Goal: Task Accomplishment & Management: Manage account settings

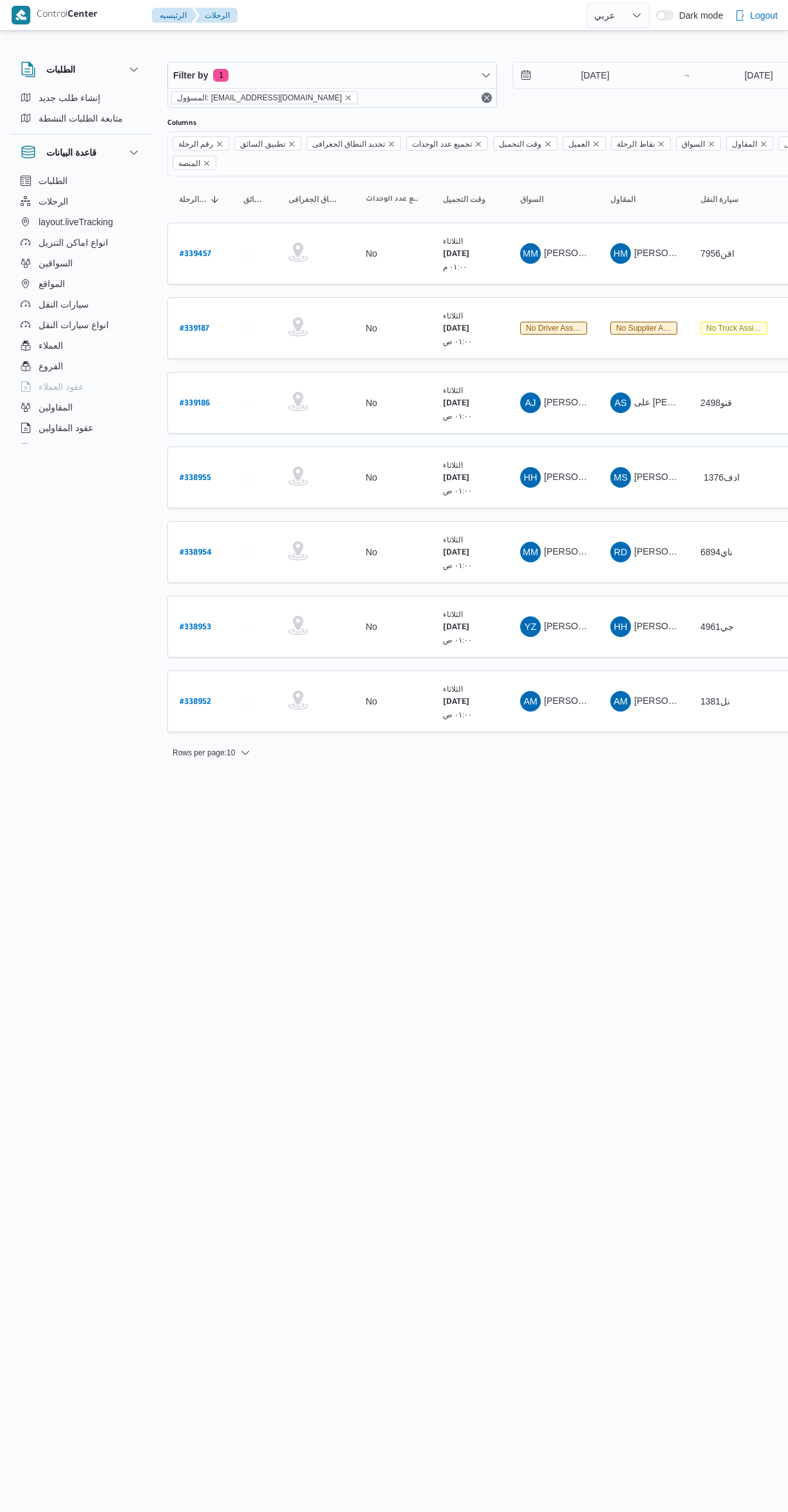
select select "ar"
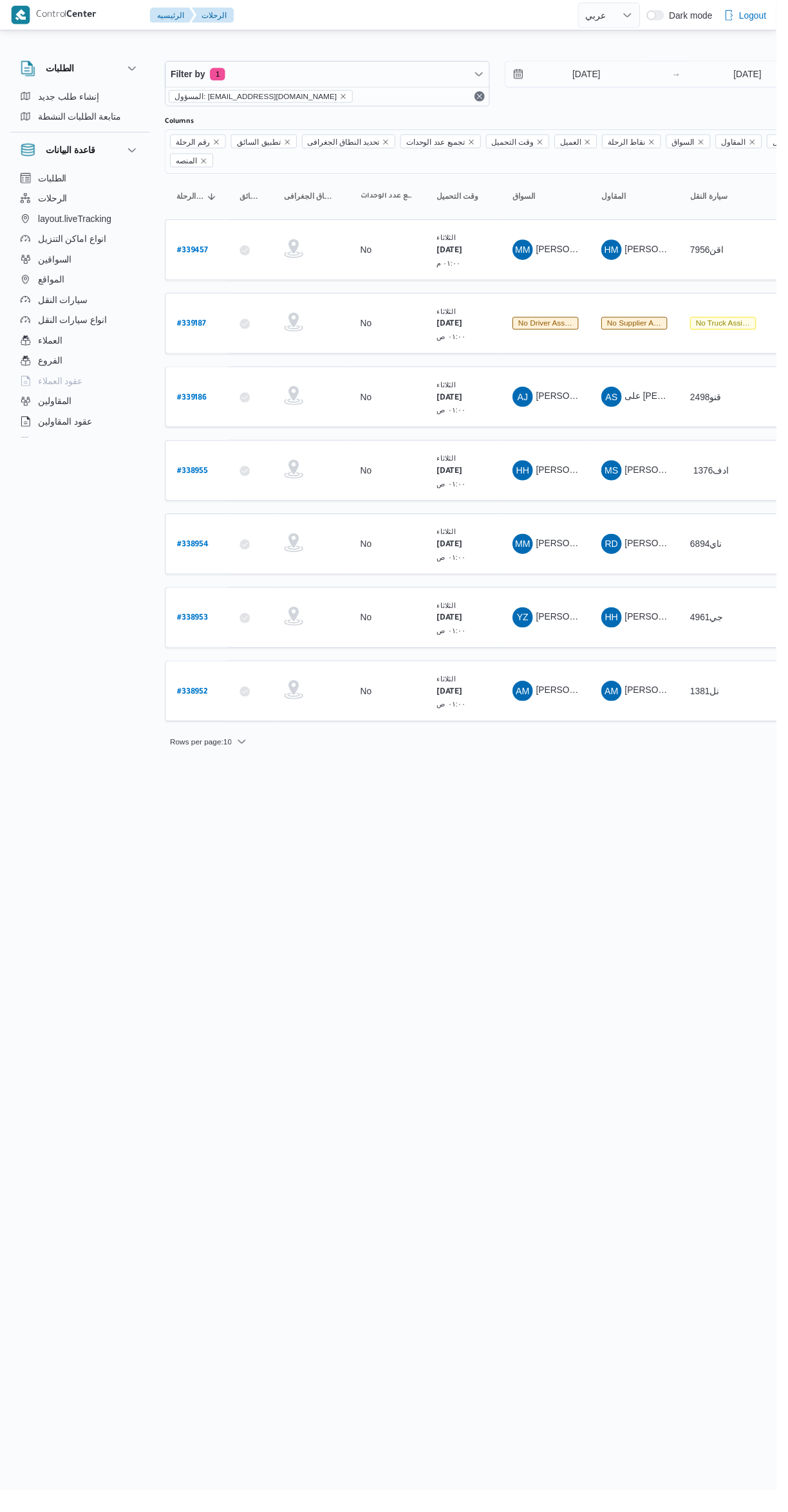
click at [195, 698] on b "# 338952" at bounding box center [195, 702] width 32 height 9
select select "ar"
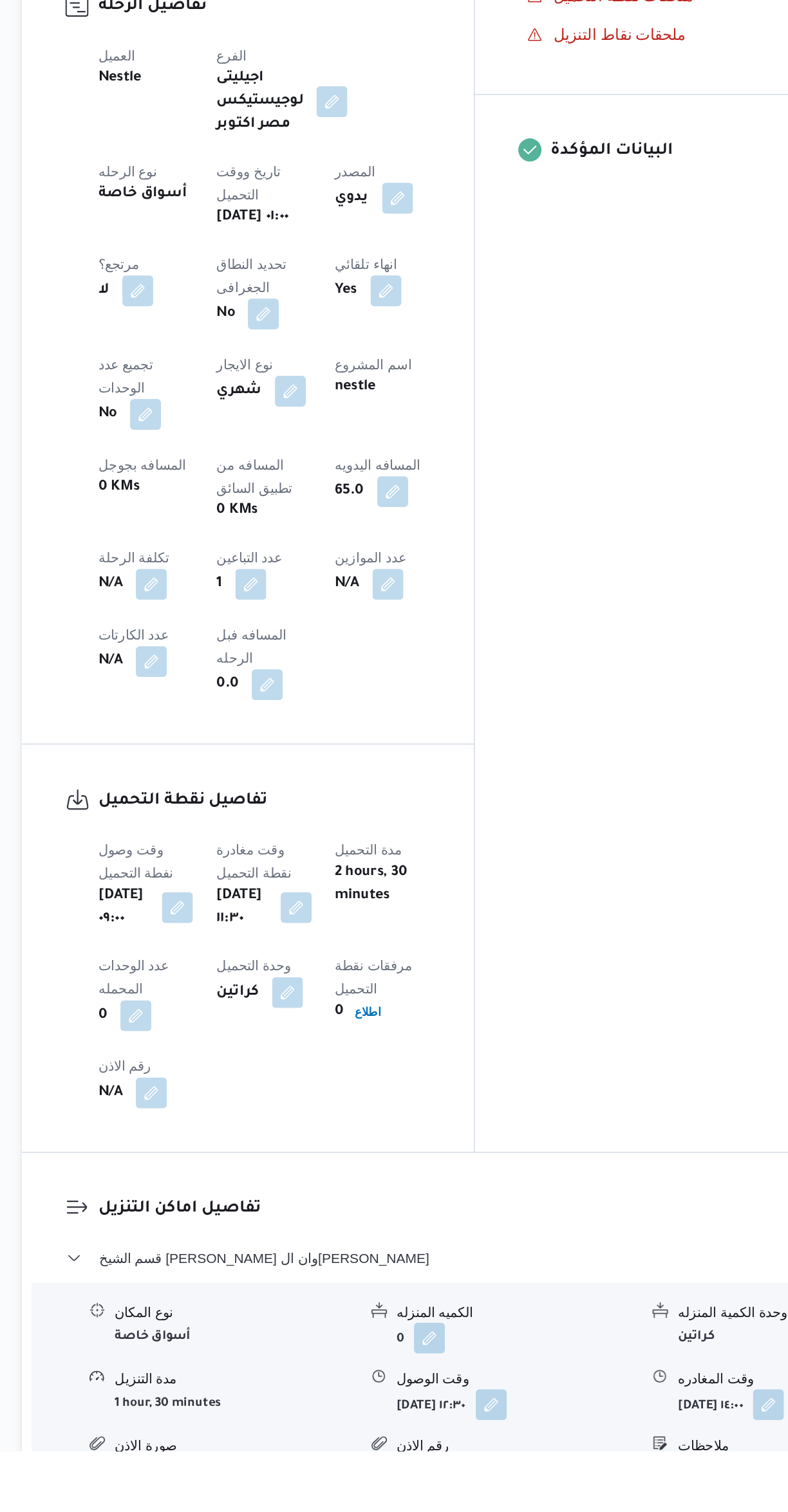
scroll to position [38, 0]
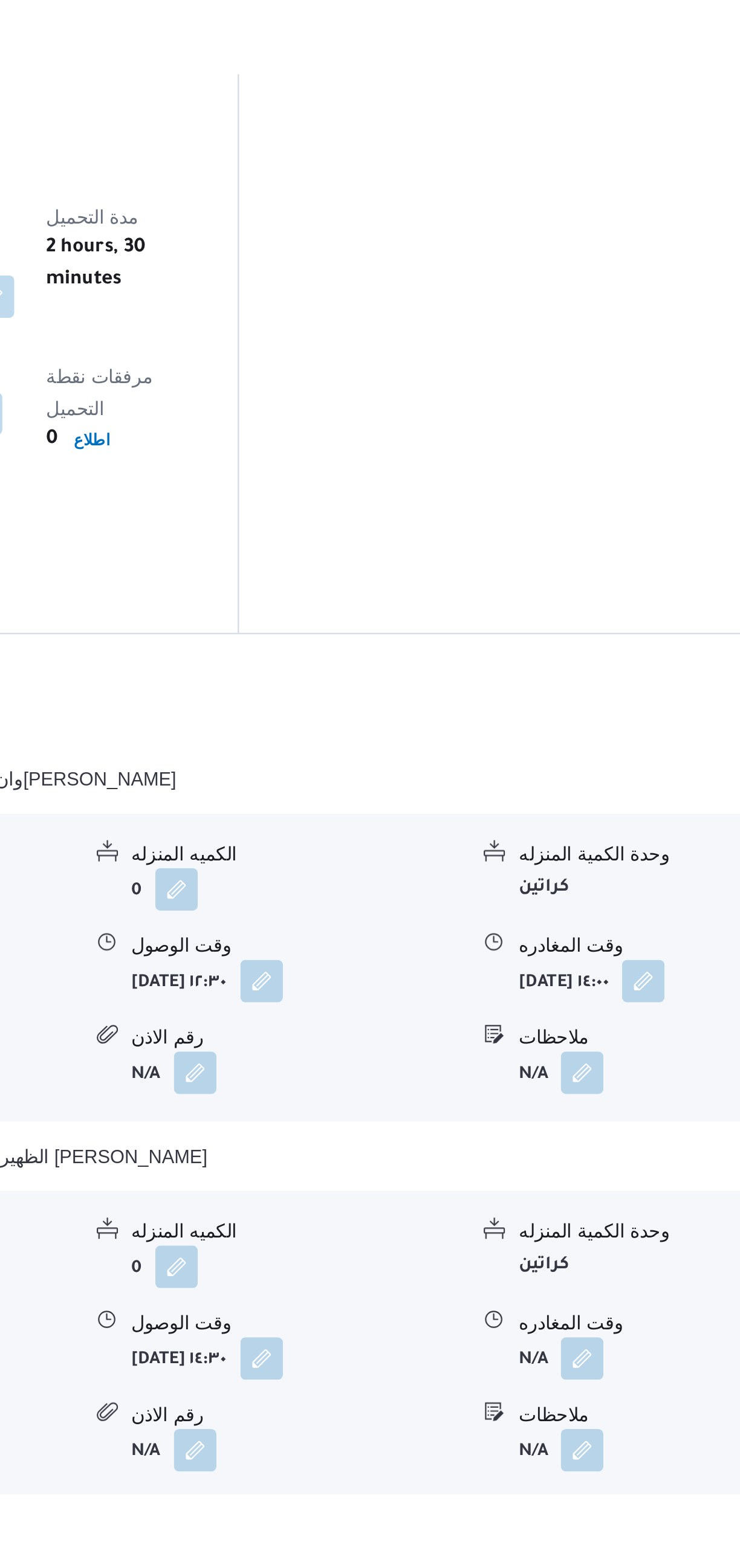
scroll to position [253, 0]
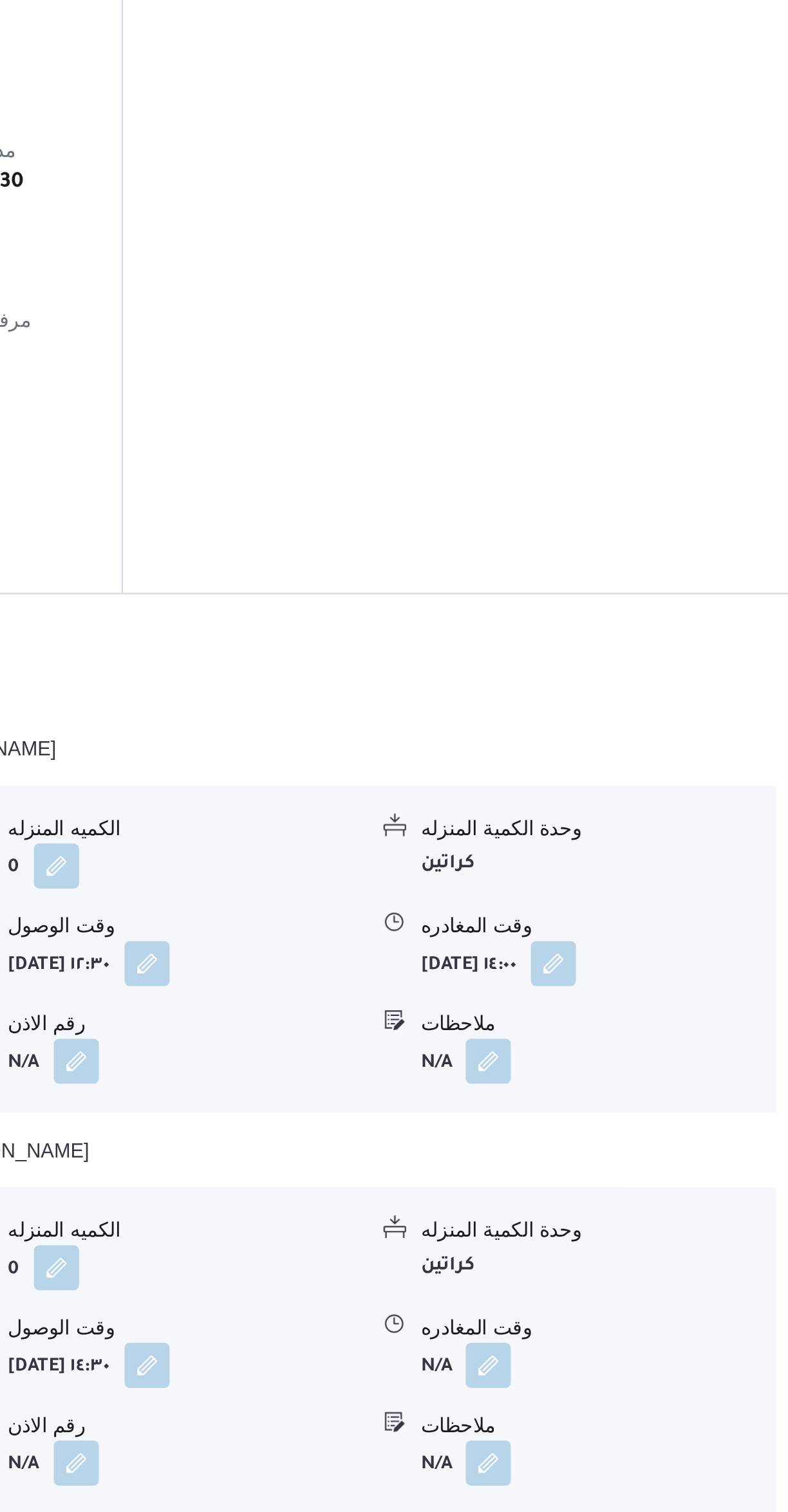
click at [631, 1421] on button "button" at bounding box center [636, 1431] width 21 height 21
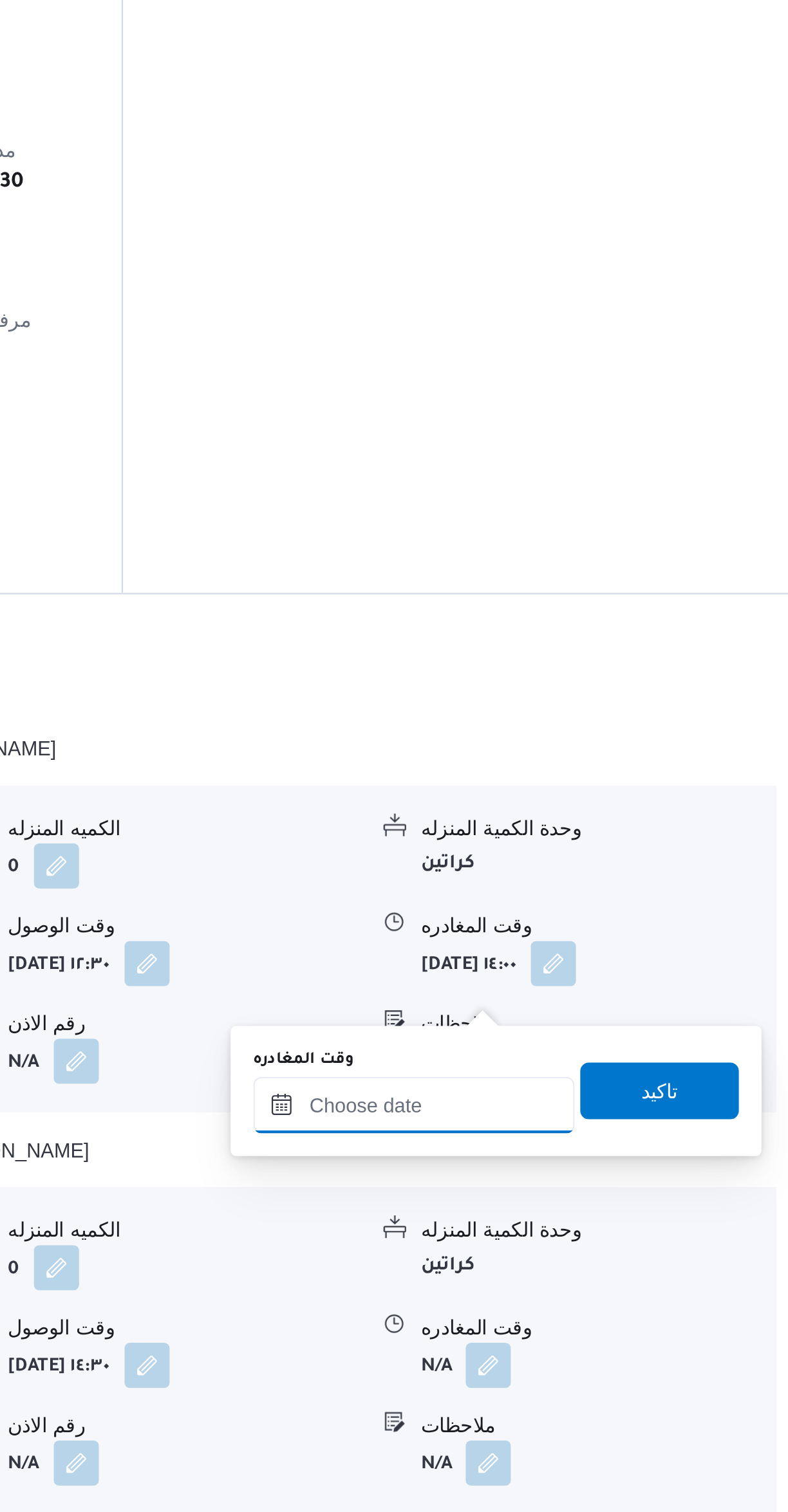
click at [603, 1314] on input "وقت المغادره" at bounding box center [602, 1313] width 146 height 26
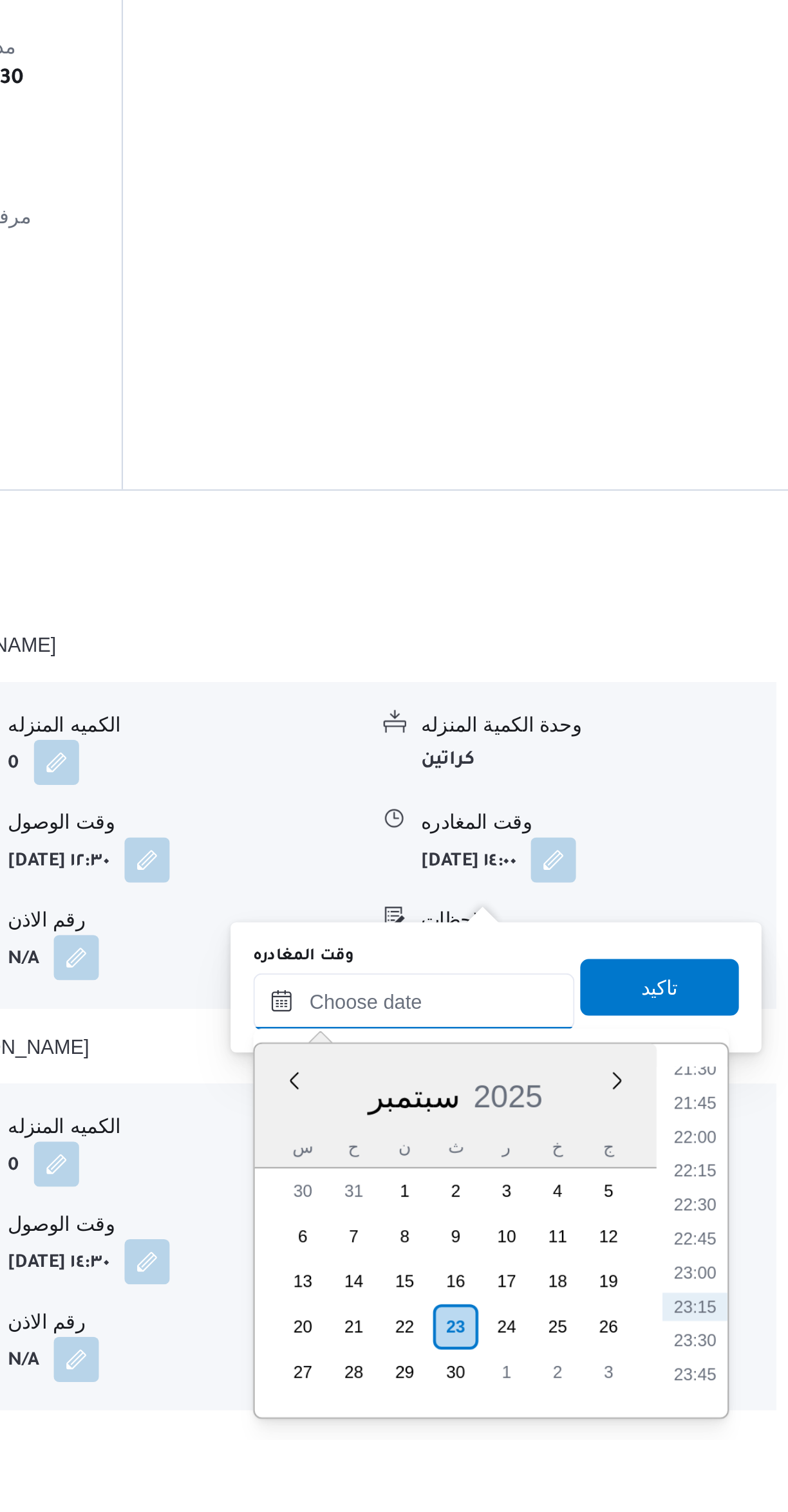
scroll to position [270, 0]
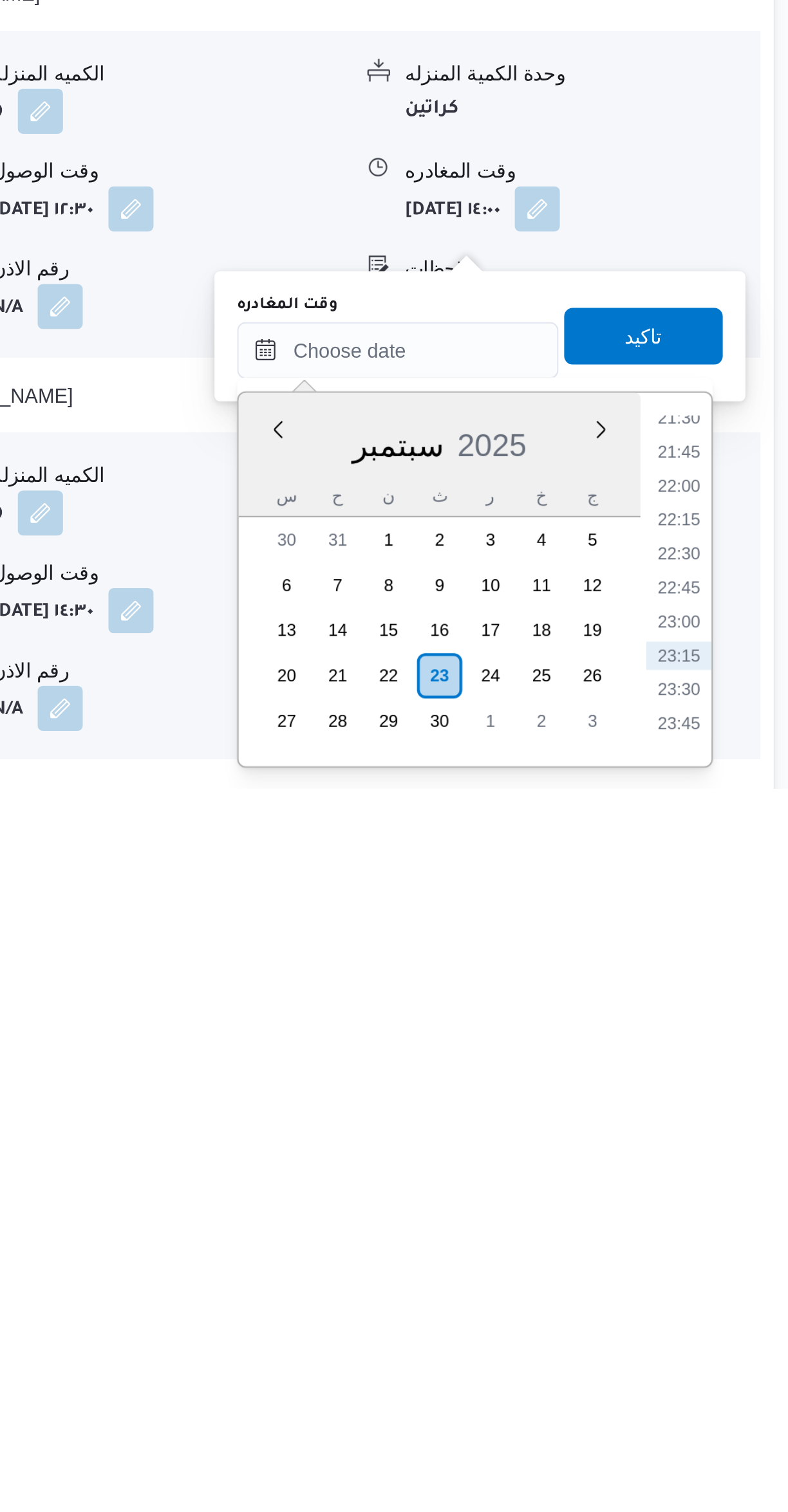
click at [734, 1360] on li "21:45" at bounding box center [729, 1358] width 30 height 13
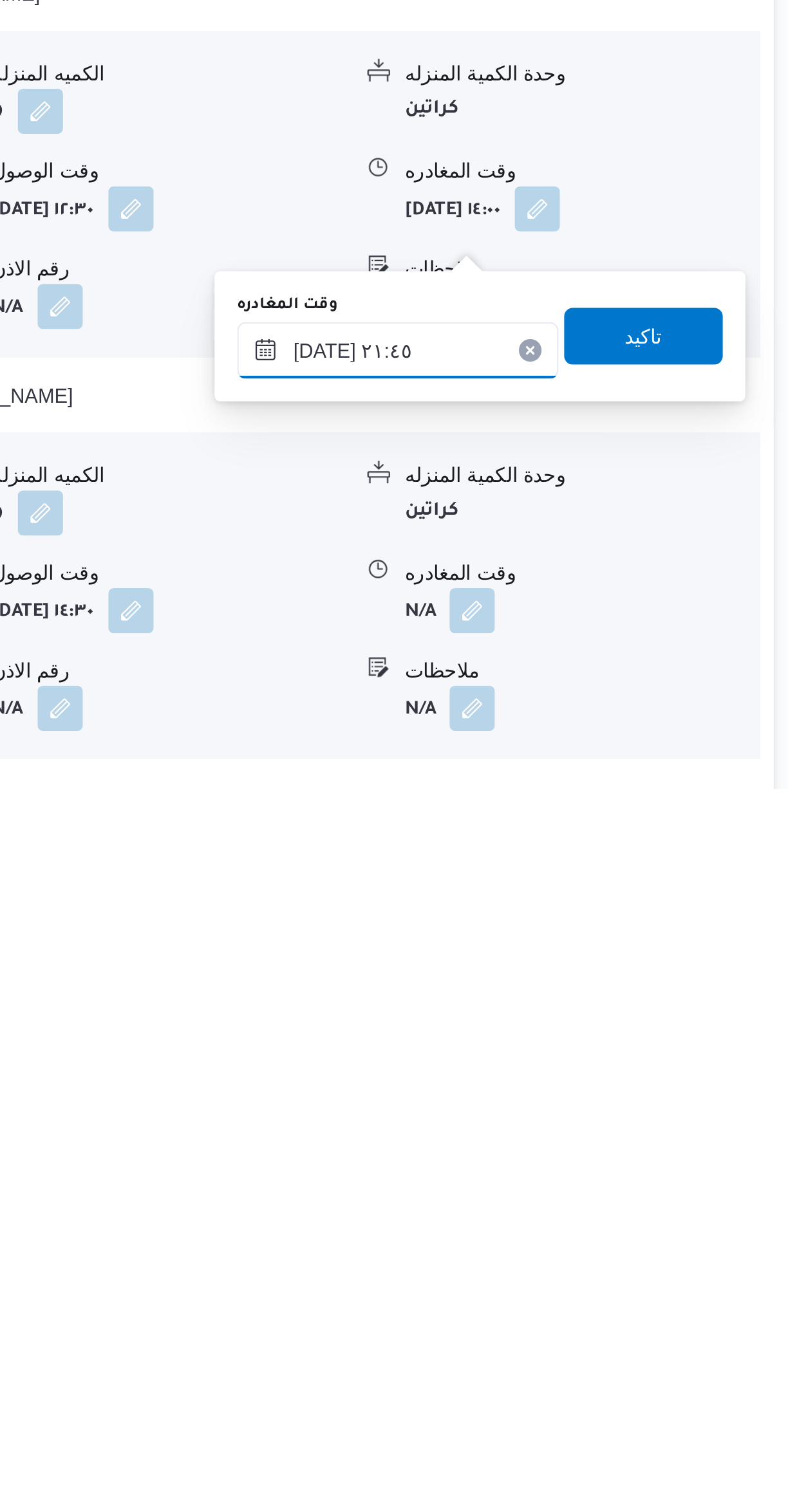
scroll to position [270, 0]
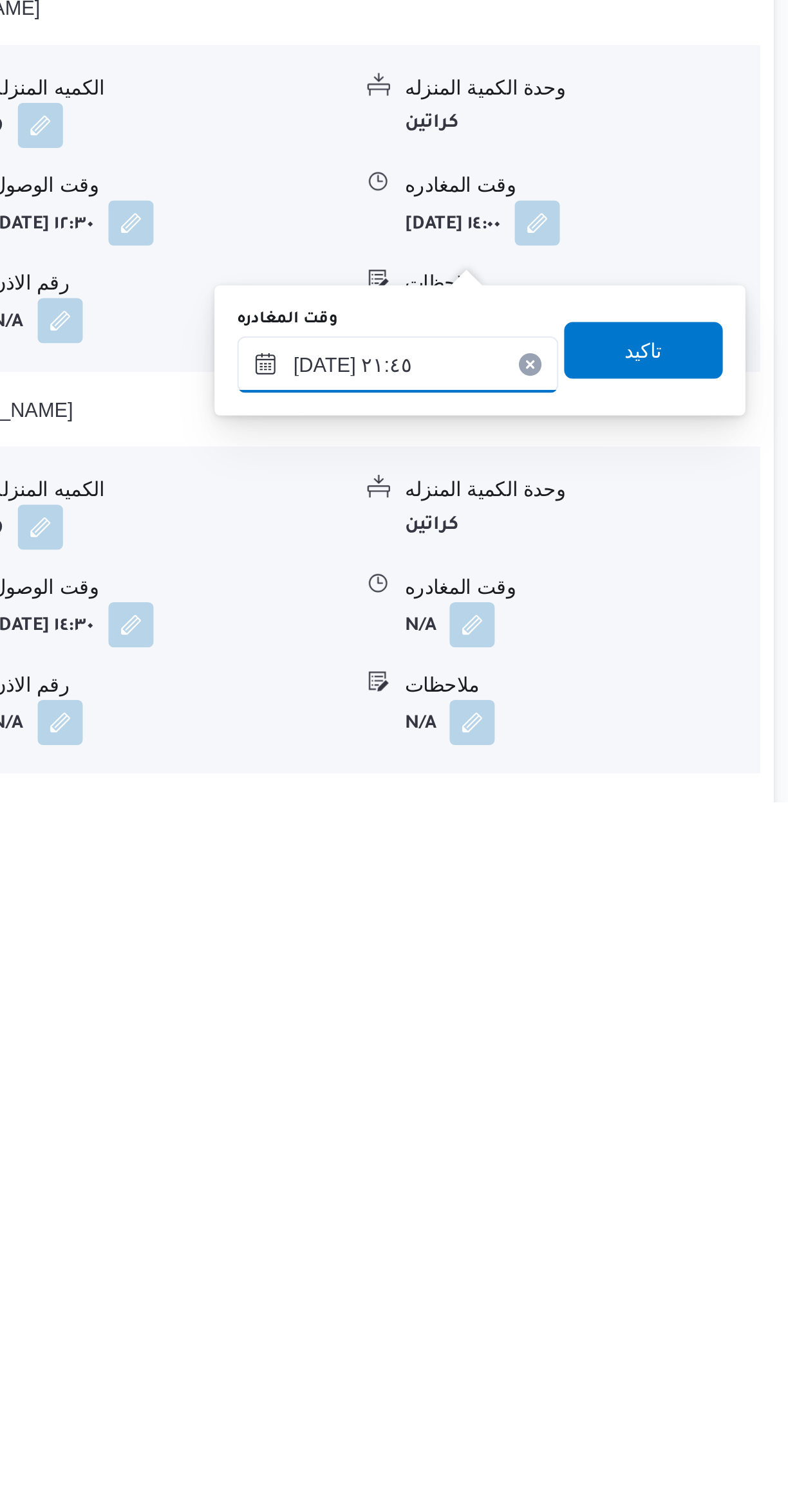
click at [620, 1300] on input "[DATE] ٢١:٤٥" at bounding box center [602, 1313] width 146 height 26
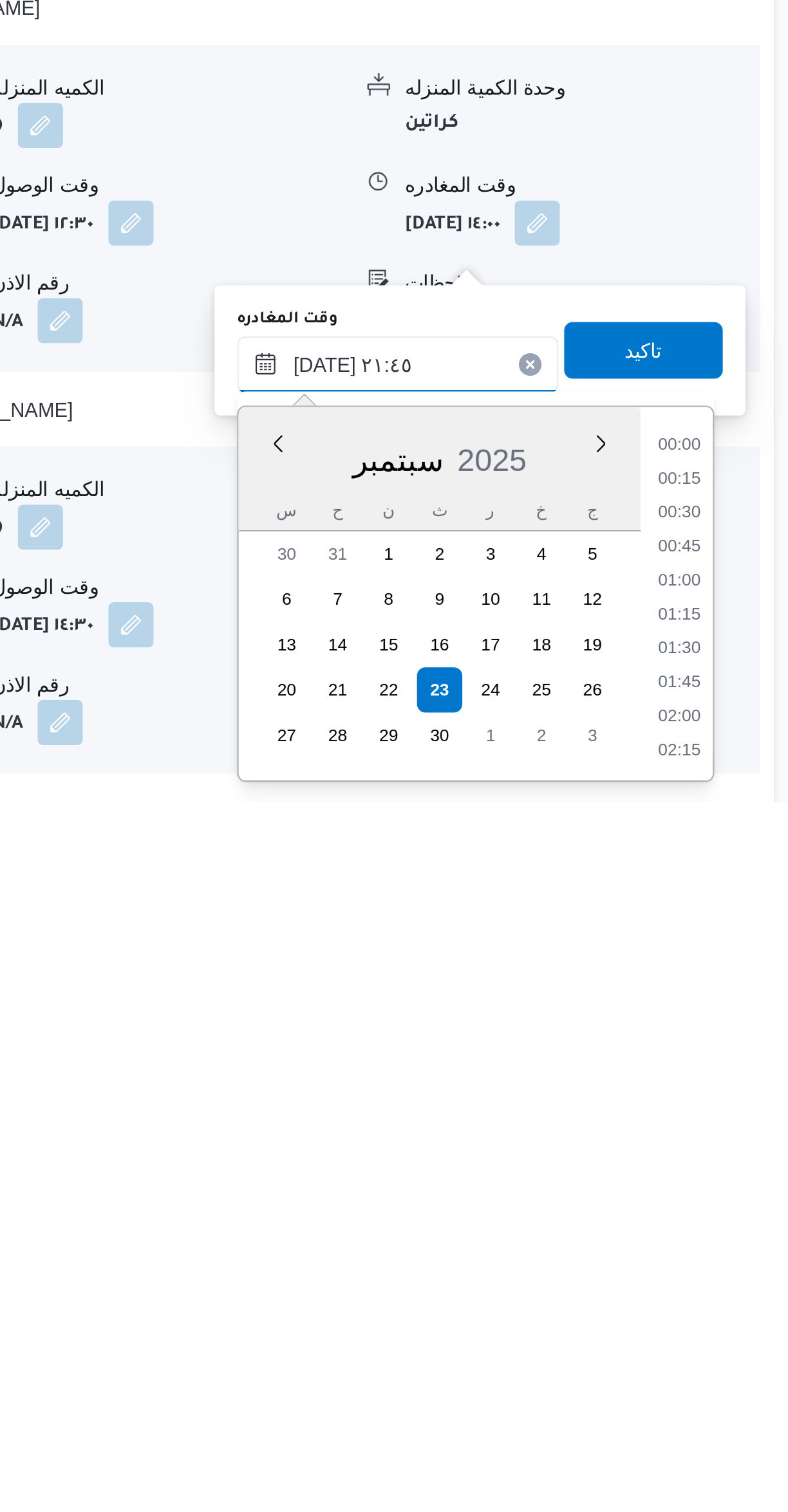
scroll to position [1265, 0]
click at [729, 1363] on li "20:45" at bounding box center [729, 1366] width 30 height 13
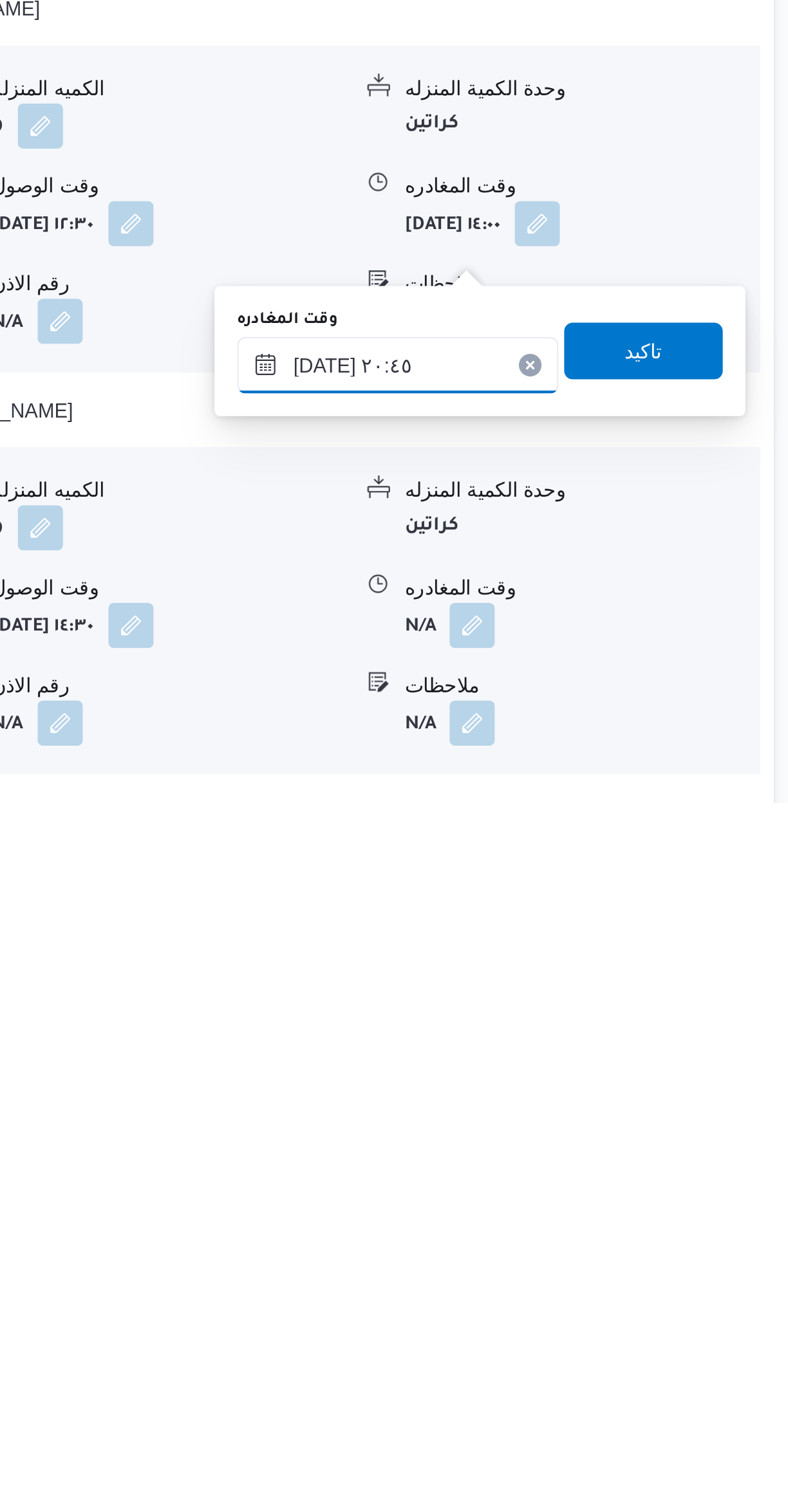
scroll to position [269, 0]
click at [626, 1310] on input "[DATE] ٢٠:٤٥" at bounding box center [602, 1313] width 146 height 26
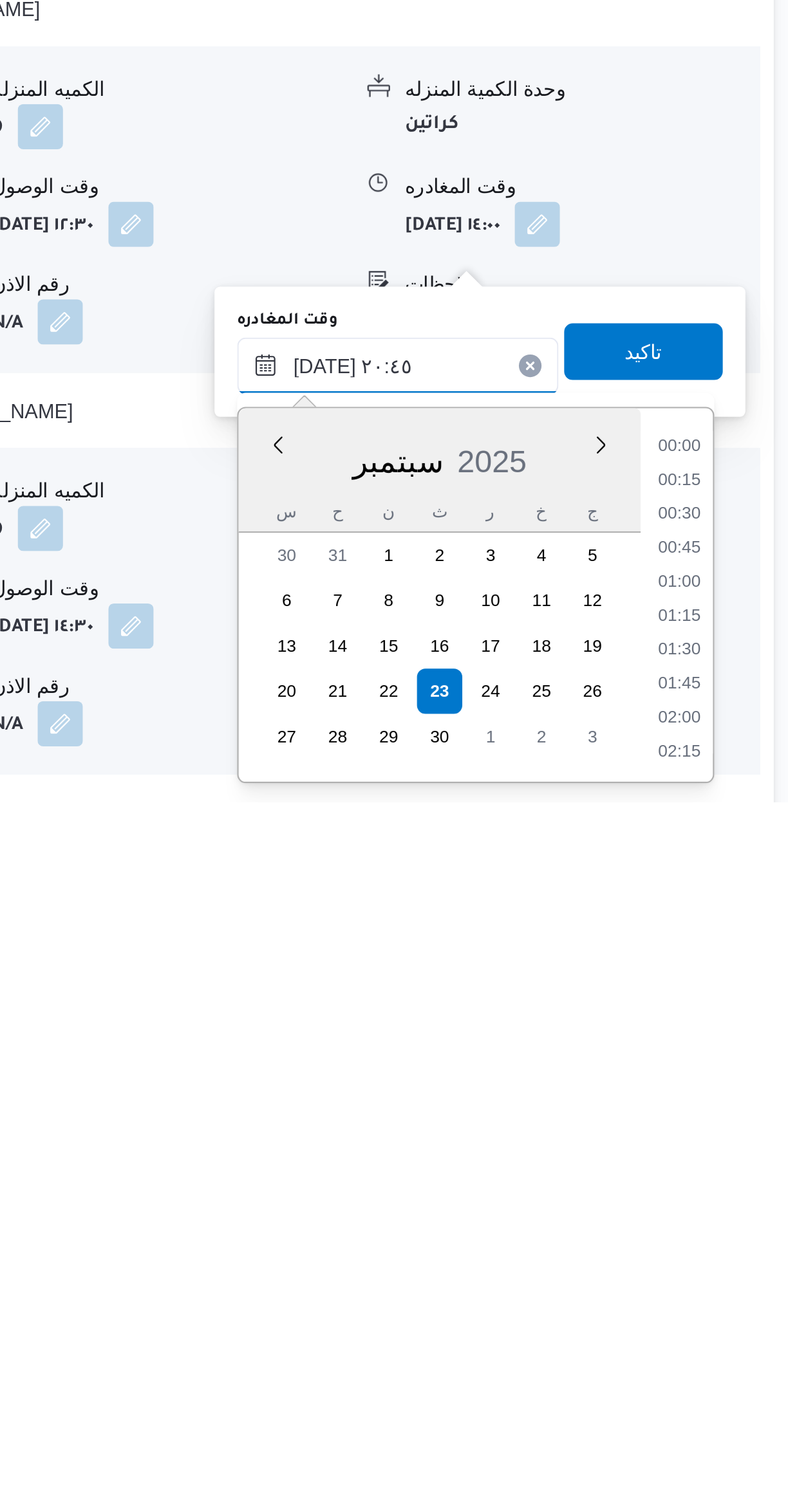
scroll to position [1203, 0]
click at [728, 1349] on li "19:30" at bounding box center [729, 1351] width 30 height 13
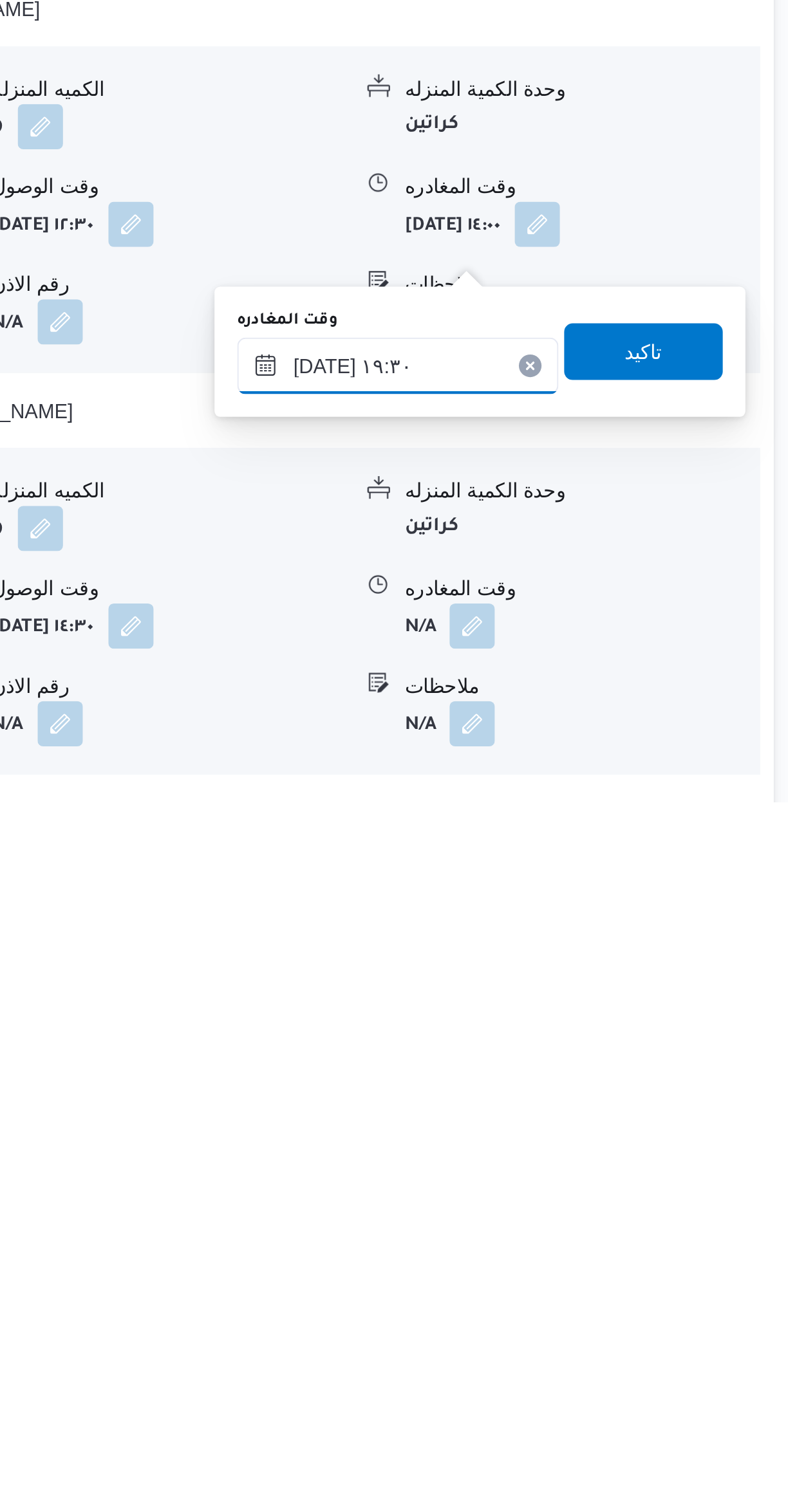
scroll to position [269, 0]
click at [631, 1309] on input "[DATE] ١٩:٣٠" at bounding box center [602, 1313] width 146 height 26
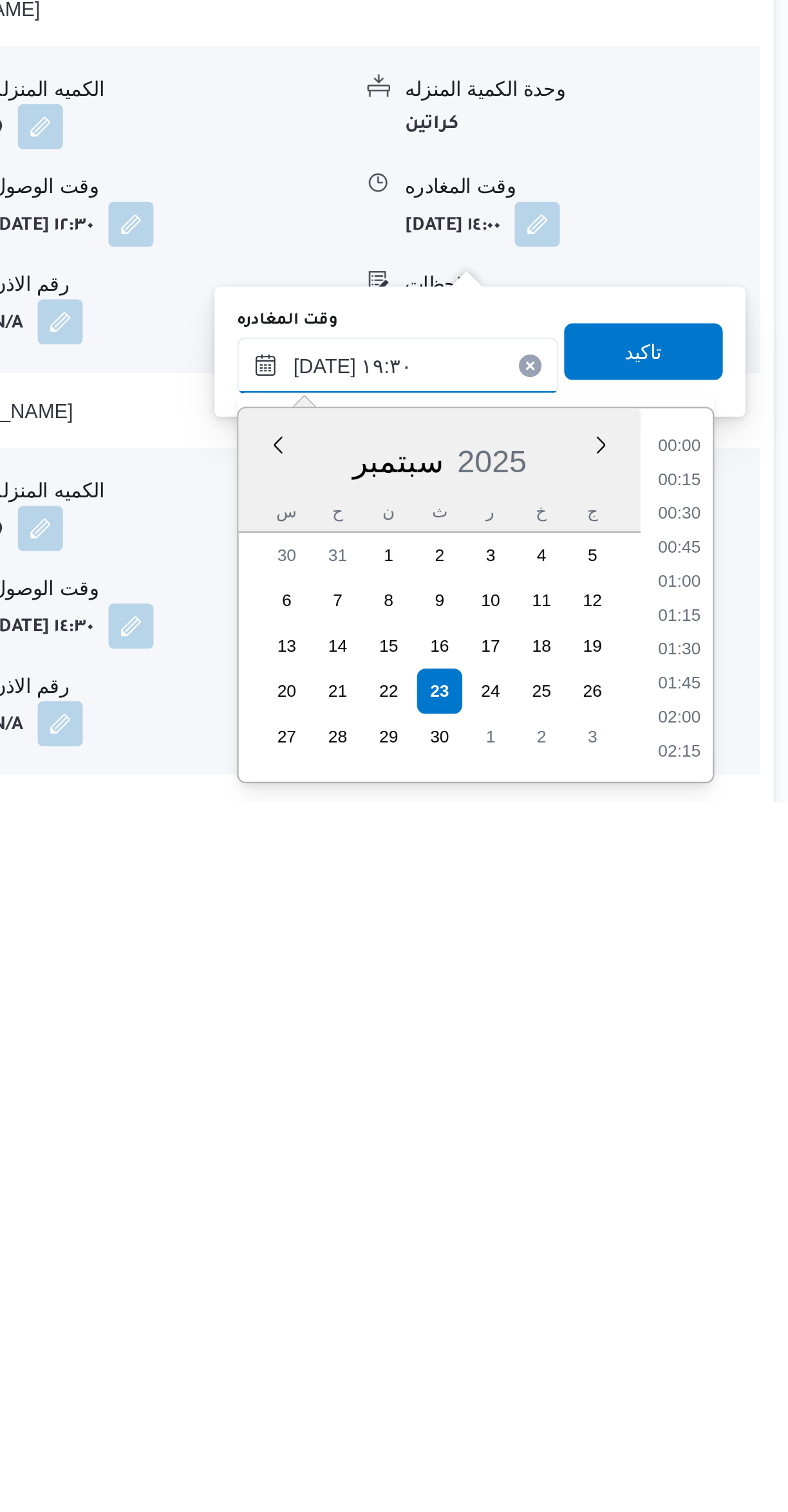
scroll to position [1126, 0]
click at [731, 1351] on li "18:15" at bounding box center [729, 1351] width 30 height 13
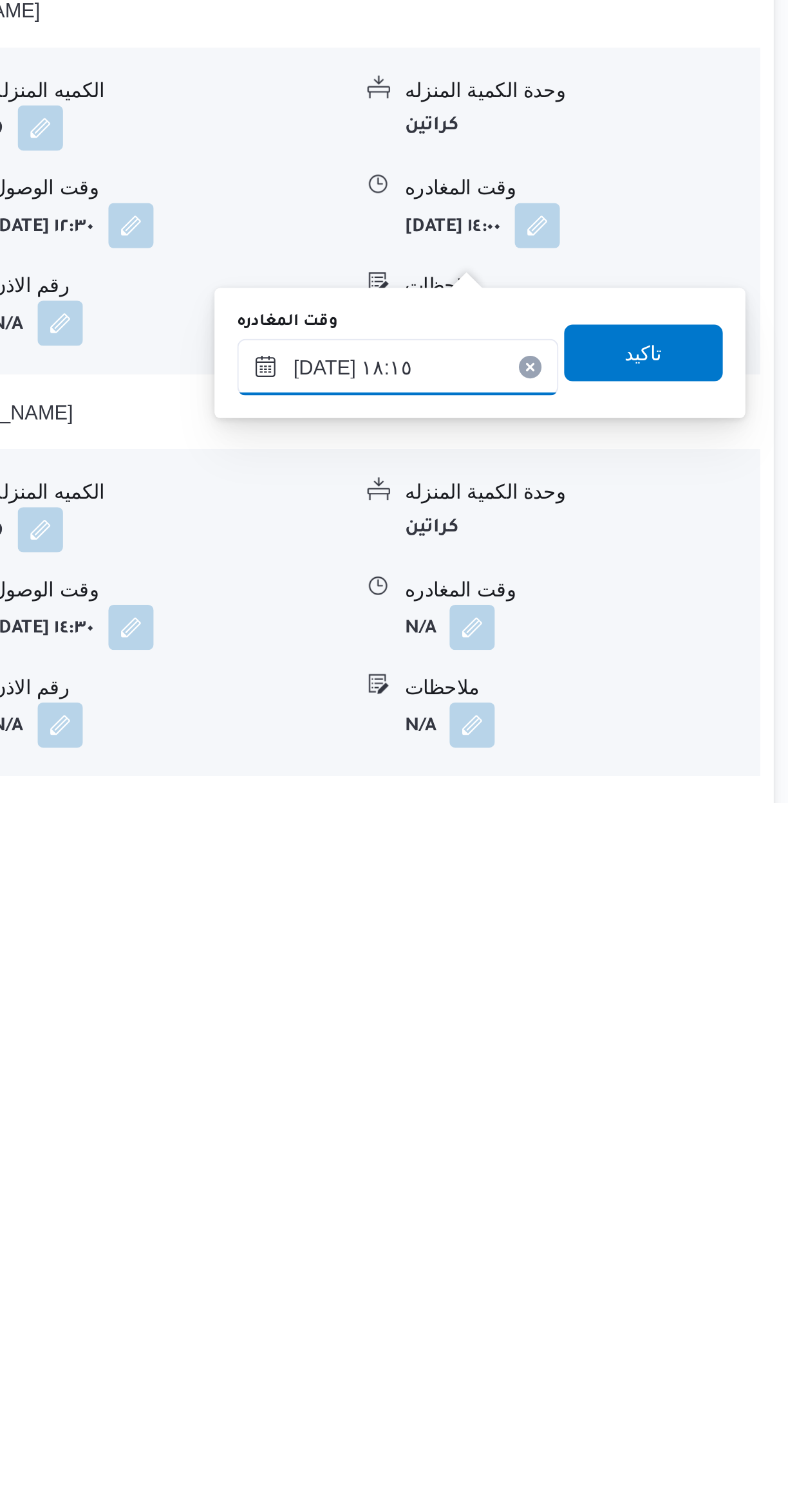
scroll to position [269, 0]
click at [616, 1306] on input "[DATE] ١٨:١٥" at bounding box center [602, 1313] width 146 height 26
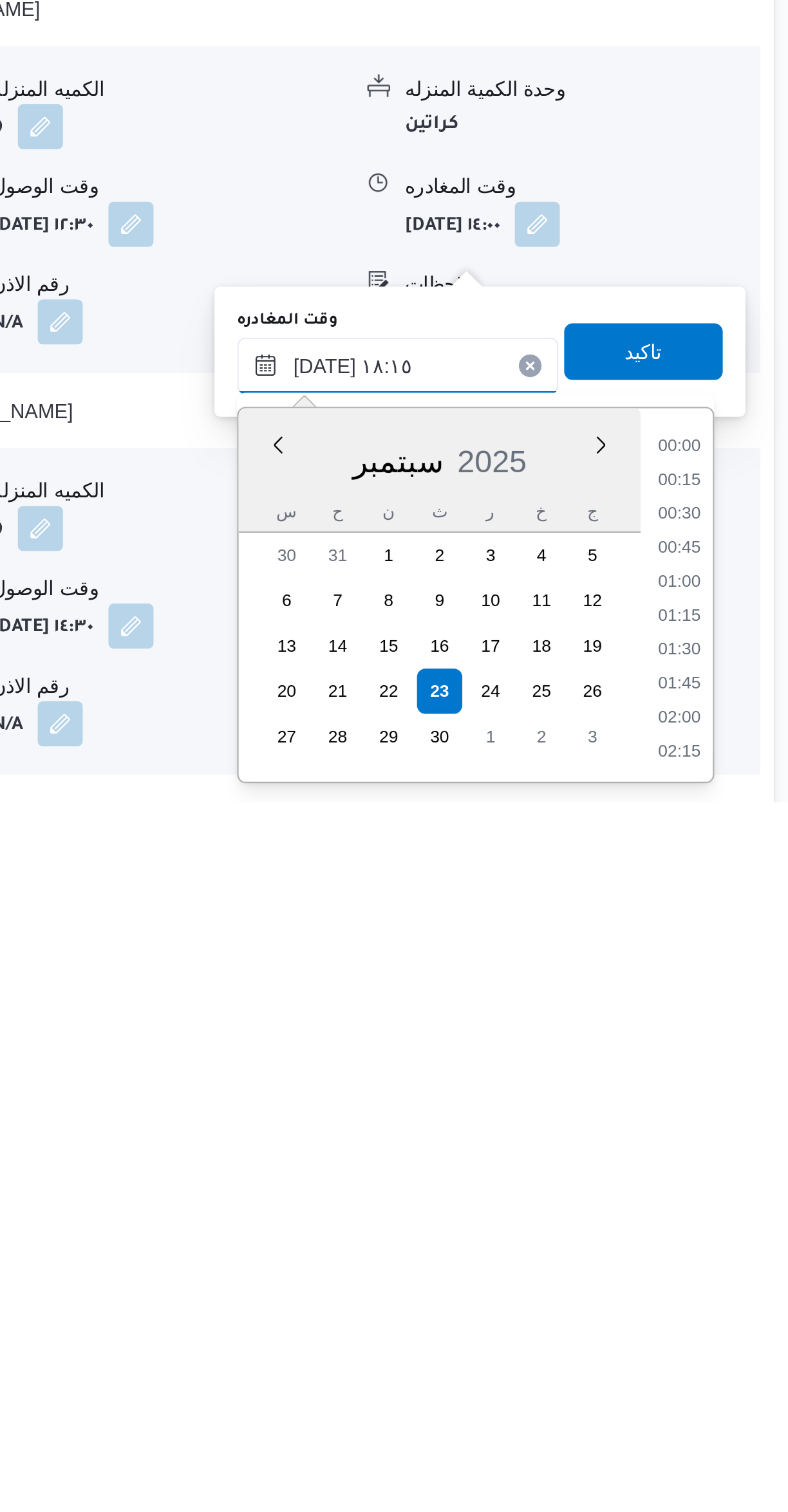
scroll to position [1048, 0]
click at [731, 1380] on li "17:30" at bounding box center [729, 1382] width 30 height 13
type input "[DATE] ١٧:٣٠"
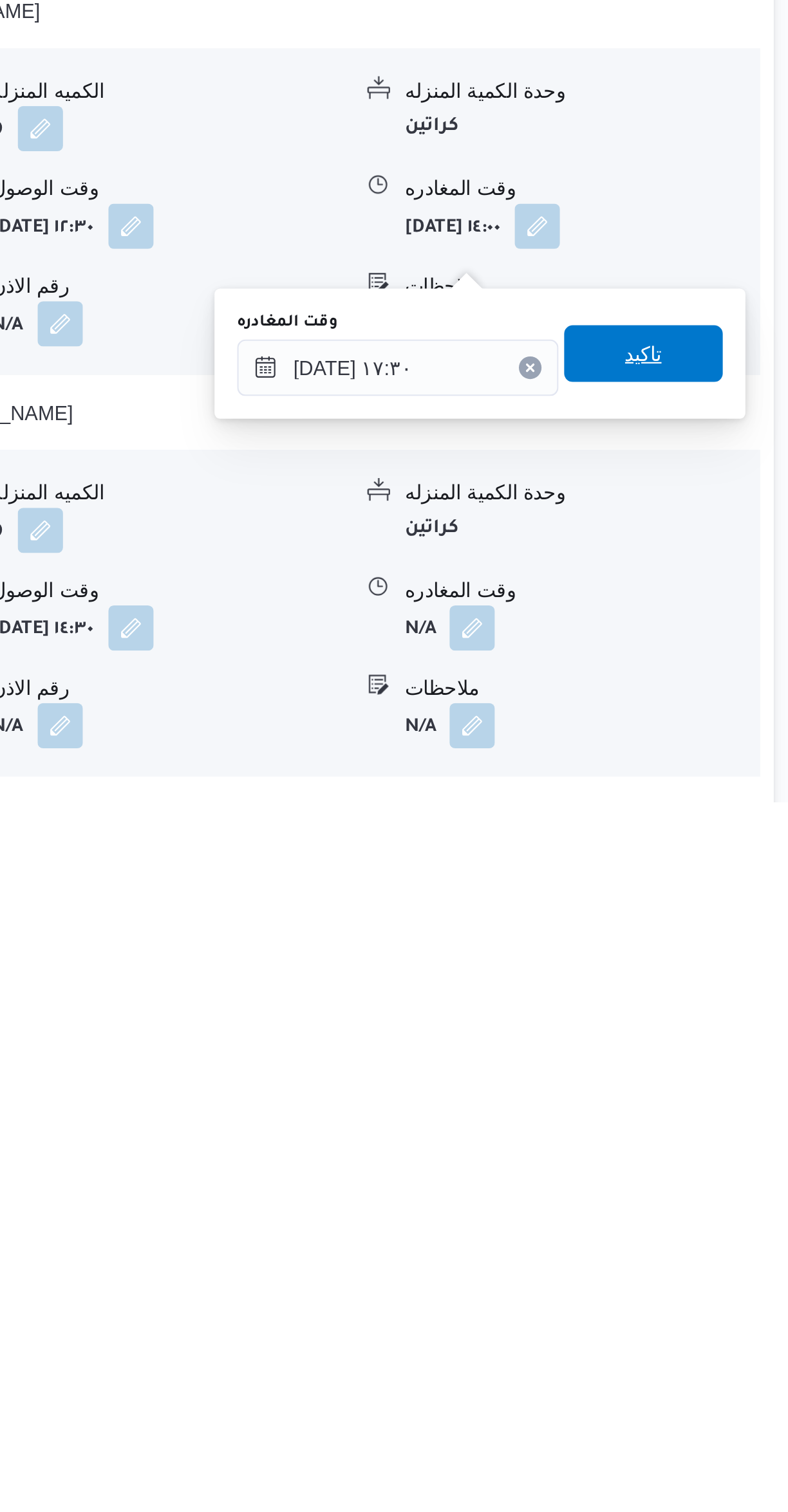
click at [725, 1303] on span "تاكيد" at bounding box center [713, 1307] width 72 height 26
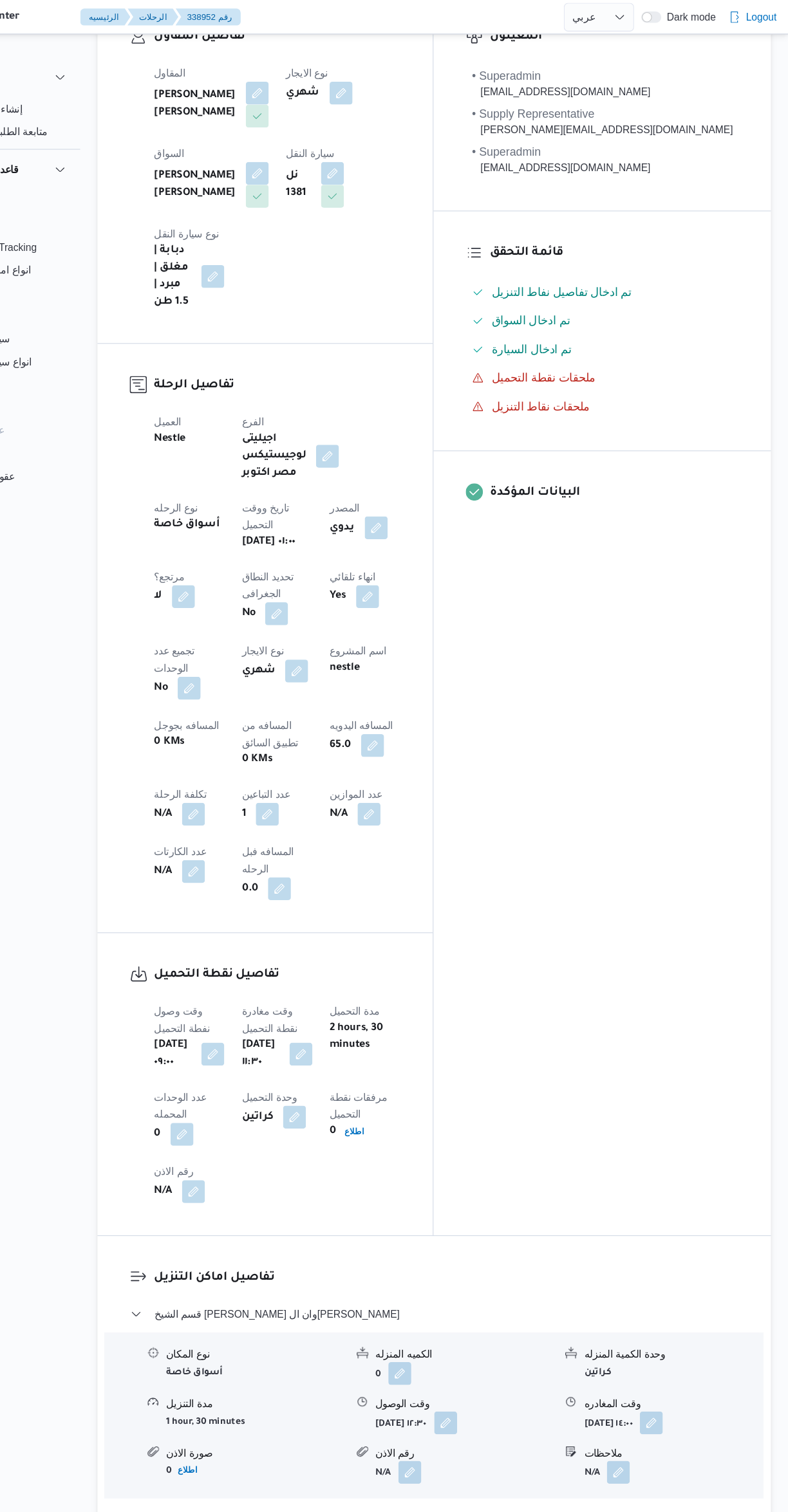
scroll to position [0, 0]
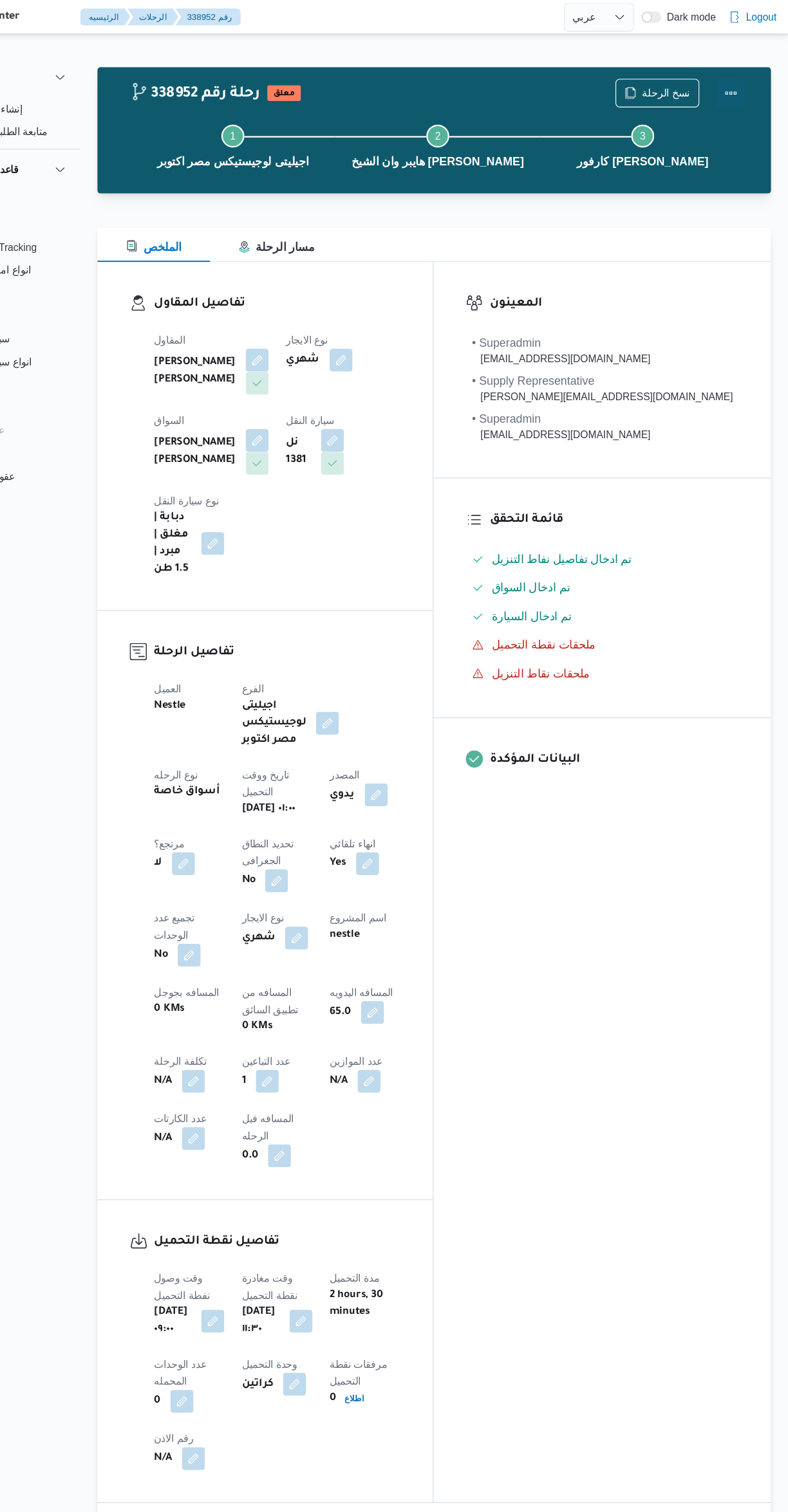
click at [742, 74] on button "Actions" at bounding box center [736, 83] width 26 height 26
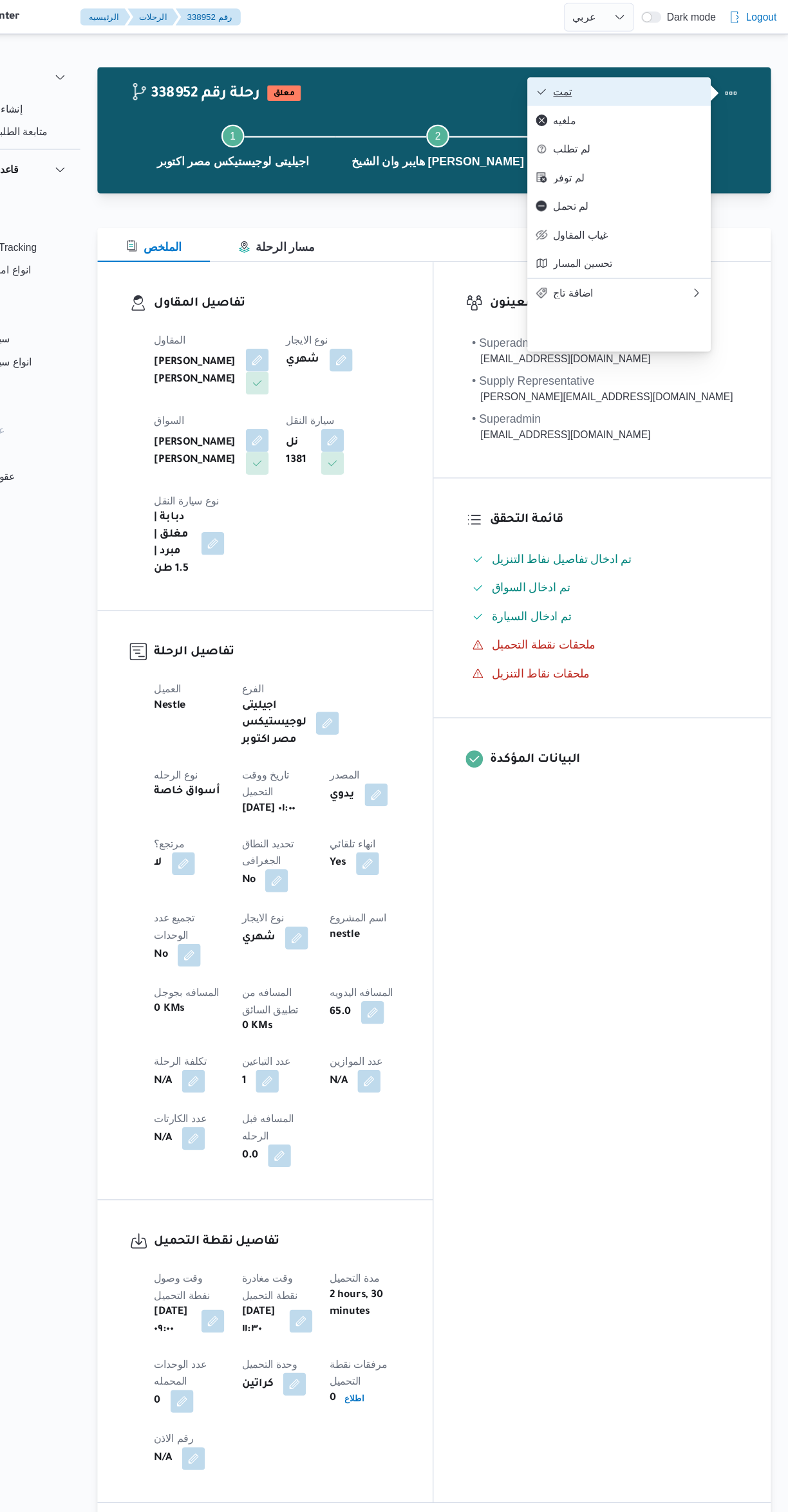
click at [693, 79] on span "تمت" at bounding box center [644, 82] width 134 height 10
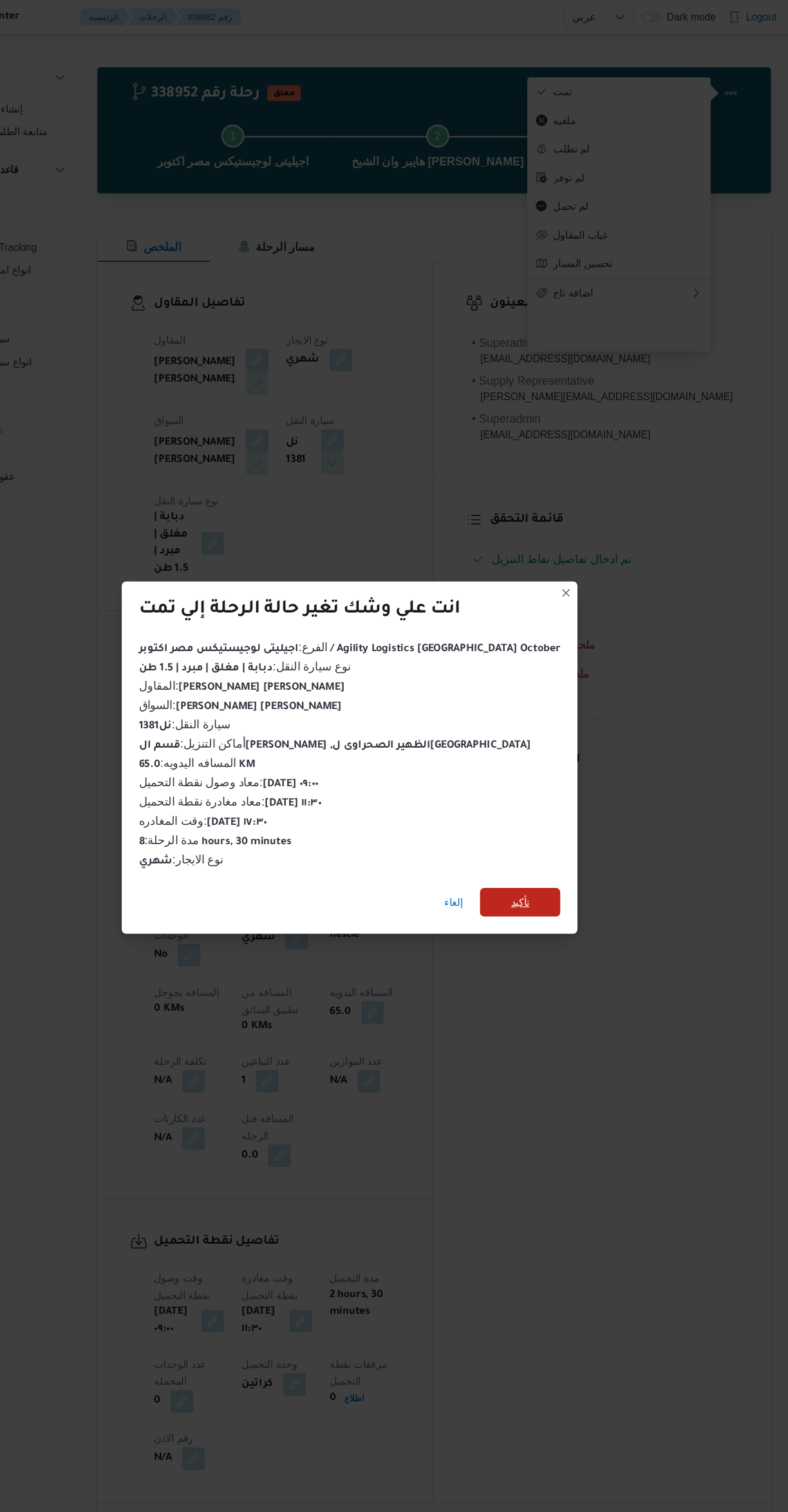
click at [544, 811] on span "تأكيد" at bounding box center [546, 810] width 72 height 26
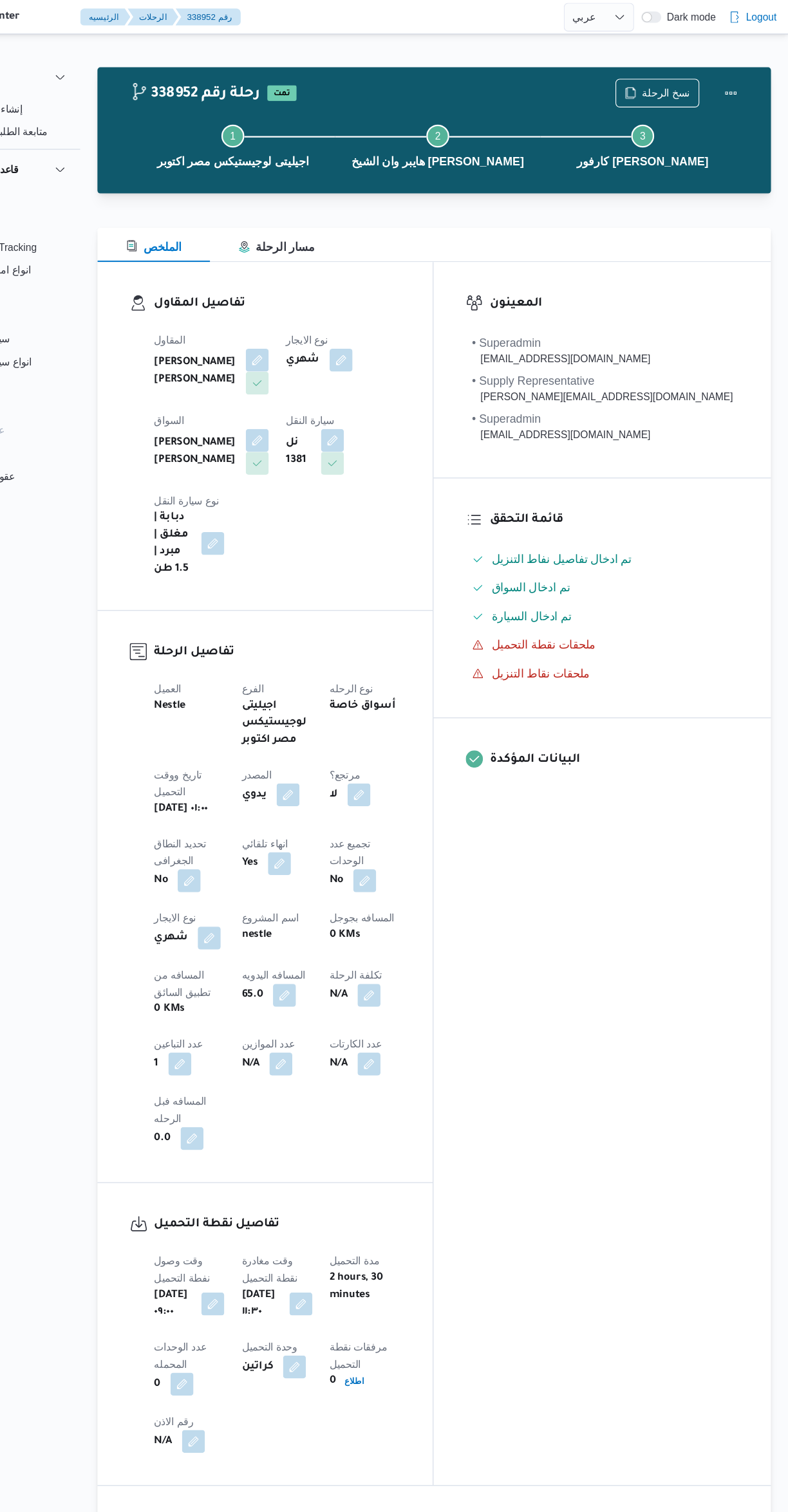
click at [636, 810] on div "المعينون • Superadmin [EMAIL_ADDRESS][DOMAIN_NAME] • Supply Representative [PER…" at bounding box center [620, 784] width 303 height 1099
select select "ar"
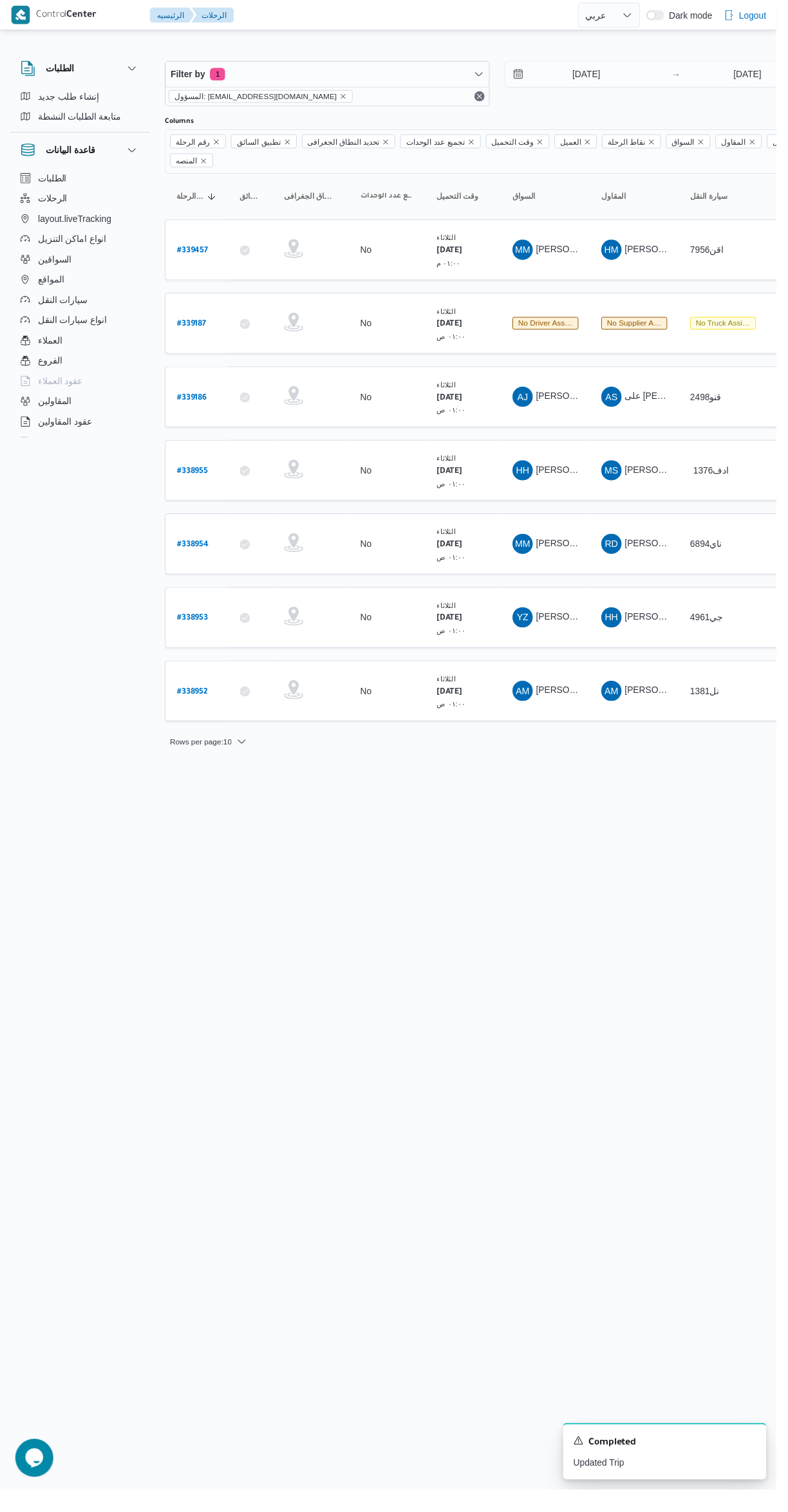
click at [199, 624] on b "# 338953" at bounding box center [195, 628] width 32 height 9
select select "ar"
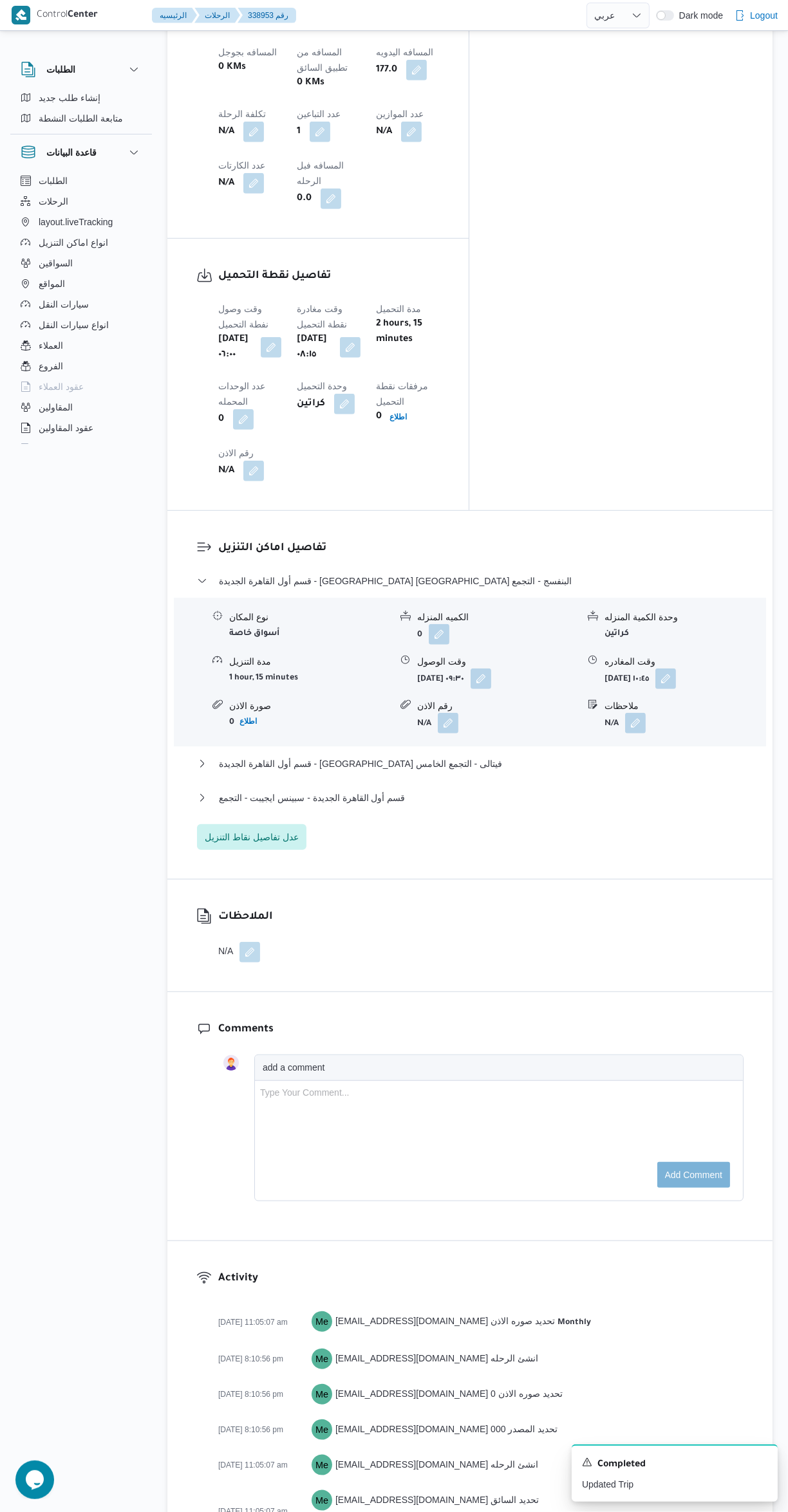
scroll to position [891, 0]
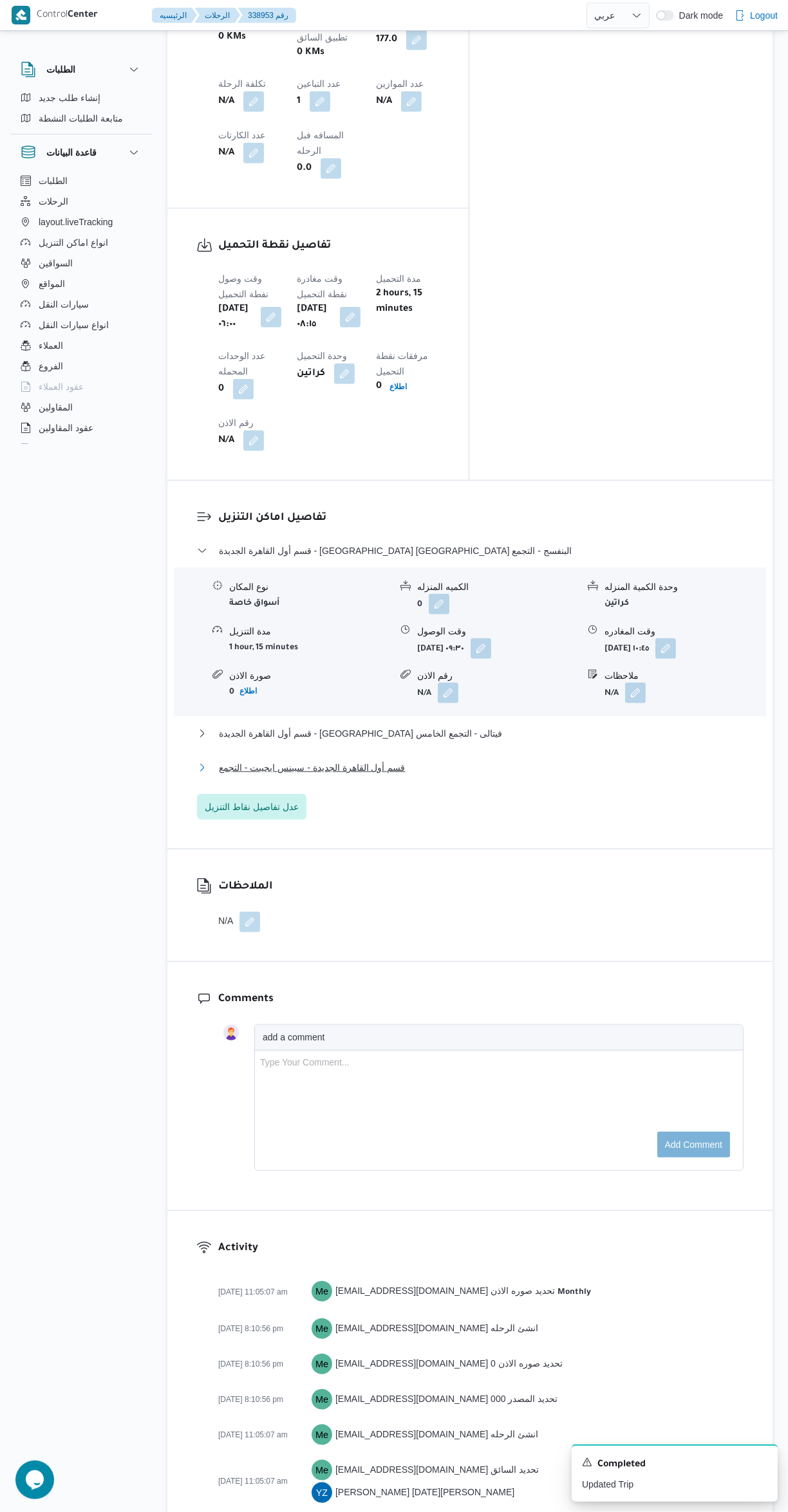
click at [530, 759] on button "قسم أول القاهرة الجديدة - سبينس ايجيبت - التجمع" at bounding box center [470, 767] width 546 height 15
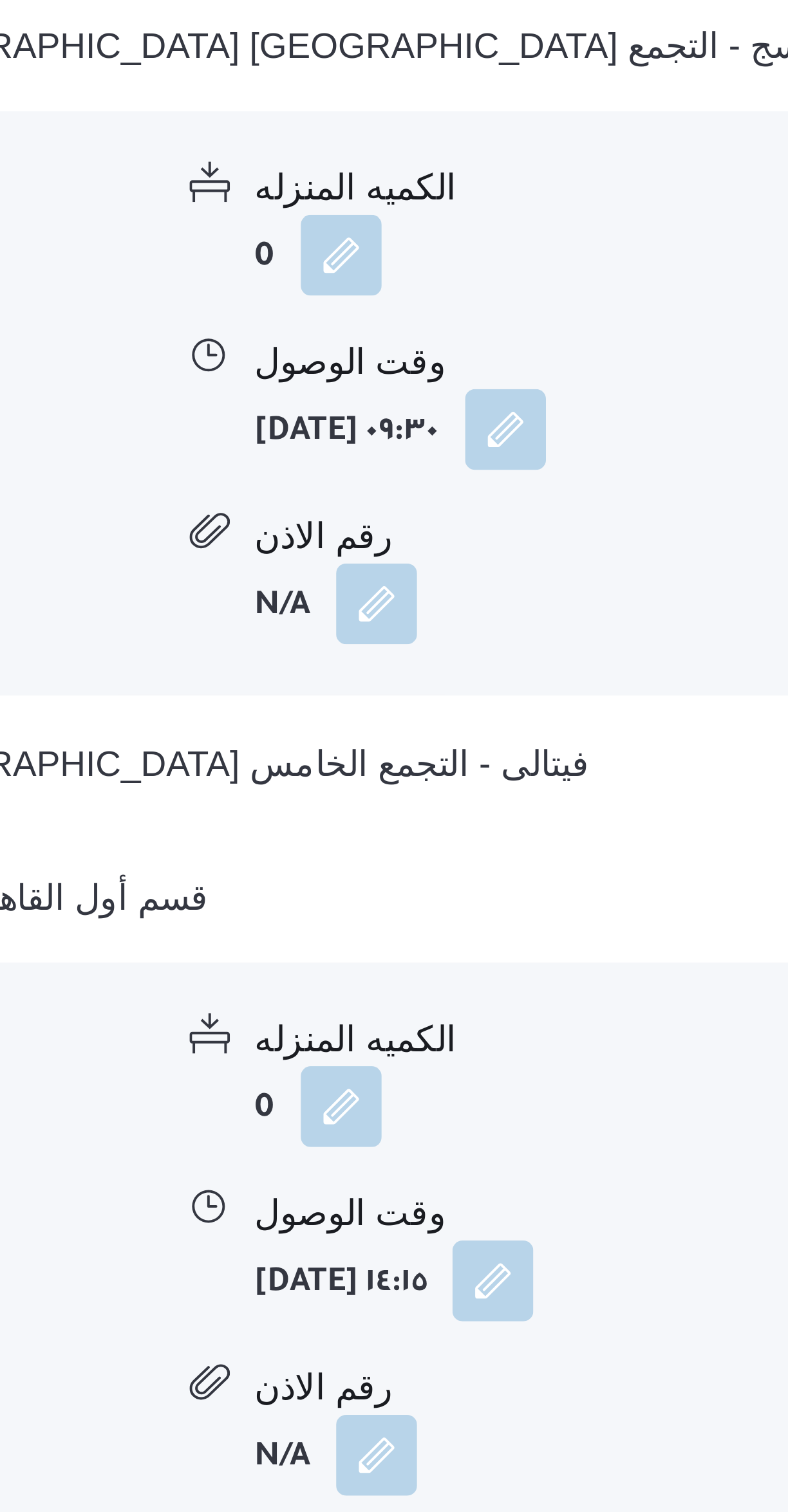
scroll to position [903, 0]
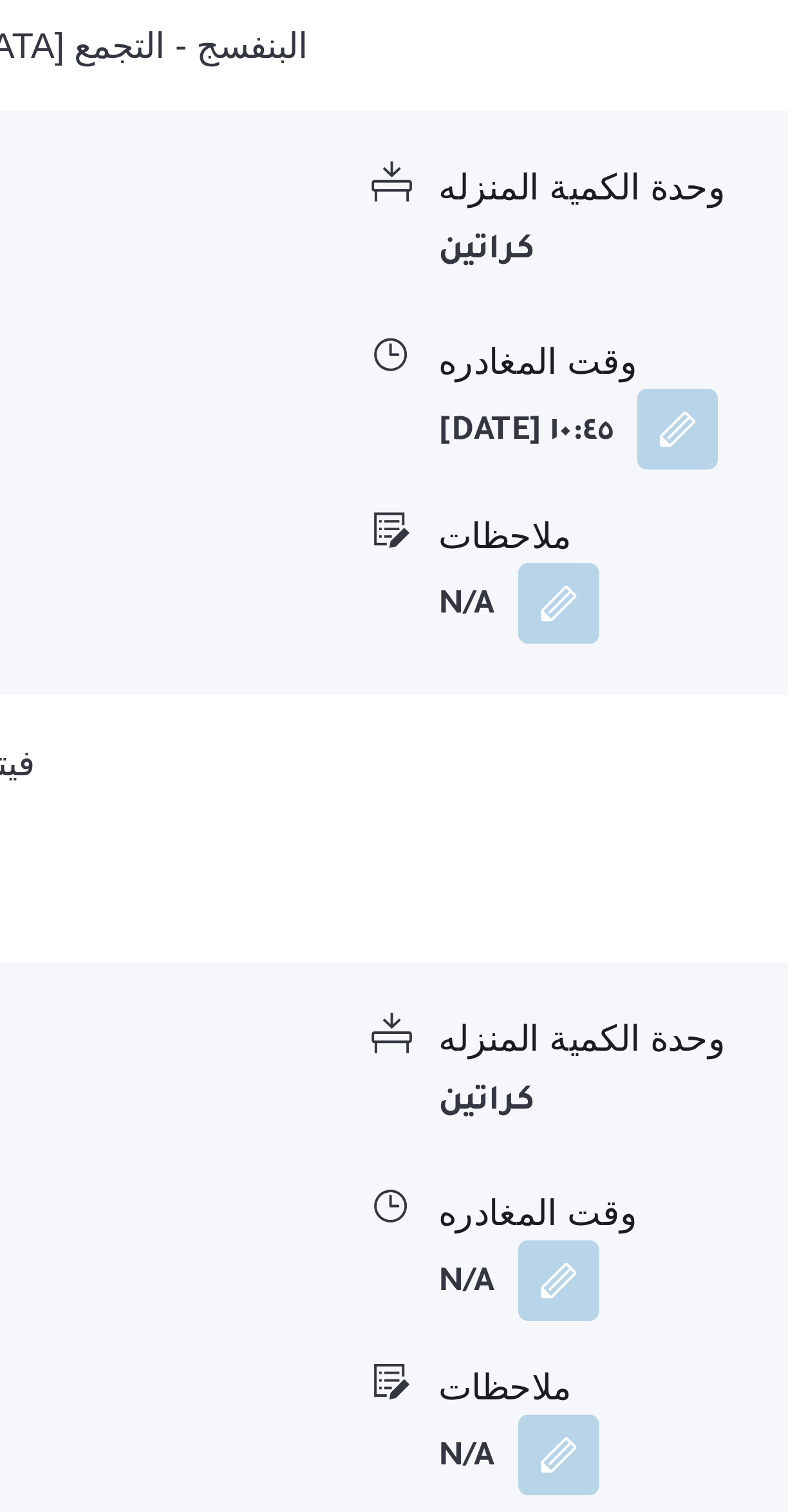
click at [636, 842] on button "button" at bounding box center [636, 853] width 21 height 21
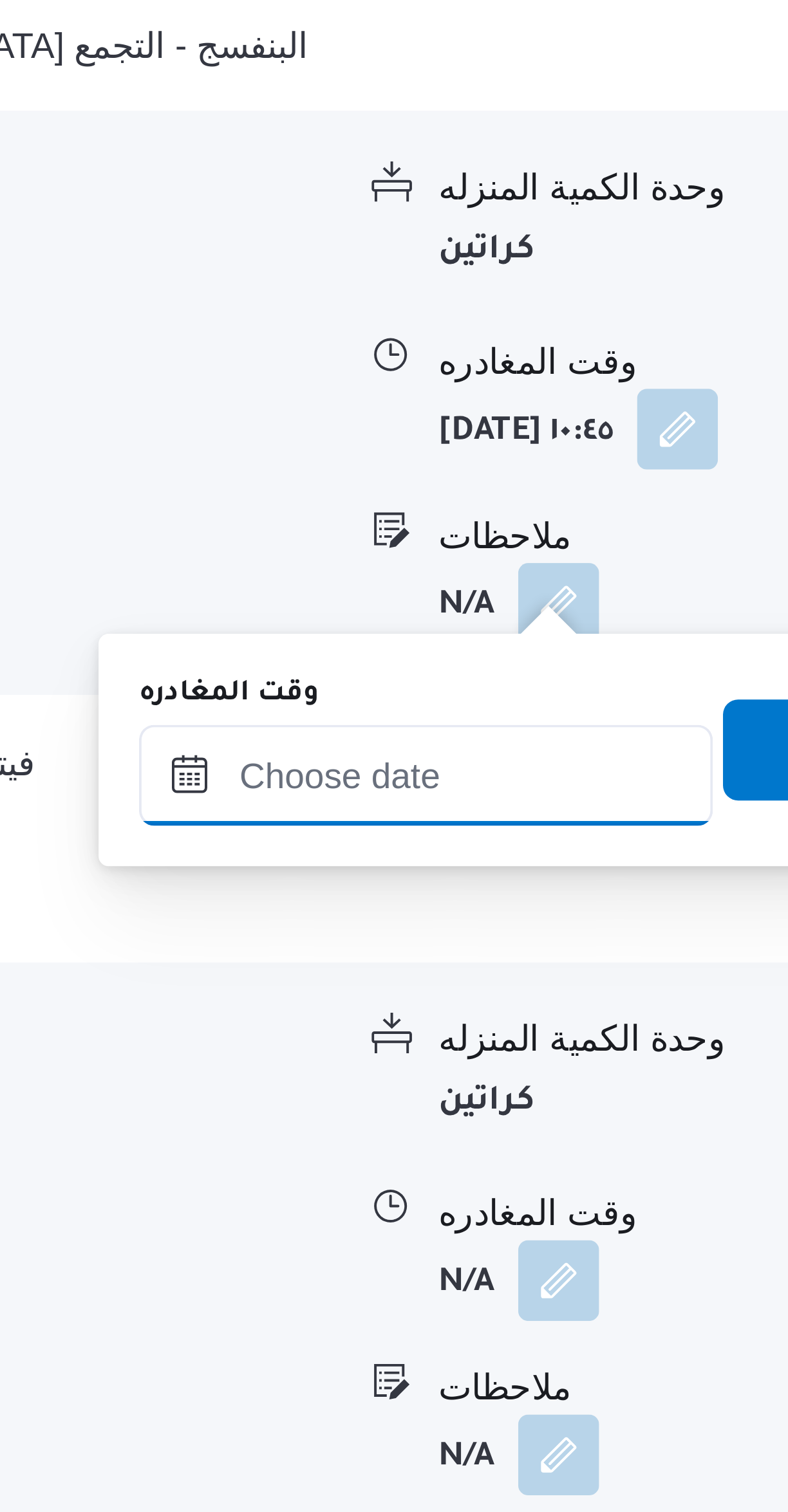
click at [592, 727] on input "وقت المغادره" at bounding box center [602, 724] width 146 height 26
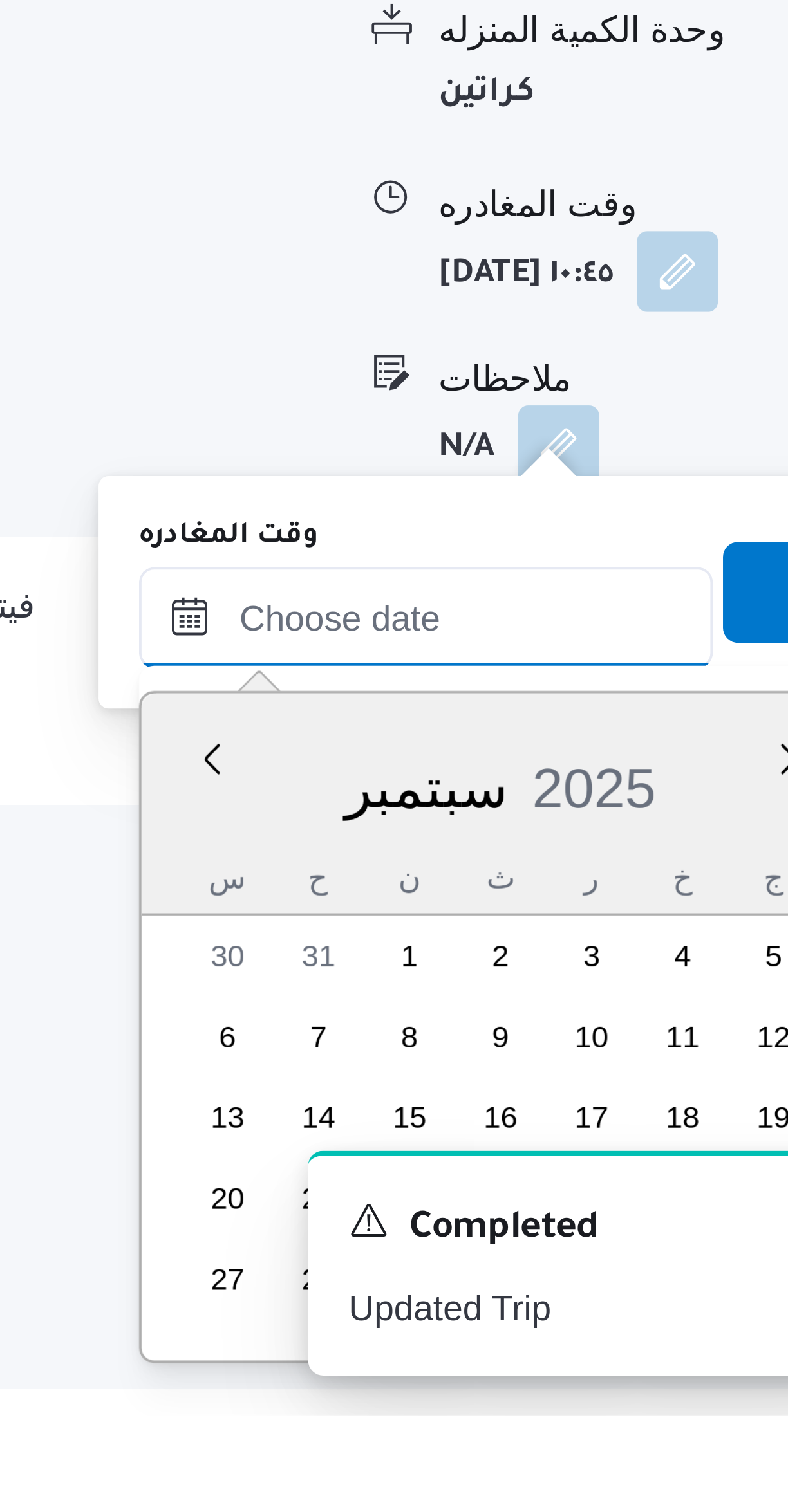
scroll to position [319, 0]
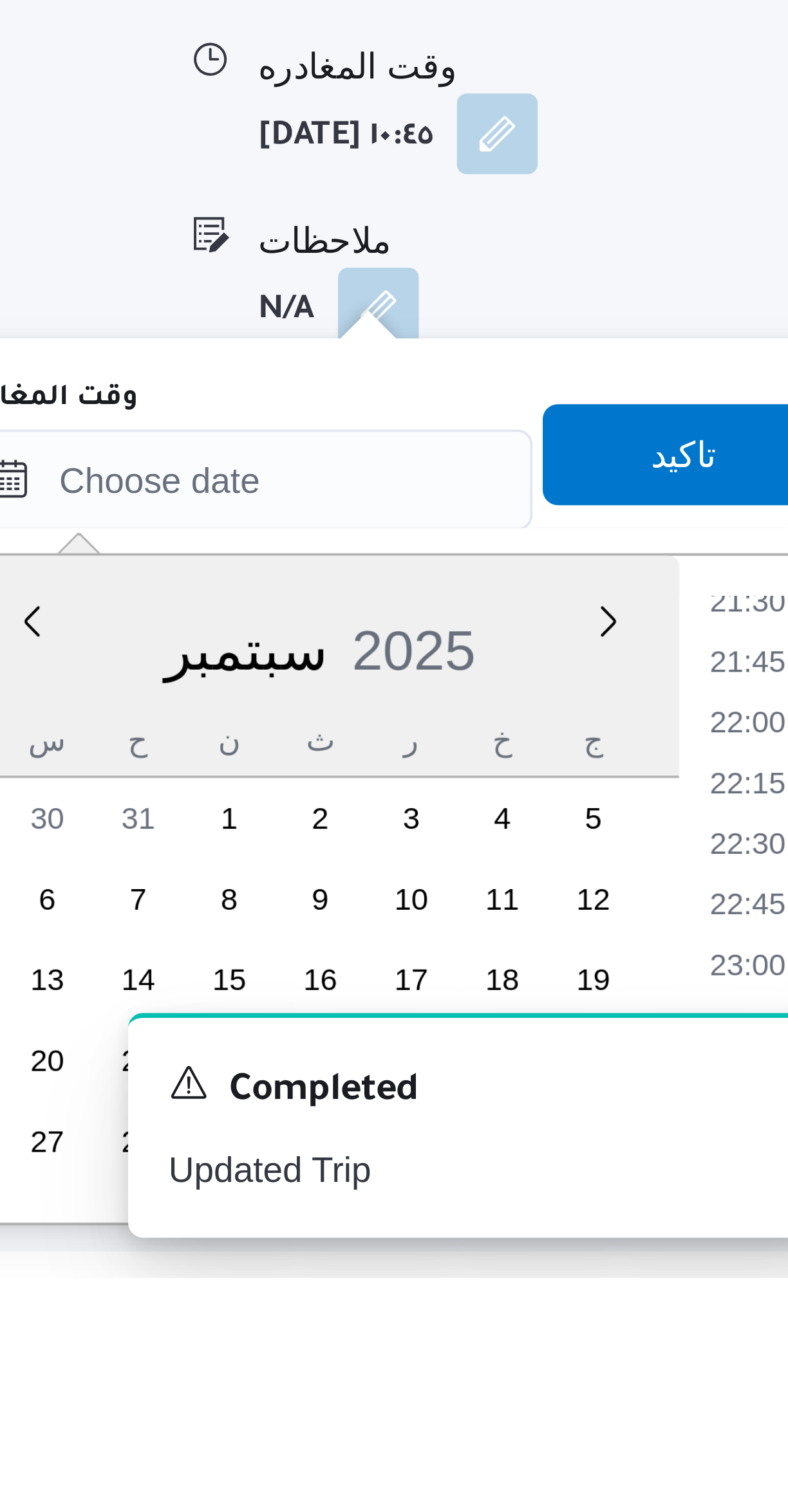
click at [725, 1349] on li "21:45" at bounding box center [729, 1355] width 30 height 13
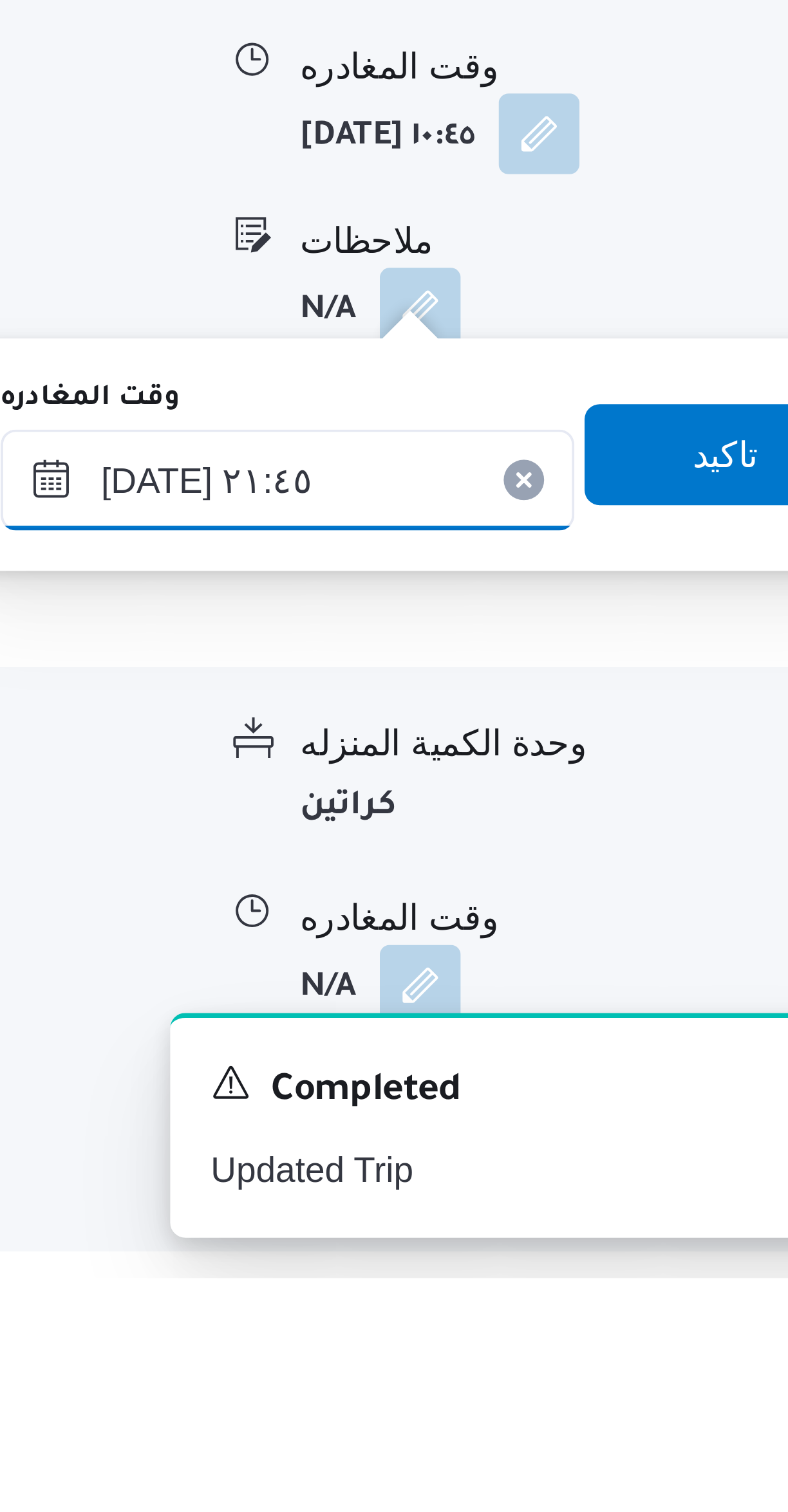
click at [562, 1309] on input "[DATE] ٢١:٤٥" at bounding box center [602, 1308] width 146 height 26
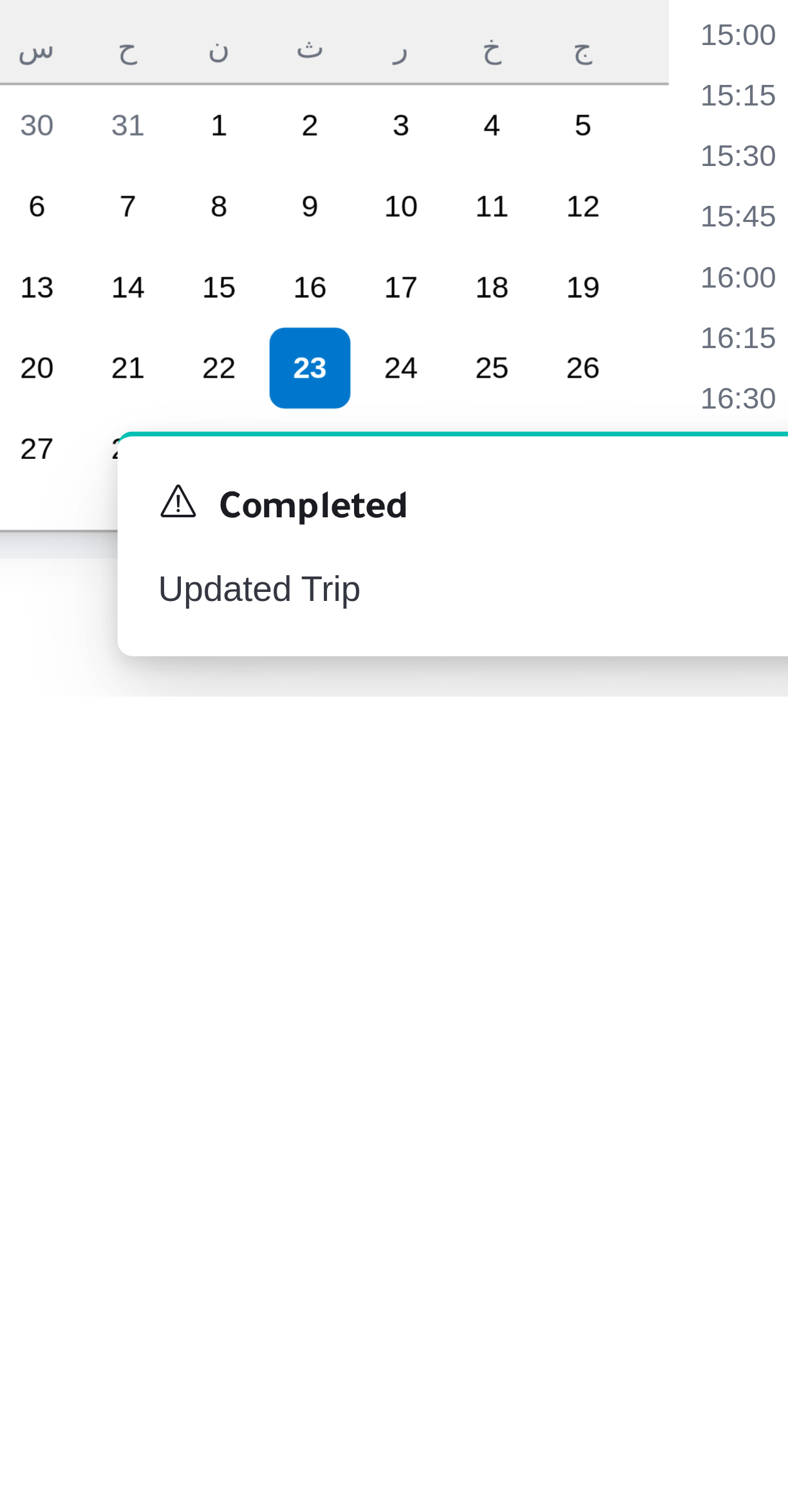
scroll to position [350, 0]
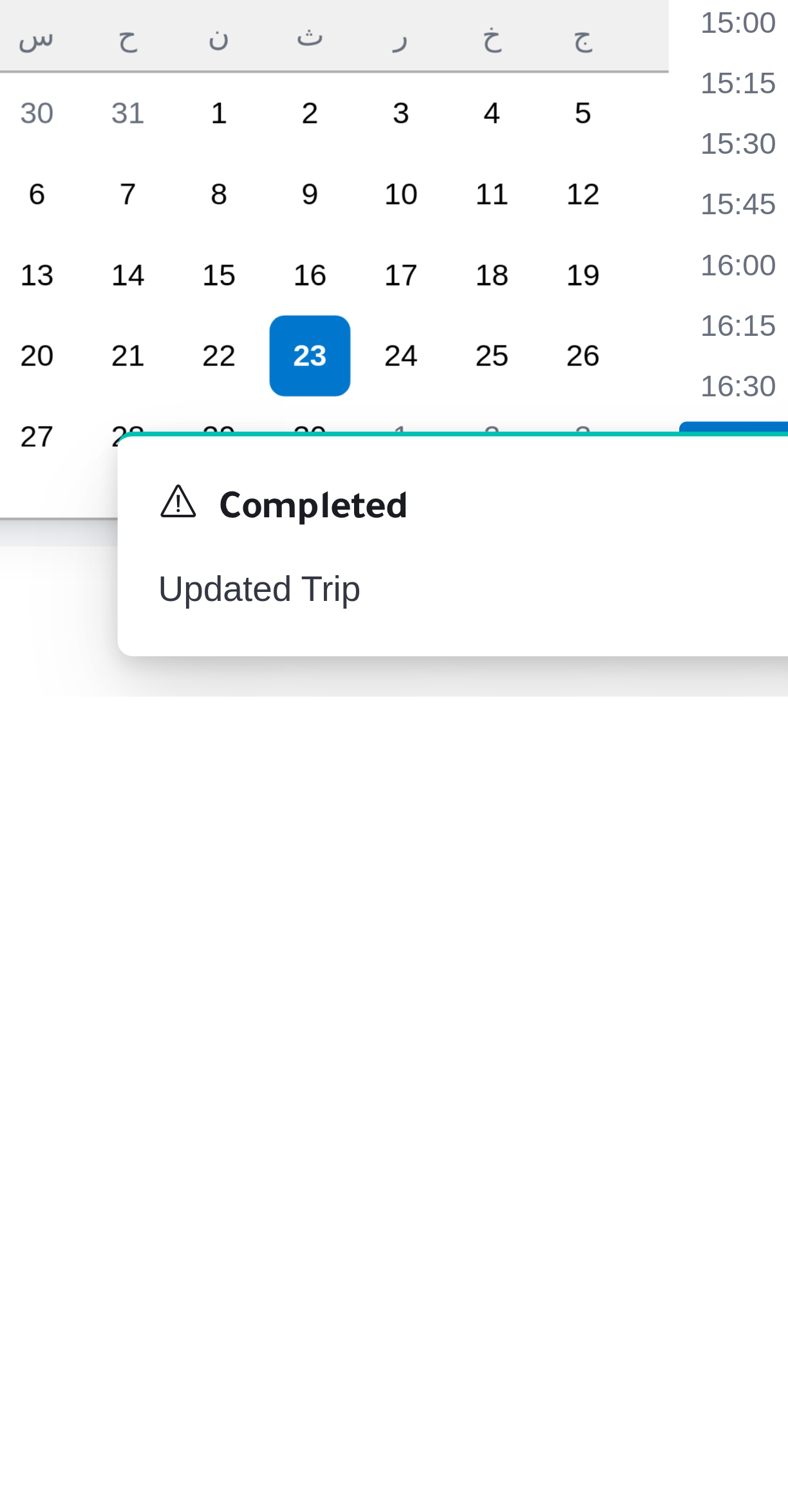
click at [727, 1427] on li "16:30" at bounding box center [729, 1433] width 30 height 13
type input "[DATE] ١٦:٣٠"
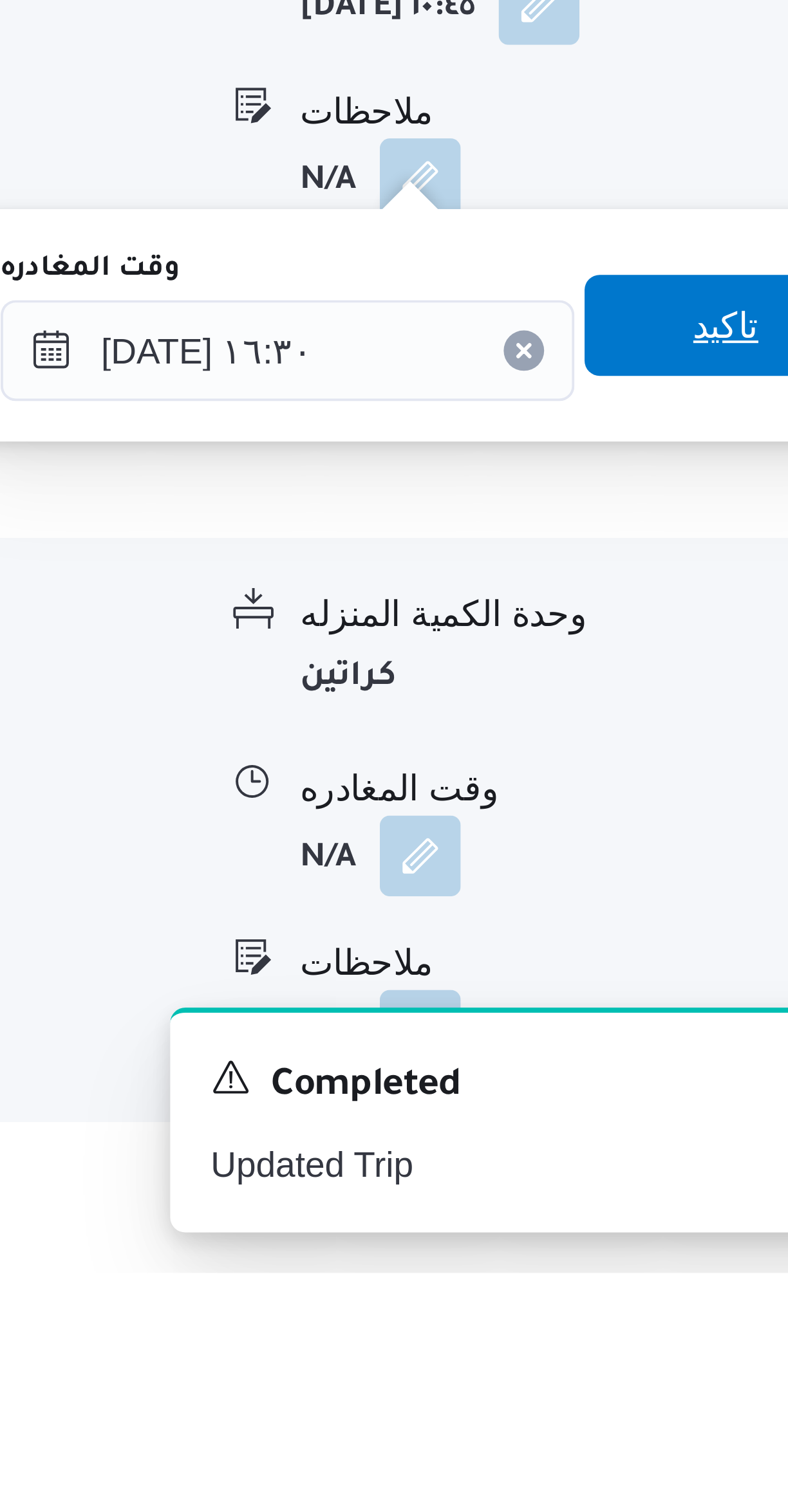
click at [705, 1271] on span "تاكيد" at bounding box center [713, 1271] width 17 height 15
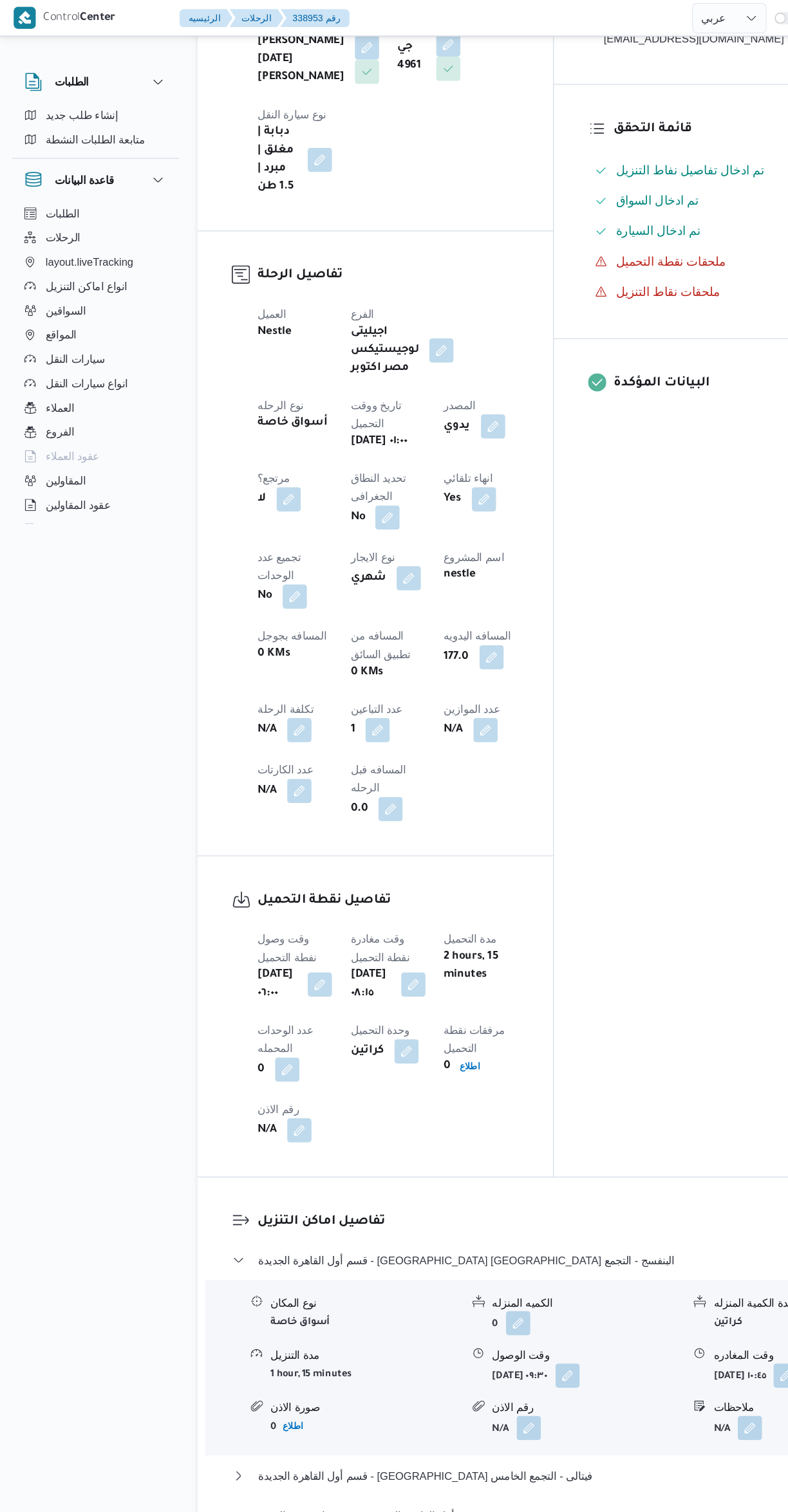
scroll to position [0, 0]
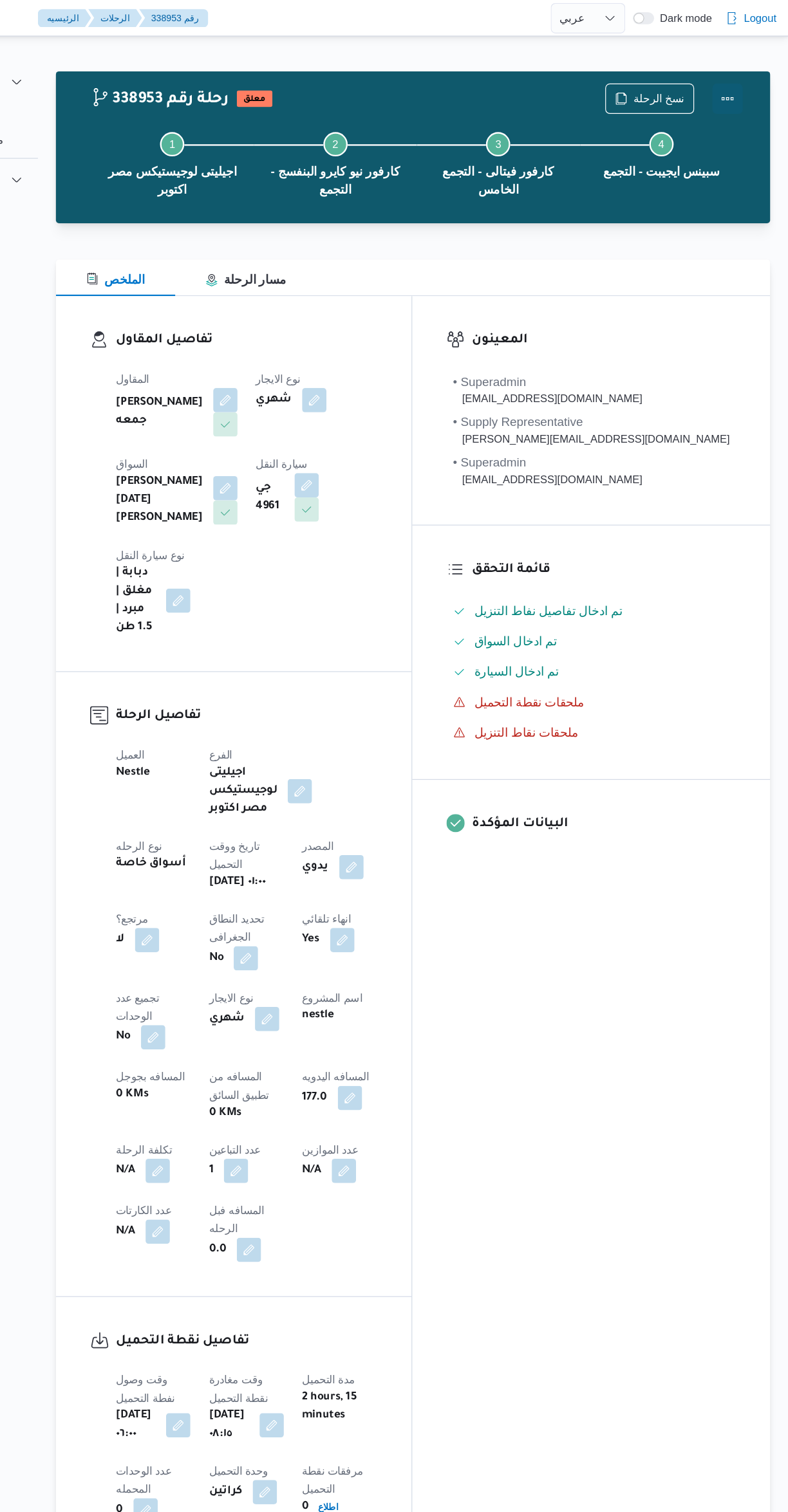
click at [738, 79] on button "Actions" at bounding box center [736, 83] width 26 height 26
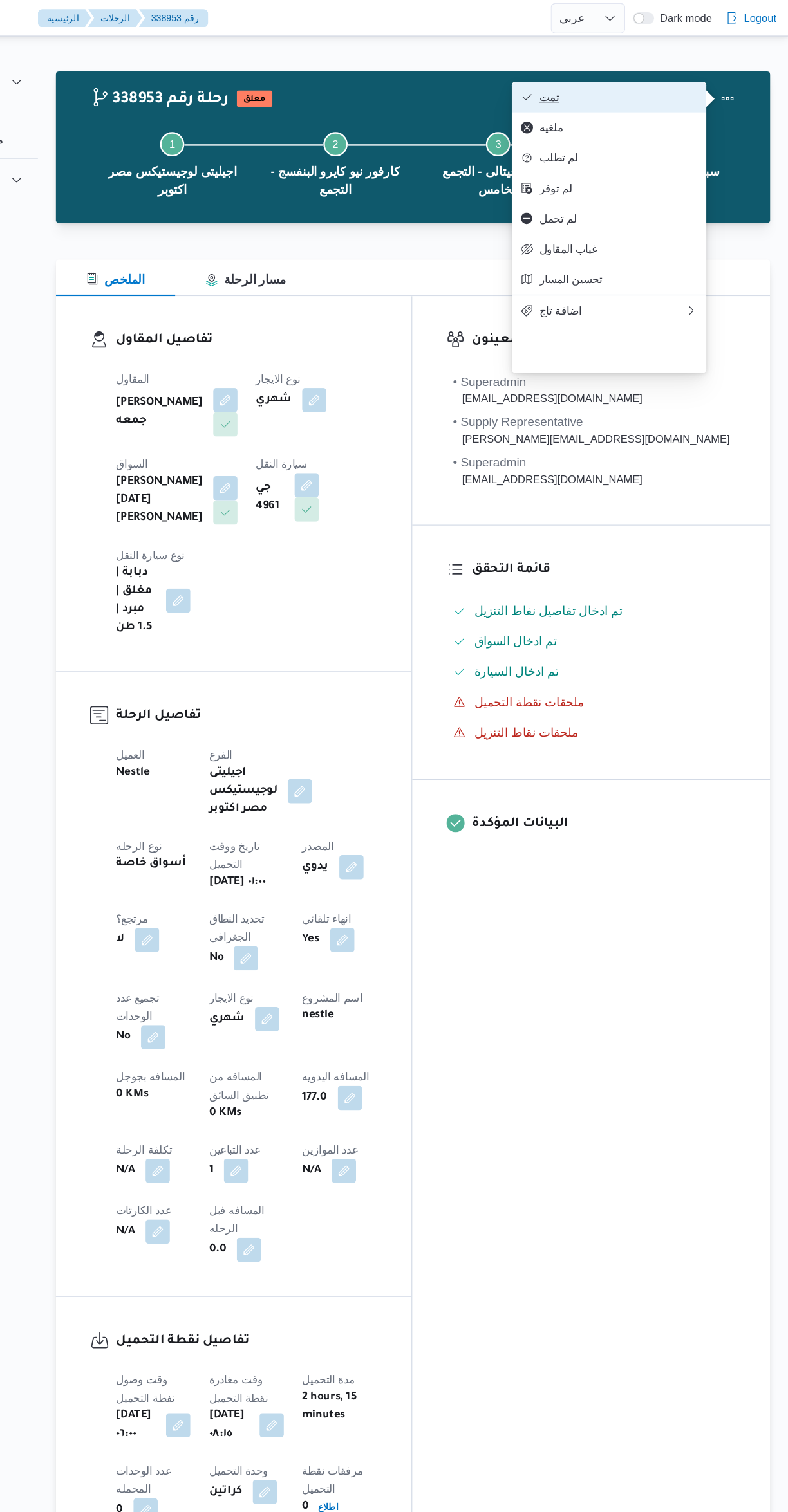
click at [667, 83] on span "تمت" at bounding box center [644, 82] width 134 height 10
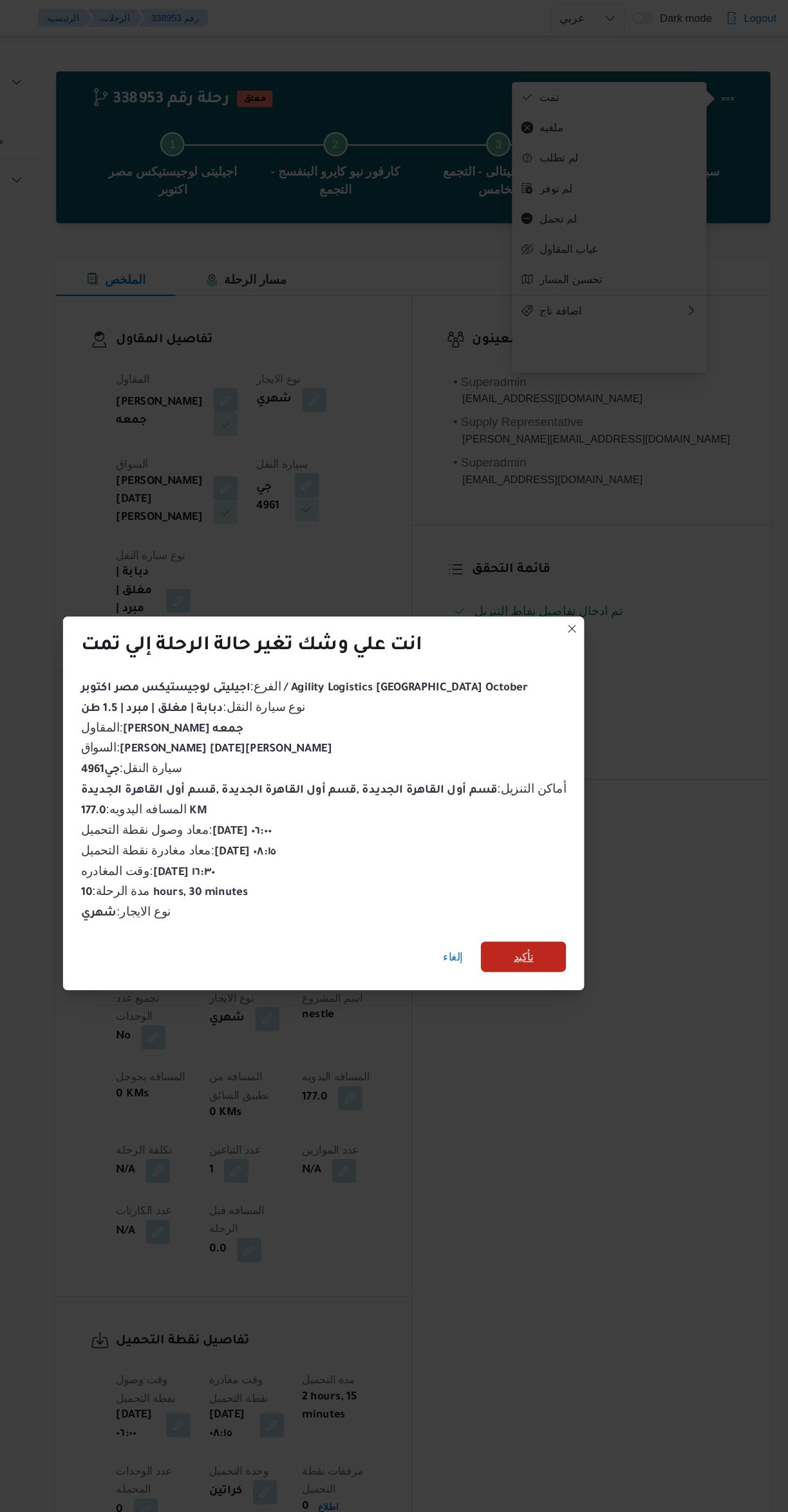
click at [583, 813] on span "تأكيد" at bounding box center [563, 810] width 72 height 26
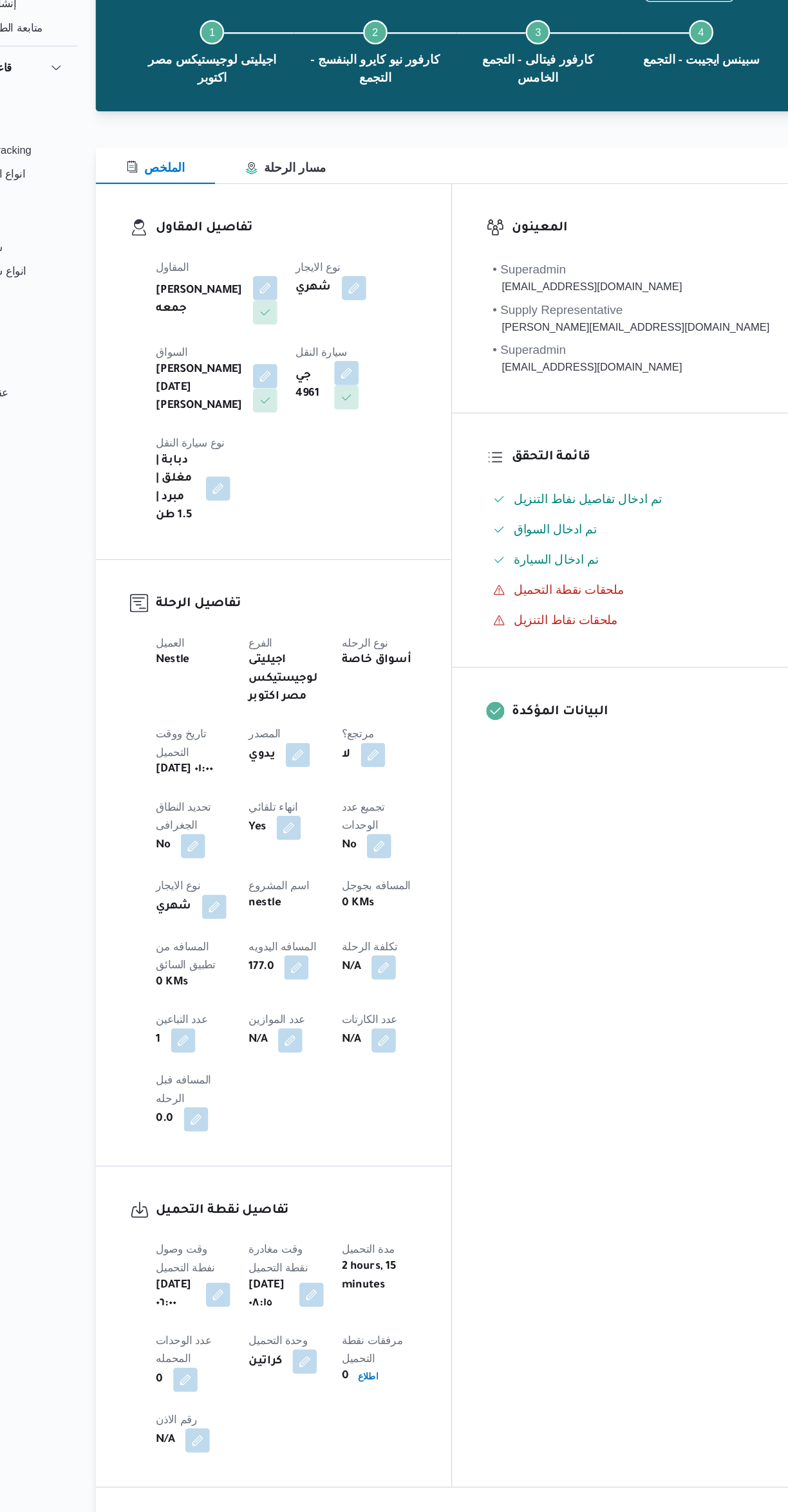
select select "ar"
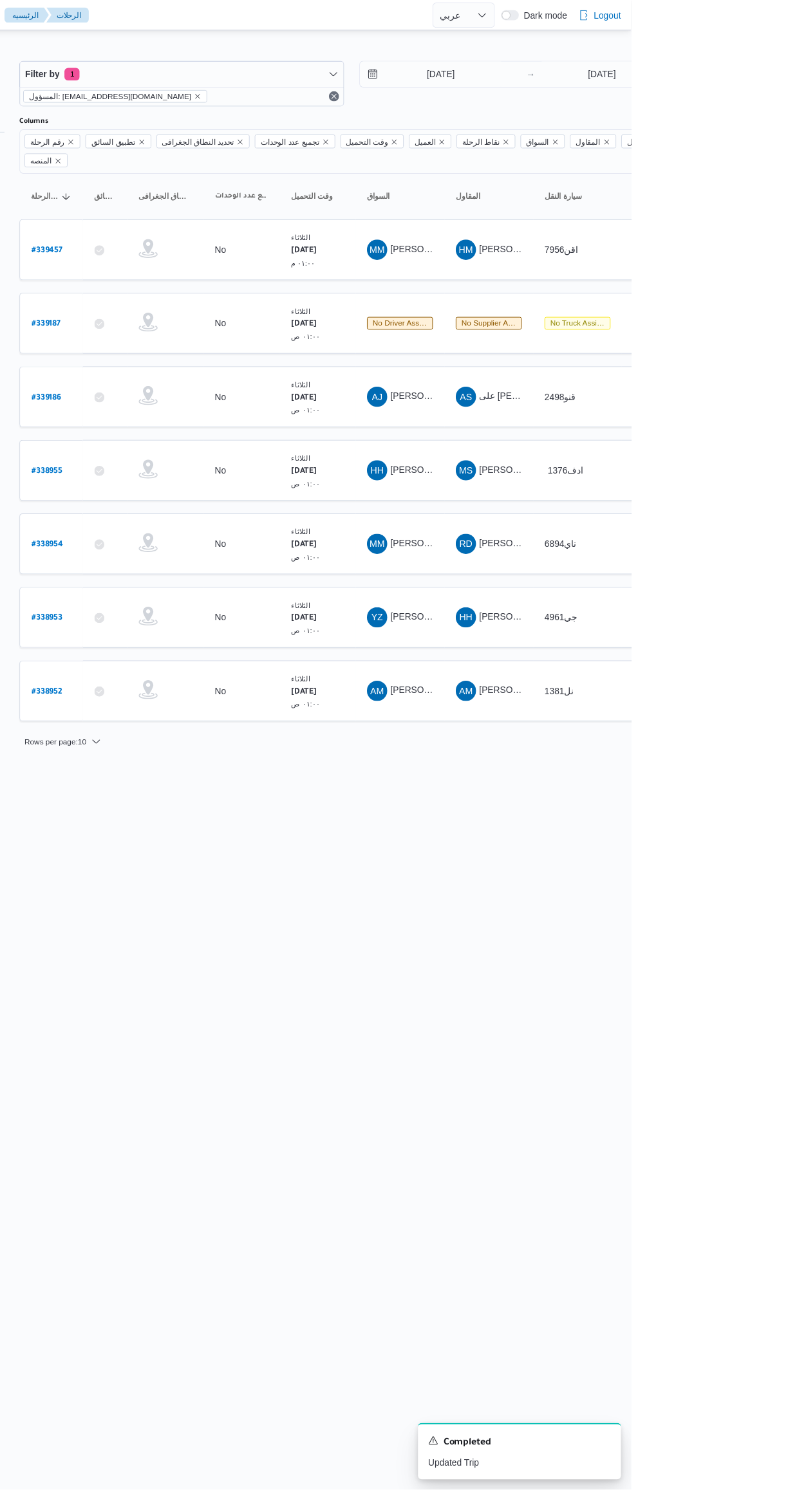
click at [203, 250] on b "# 339457" at bounding box center [195, 255] width 32 height 9
select select "ar"
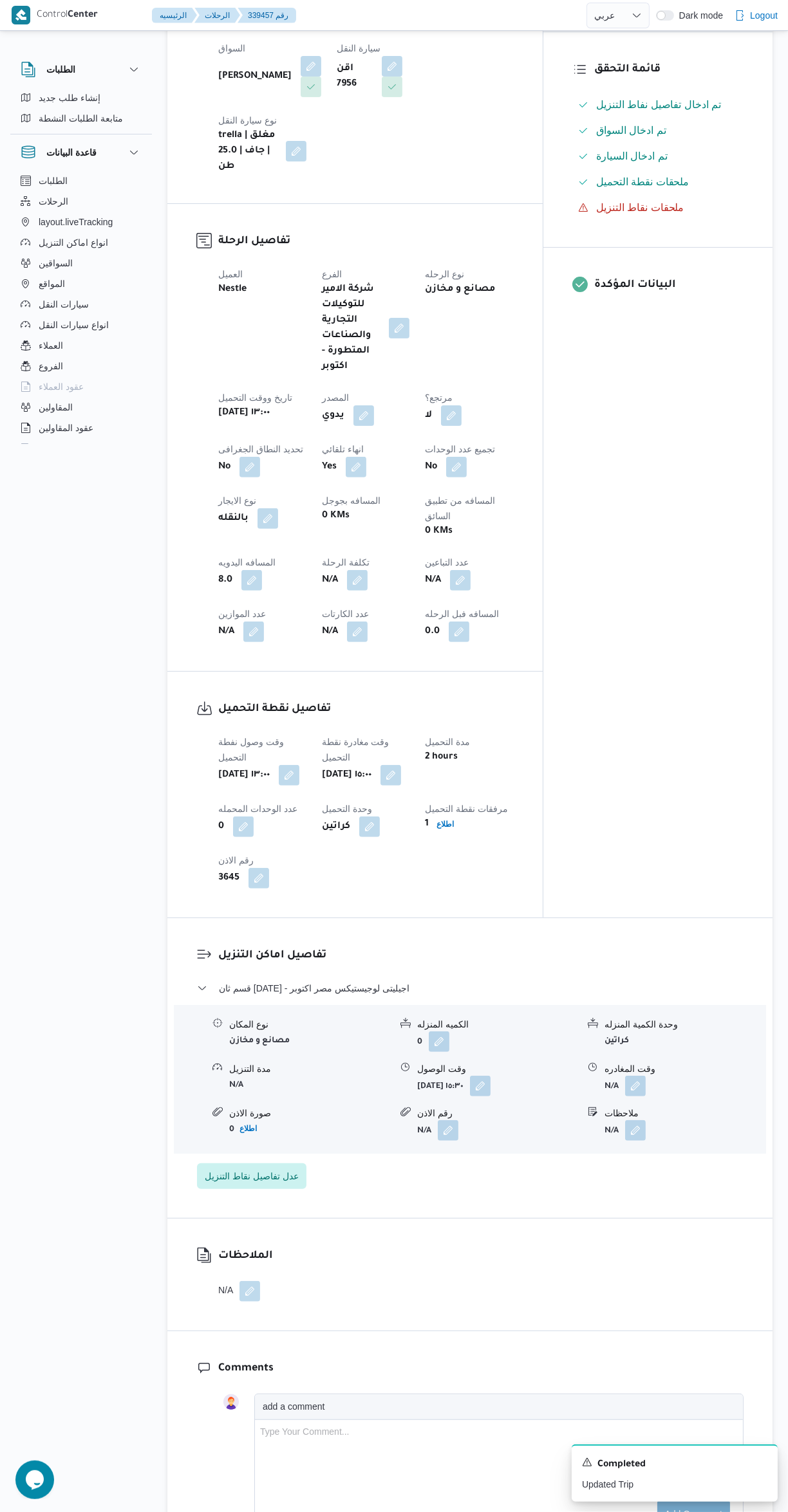
scroll to position [331, 0]
click at [633, 1074] on button "button" at bounding box center [636, 1084] width 21 height 21
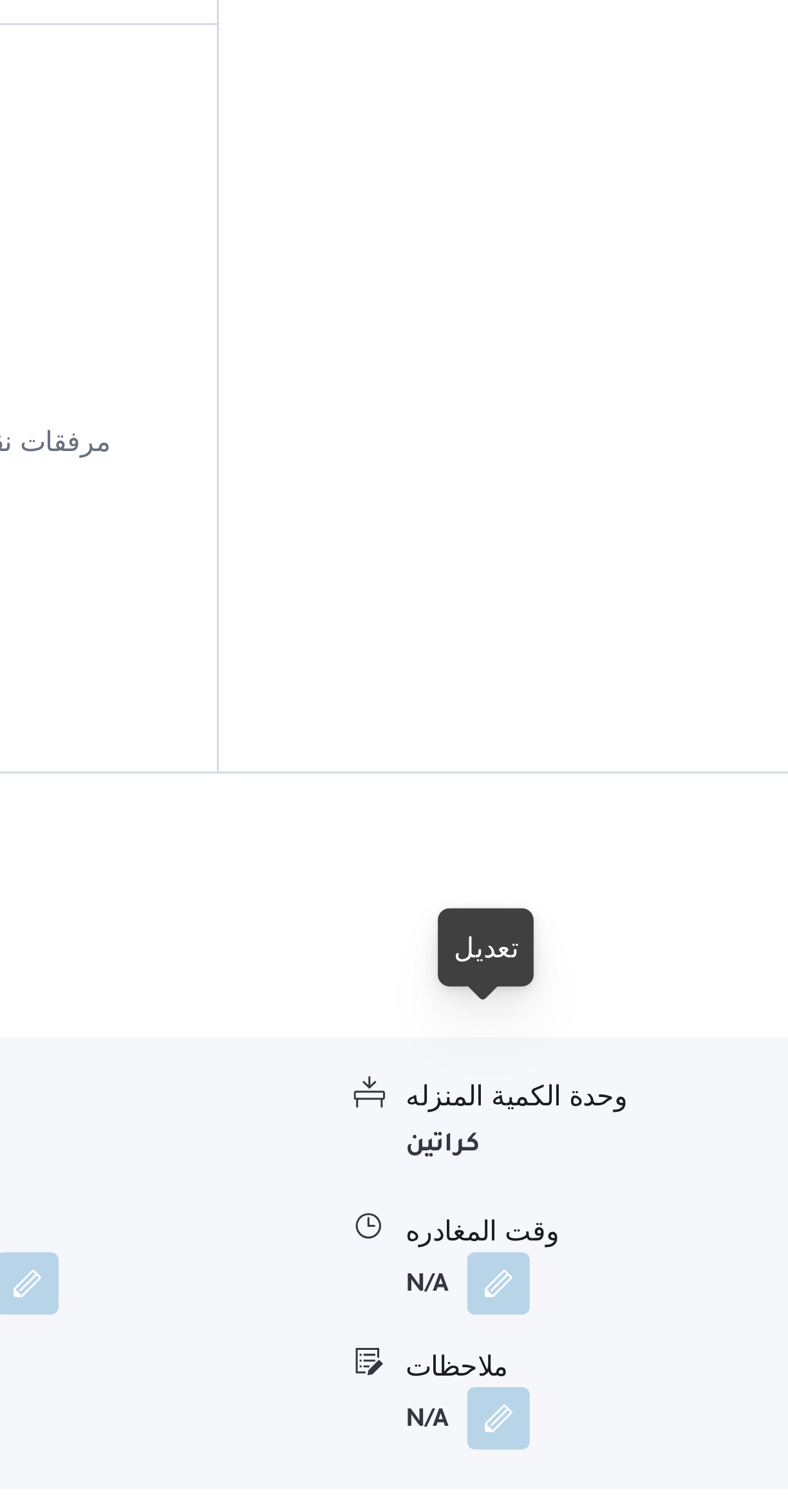
click at [631, 1074] on button "button" at bounding box center [636, 1084] width 21 height 21
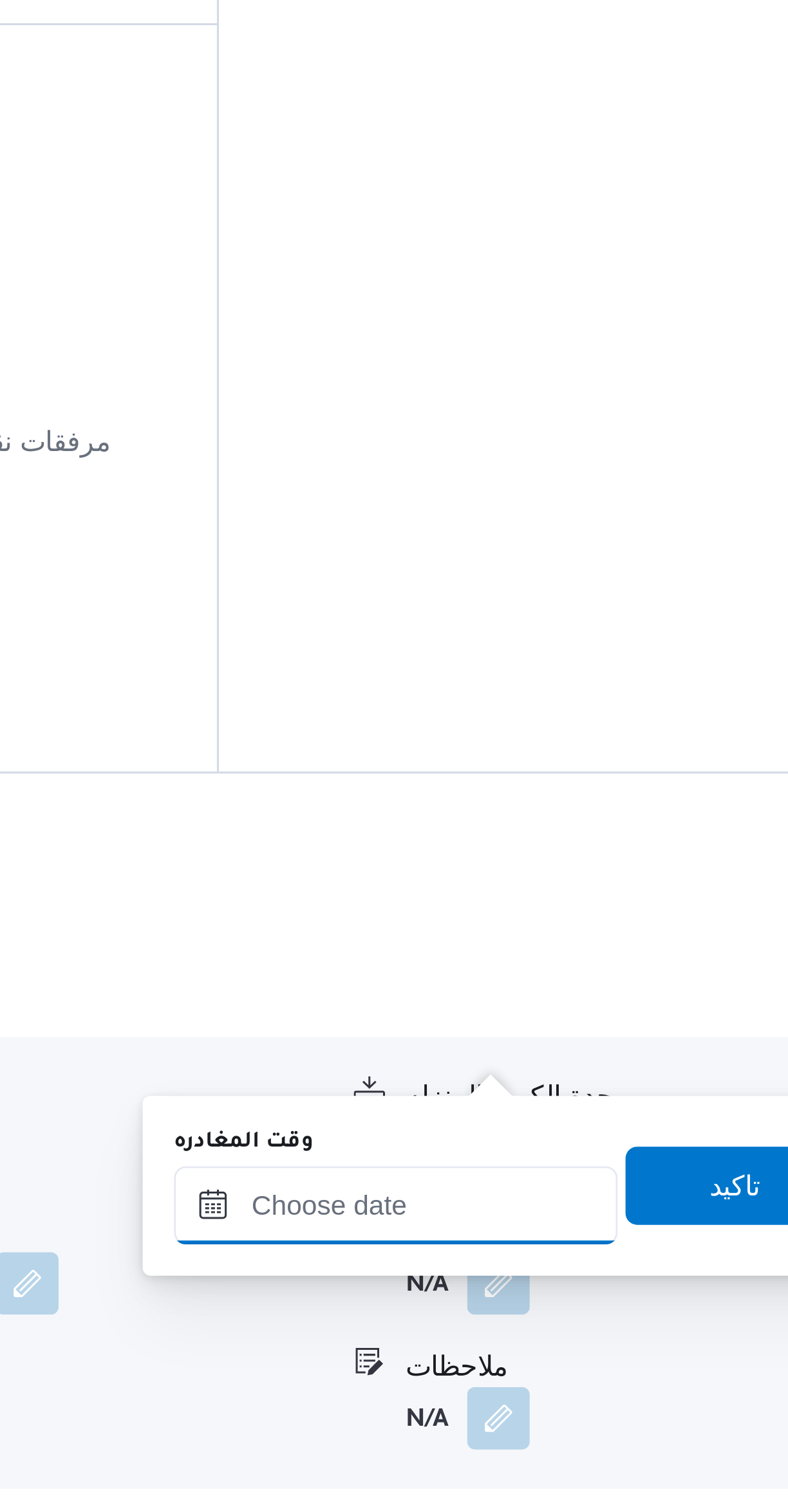
click at [610, 1061] on input "وقت المغادره" at bounding box center [602, 1058] width 146 height 26
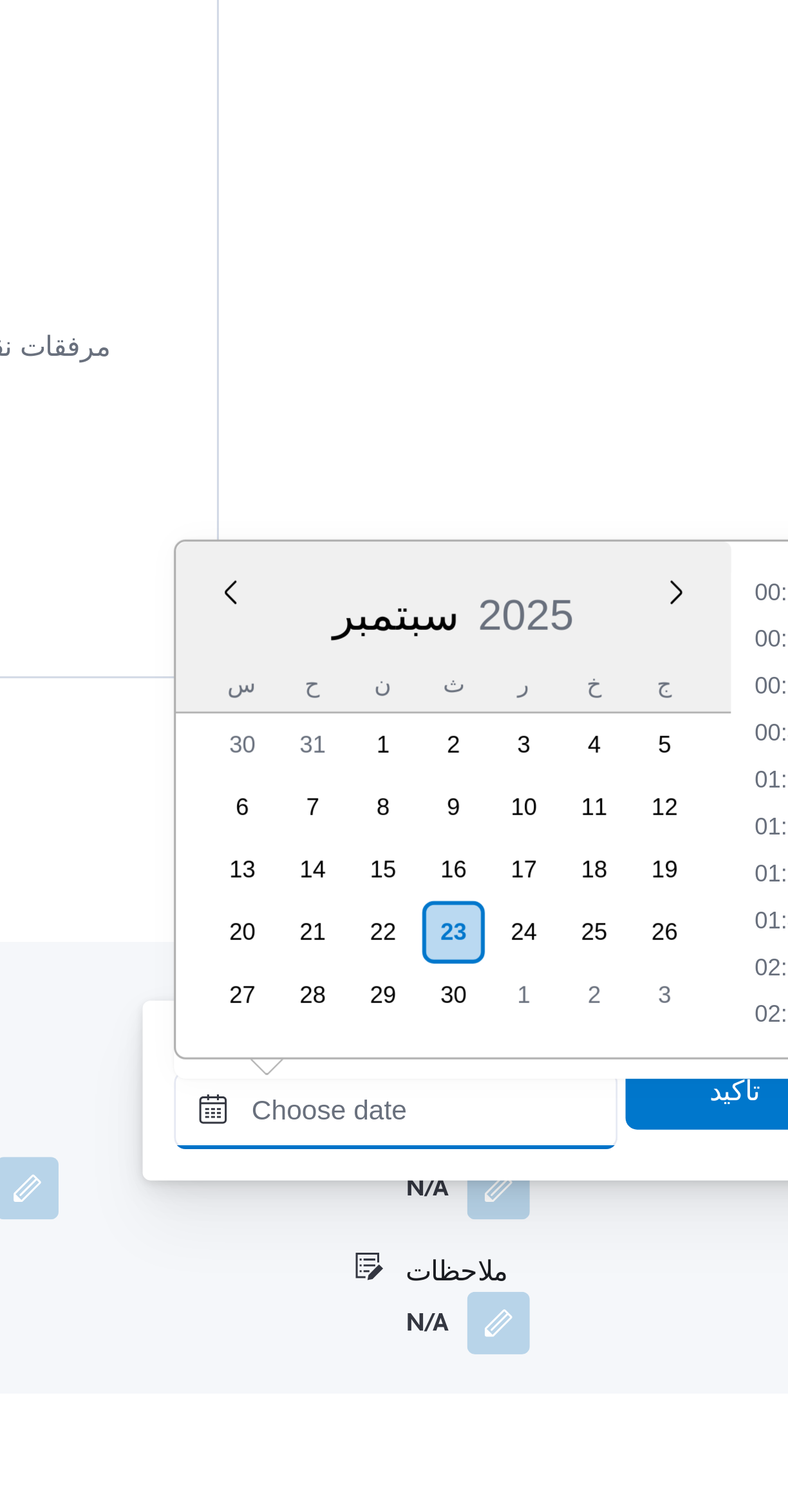
scroll to position [0, 0]
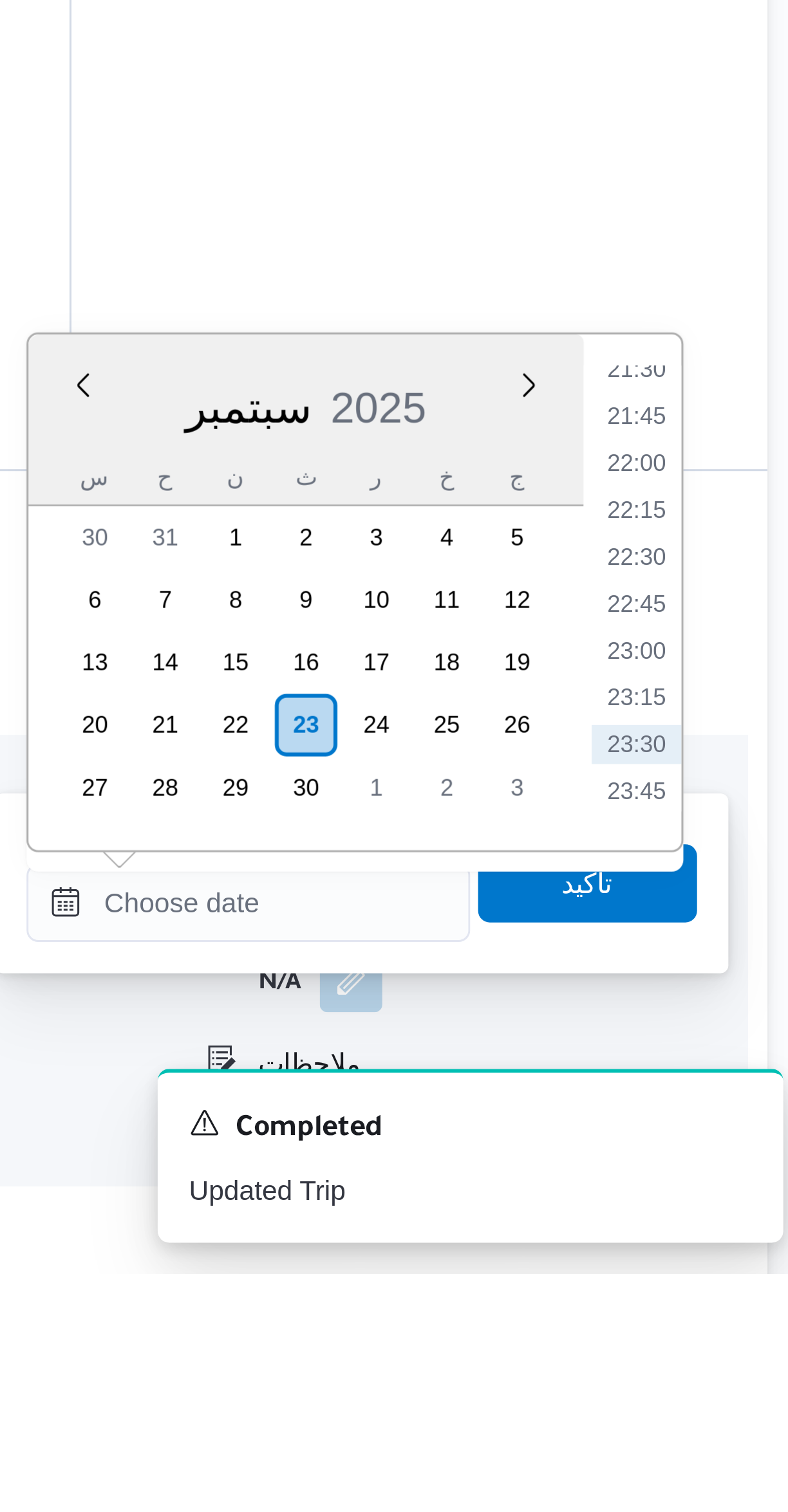
click at [735, 1238] on li "22:00" at bounding box center [729, 1244] width 30 height 13
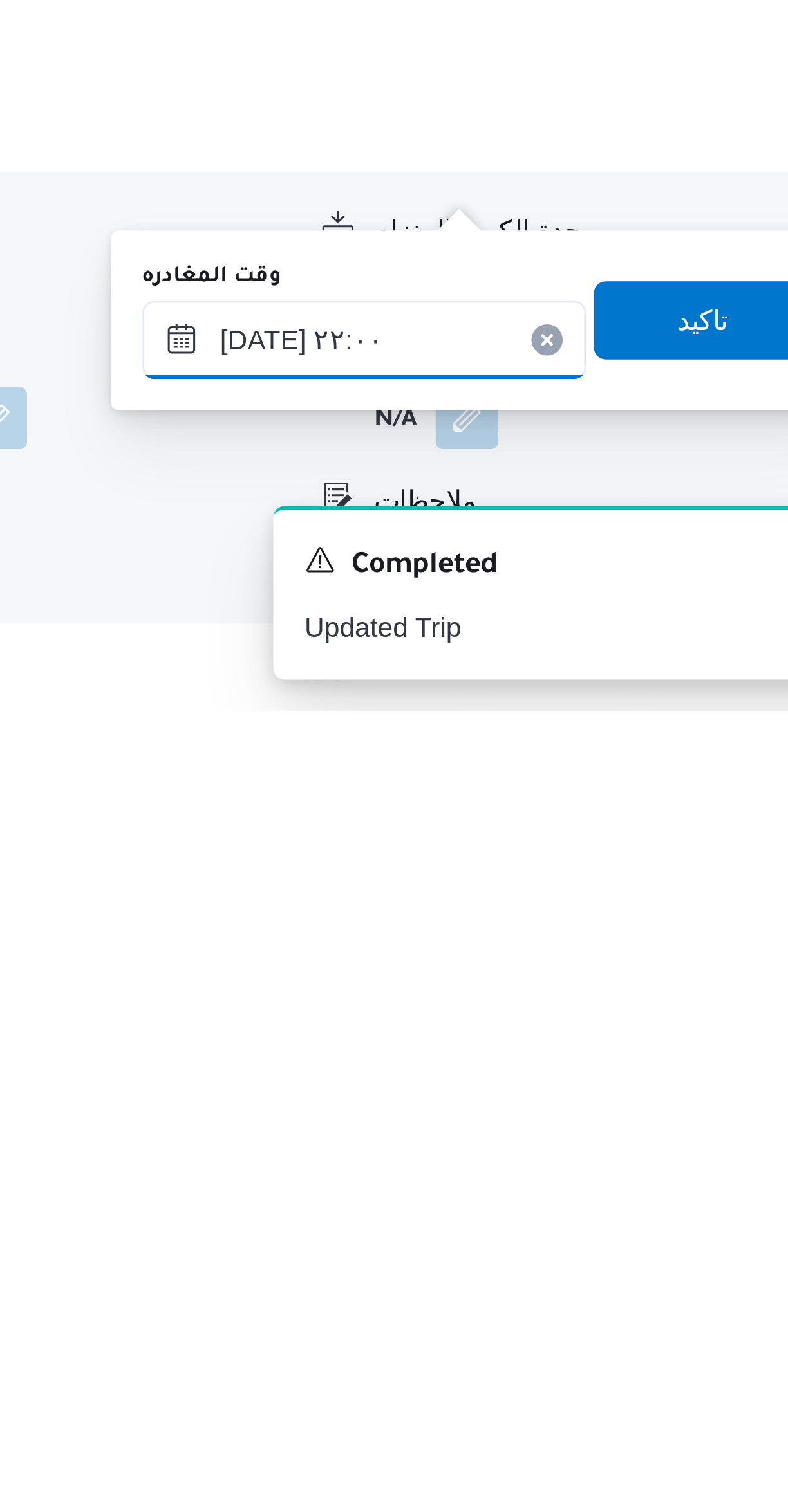
click at [558, 1395] on input "[DATE] ٢٢:٠٠" at bounding box center [602, 1389] width 146 height 26
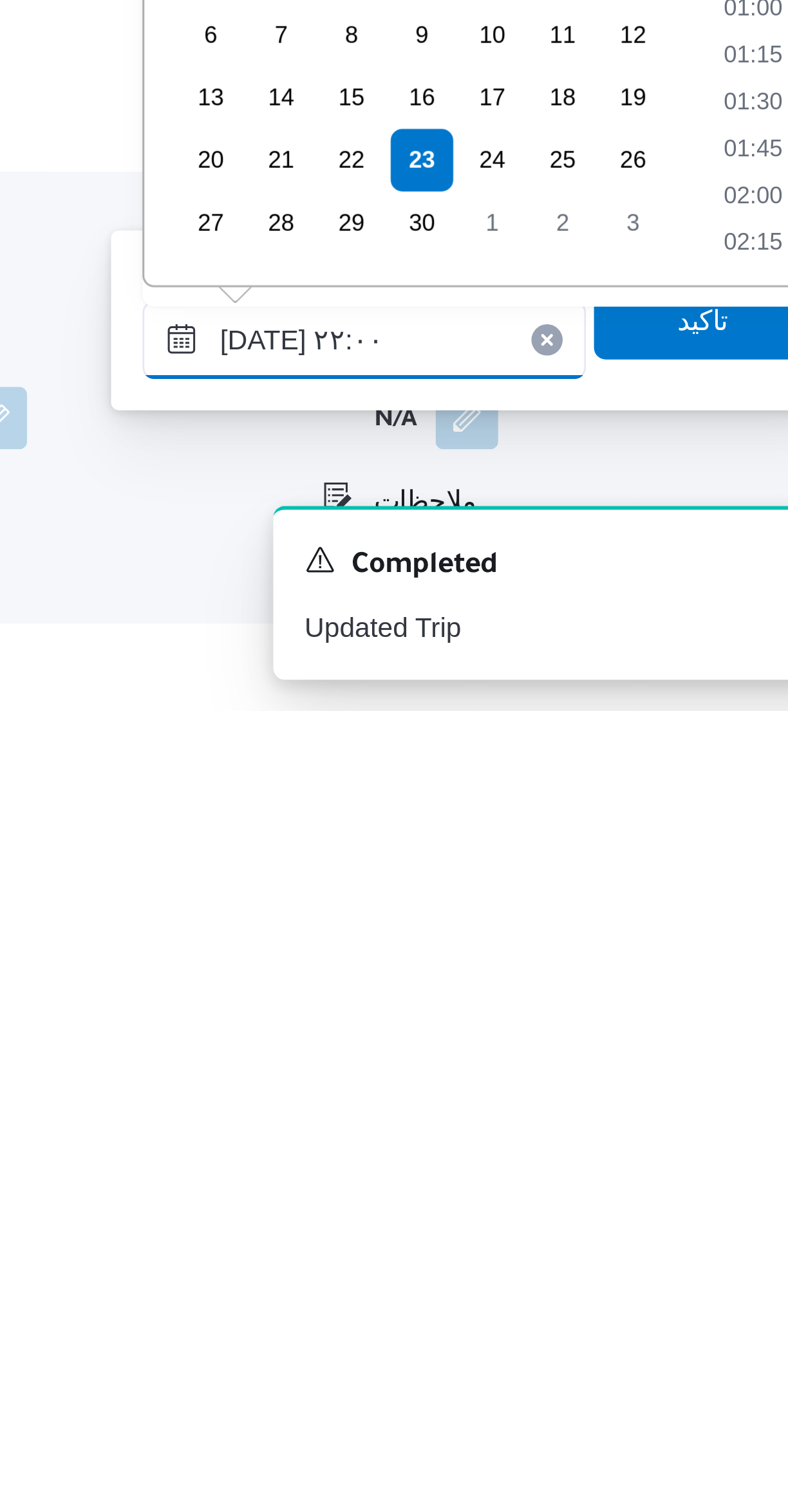
scroll to position [1280, 0]
click at [560, 1387] on input "[DATE] ٢٢:٠٠" at bounding box center [602, 1389] width 146 height 26
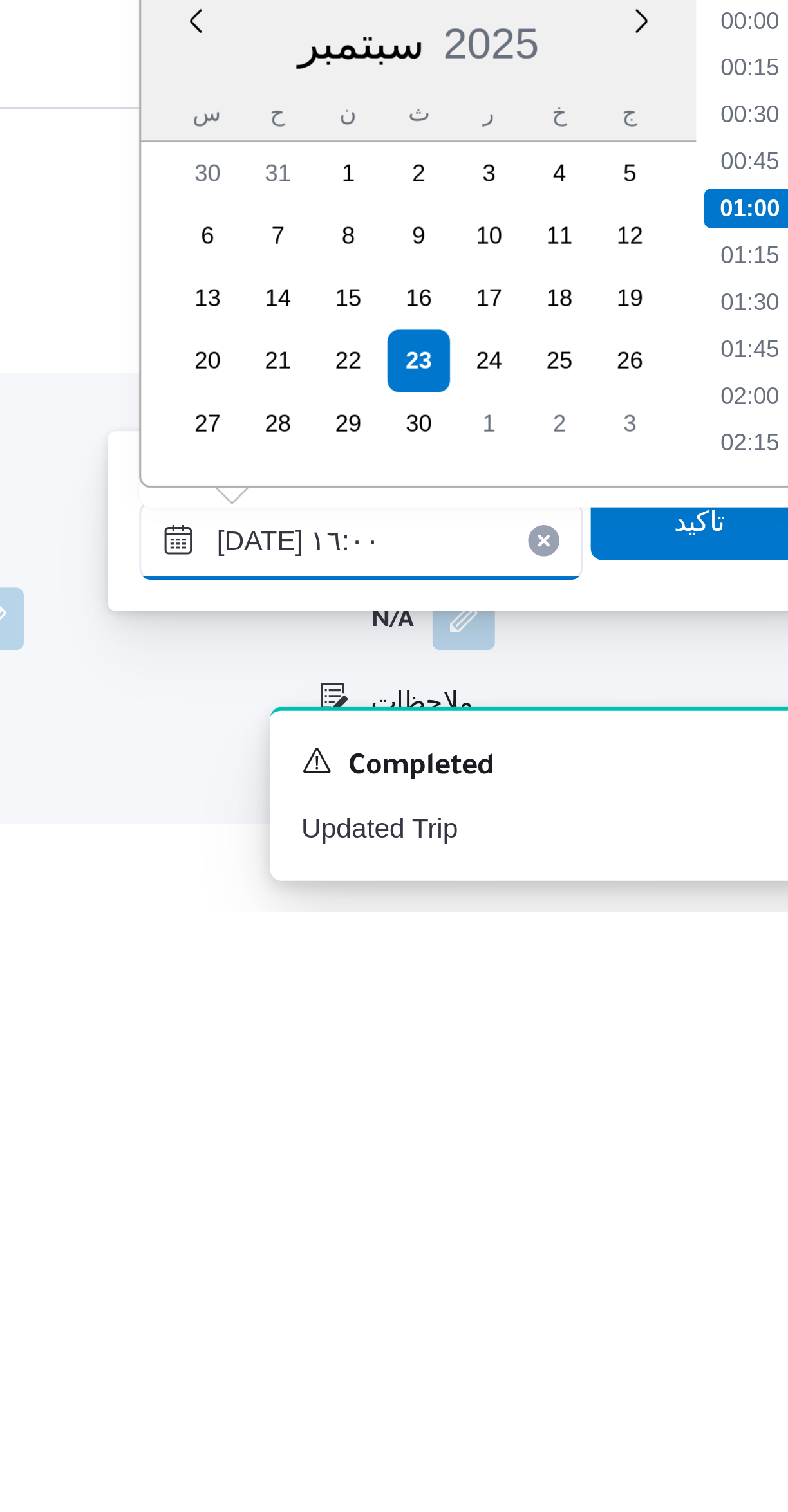
scroll to position [853, 0]
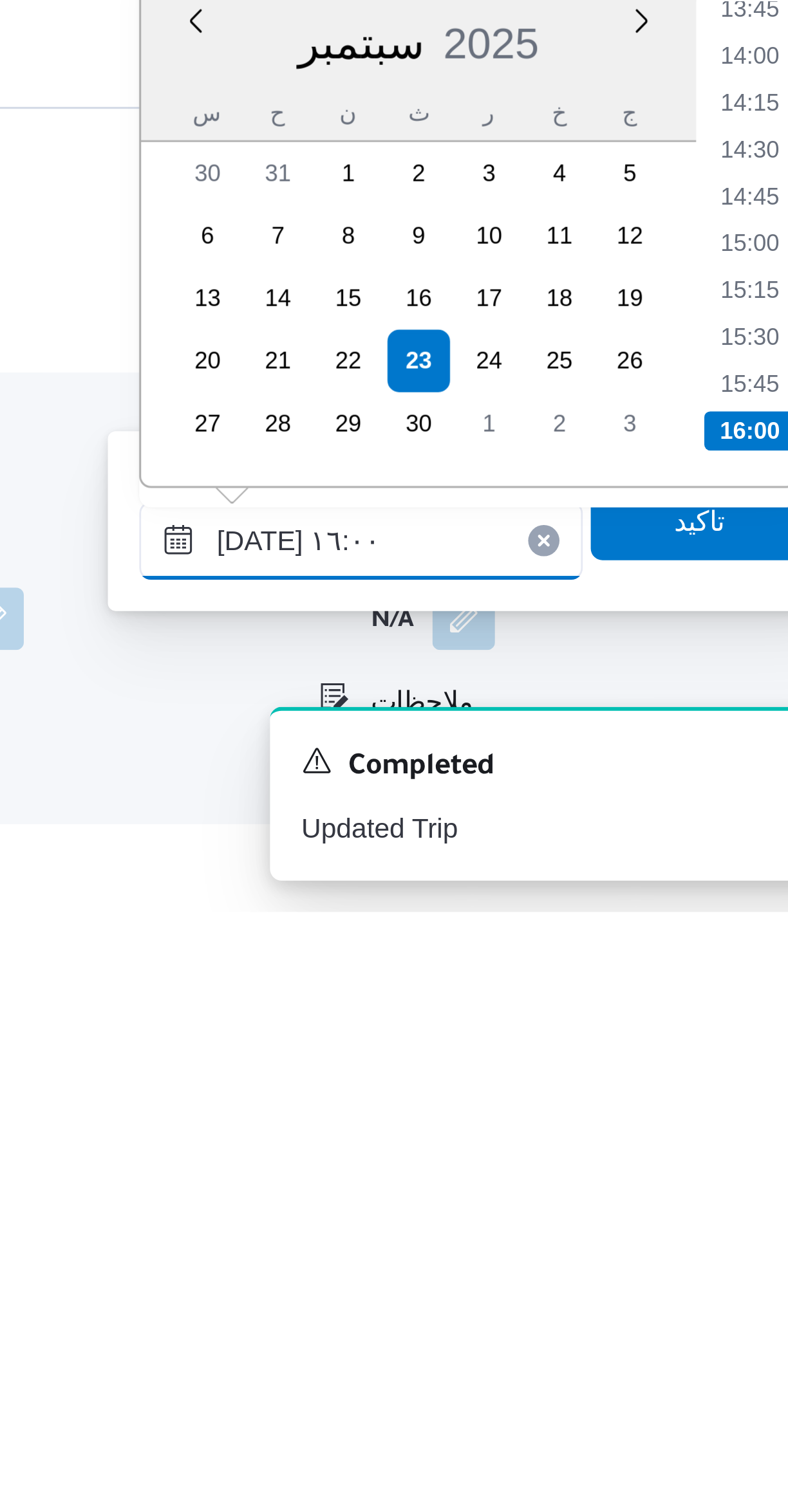
type input "[DATE] ١٦:٠٠"
click at [722, 1353] on li "16:00" at bounding box center [729, 1353] width 30 height 13
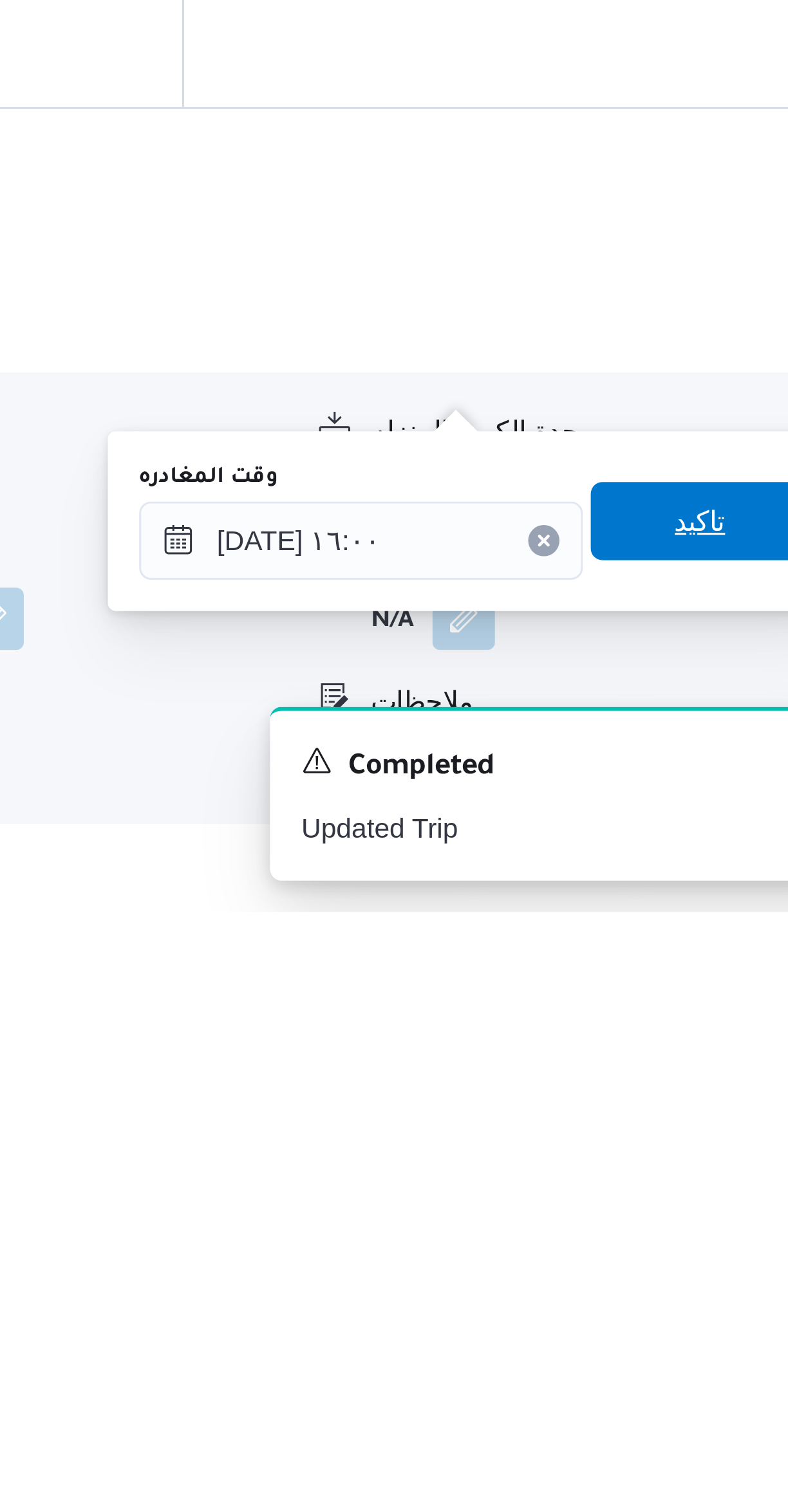
click at [711, 1377] on span "تاكيد" at bounding box center [713, 1382] width 72 height 26
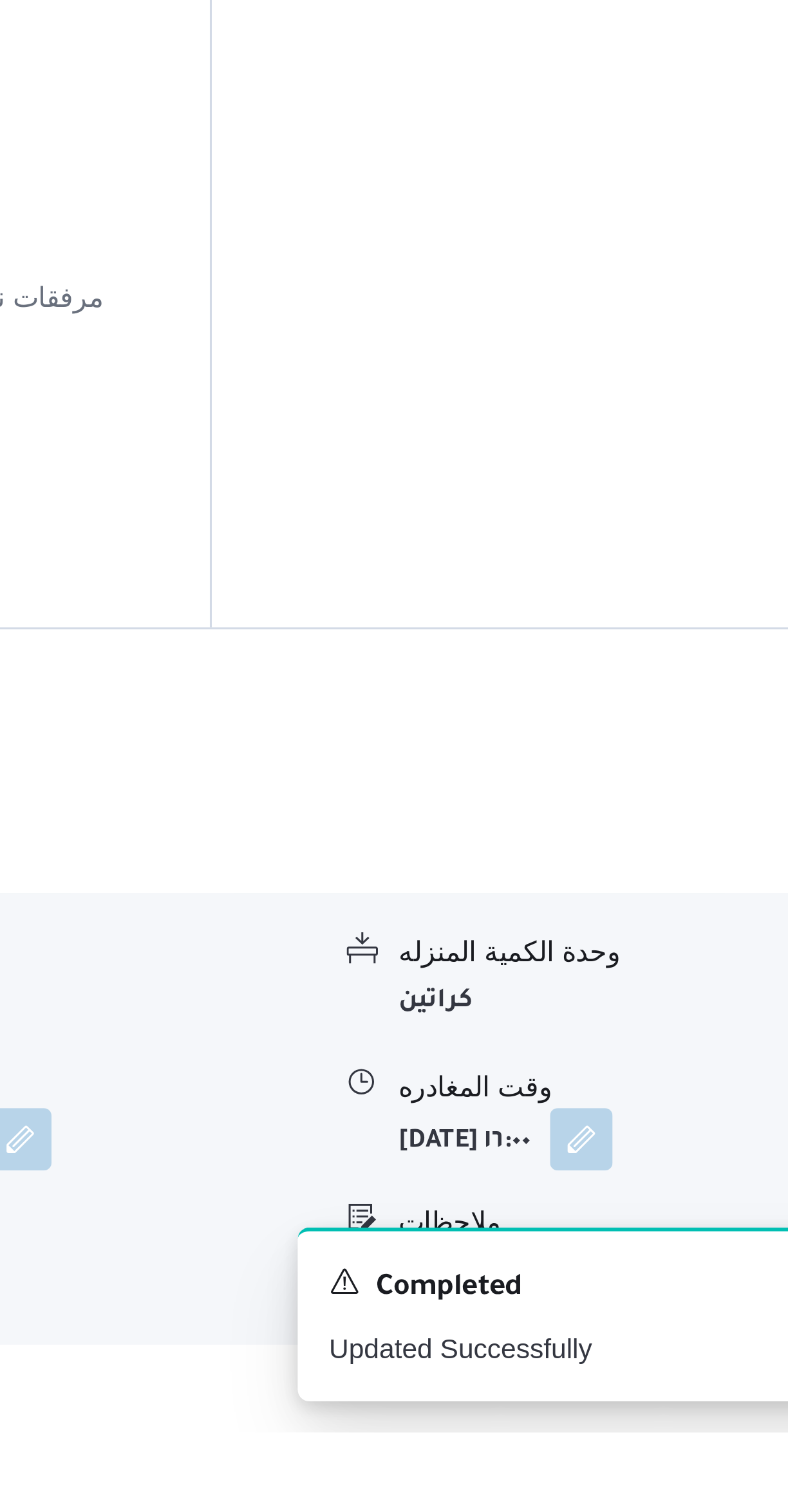
scroll to position [0, 0]
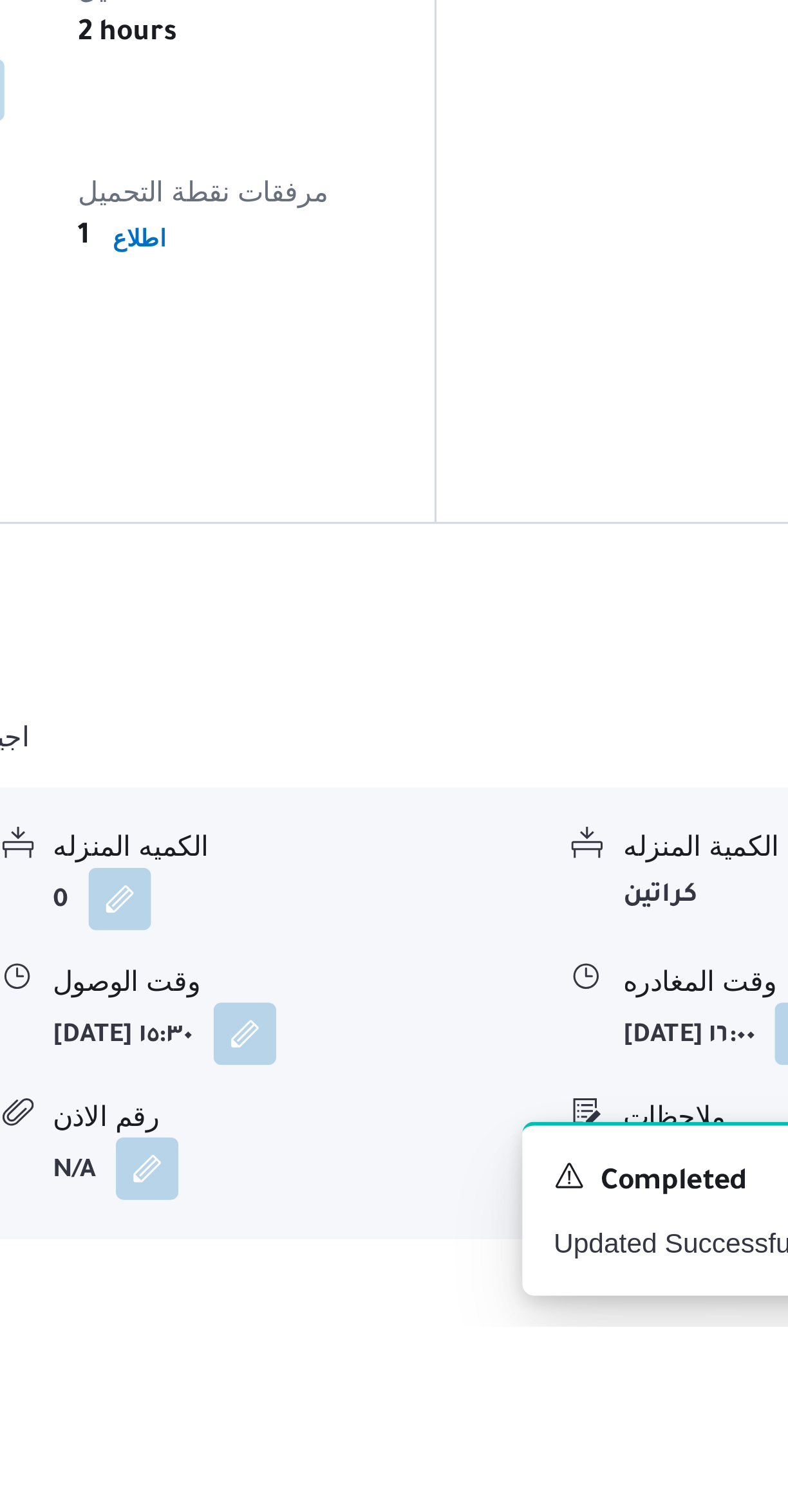
click at [491, 1405] on button "button" at bounding box center [480, 1415] width 21 height 21
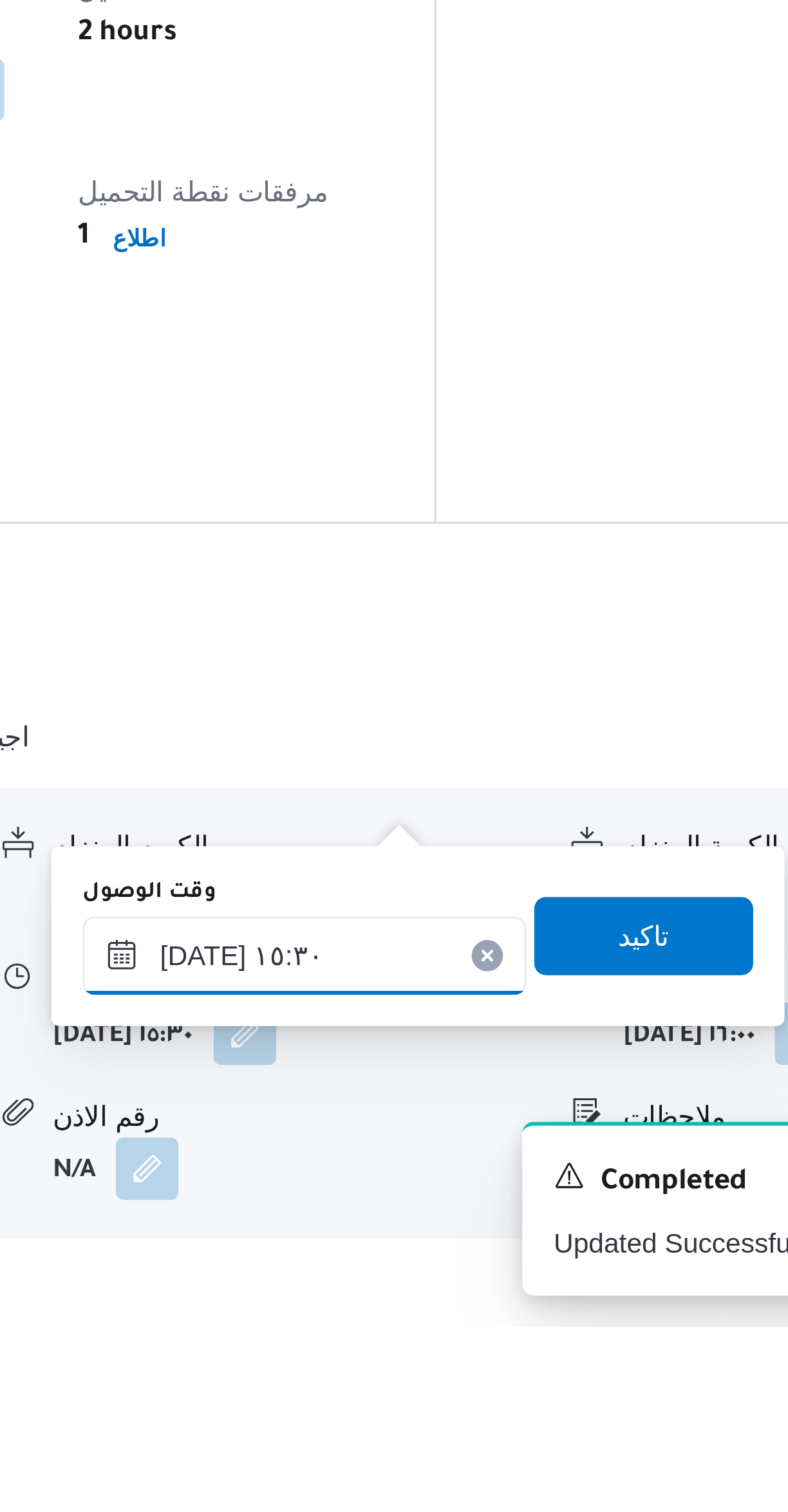
click at [514, 1393] on input "[DATE] ١٥:٣٠" at bounding box center [500, 1389] width 146 height 26
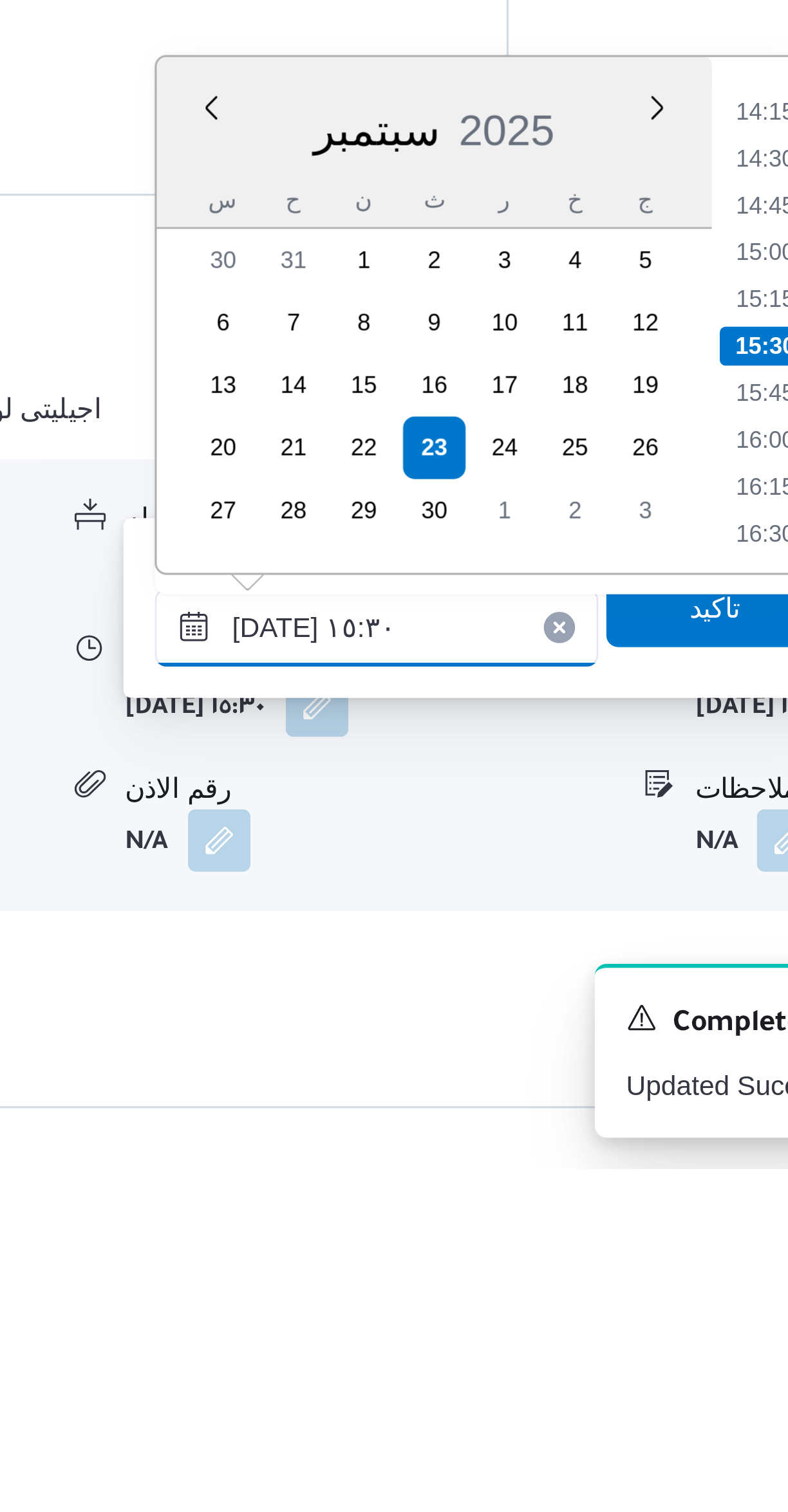
scroll to position [56, 0]
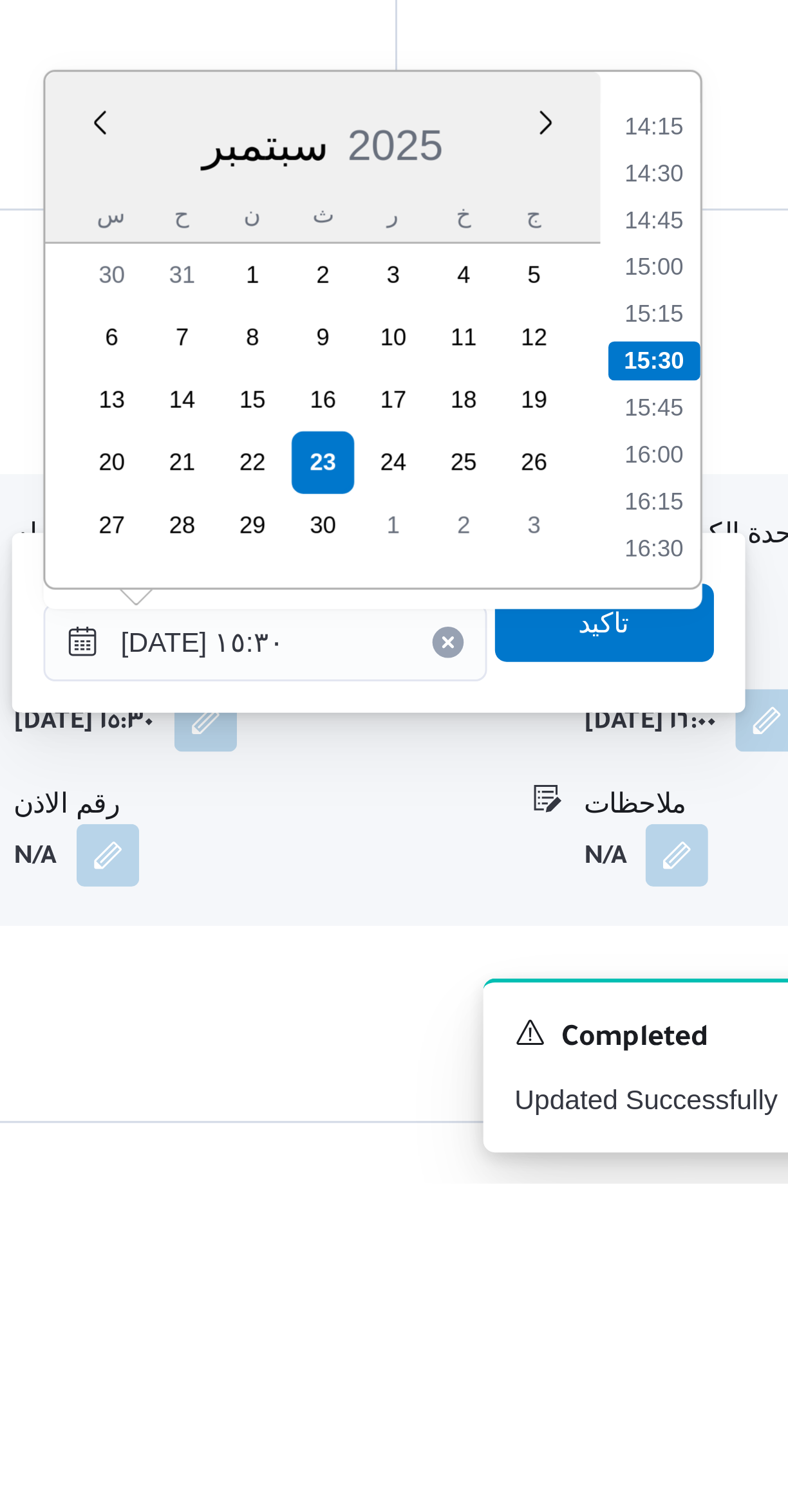
click at [629, 1221] on li "15:15" at bounding box center [627, 1225] width 30 height 13
type input "[DATE] ١٥:١٥"
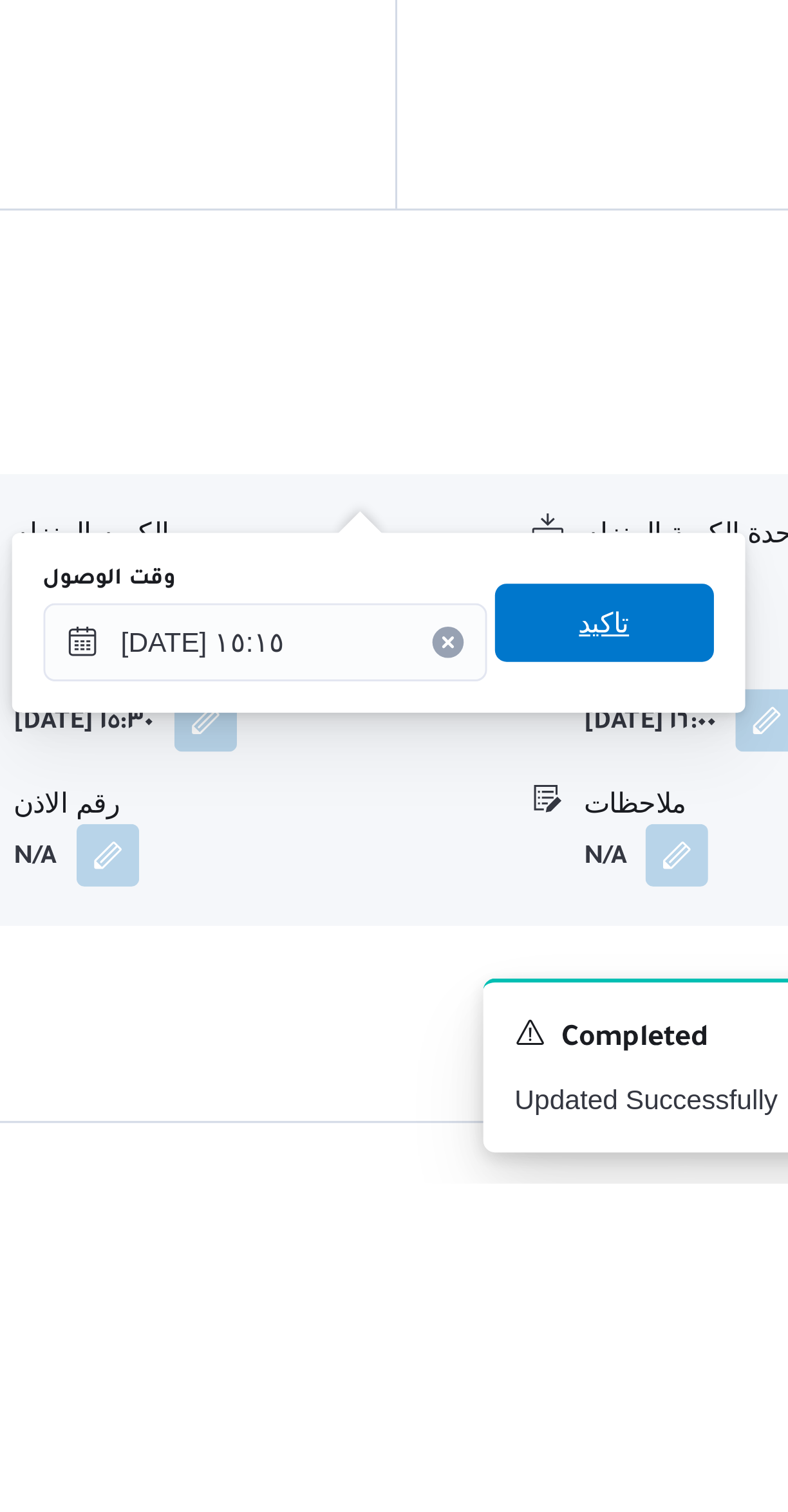
click at [618, 1326] on span "تاكيد" at bounding box center [611, 1326] width 72 height 26
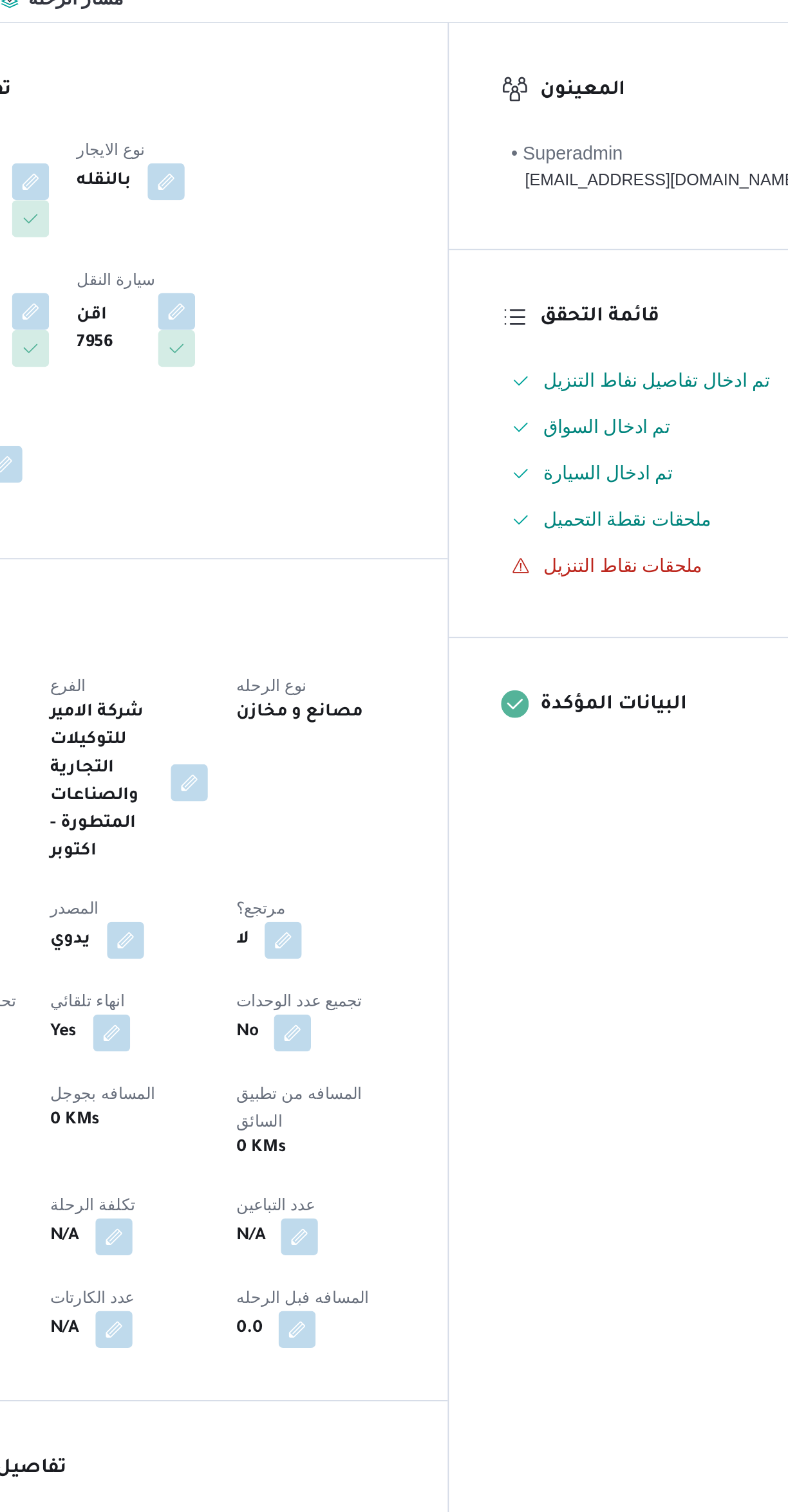
scroll to position [0, 0]
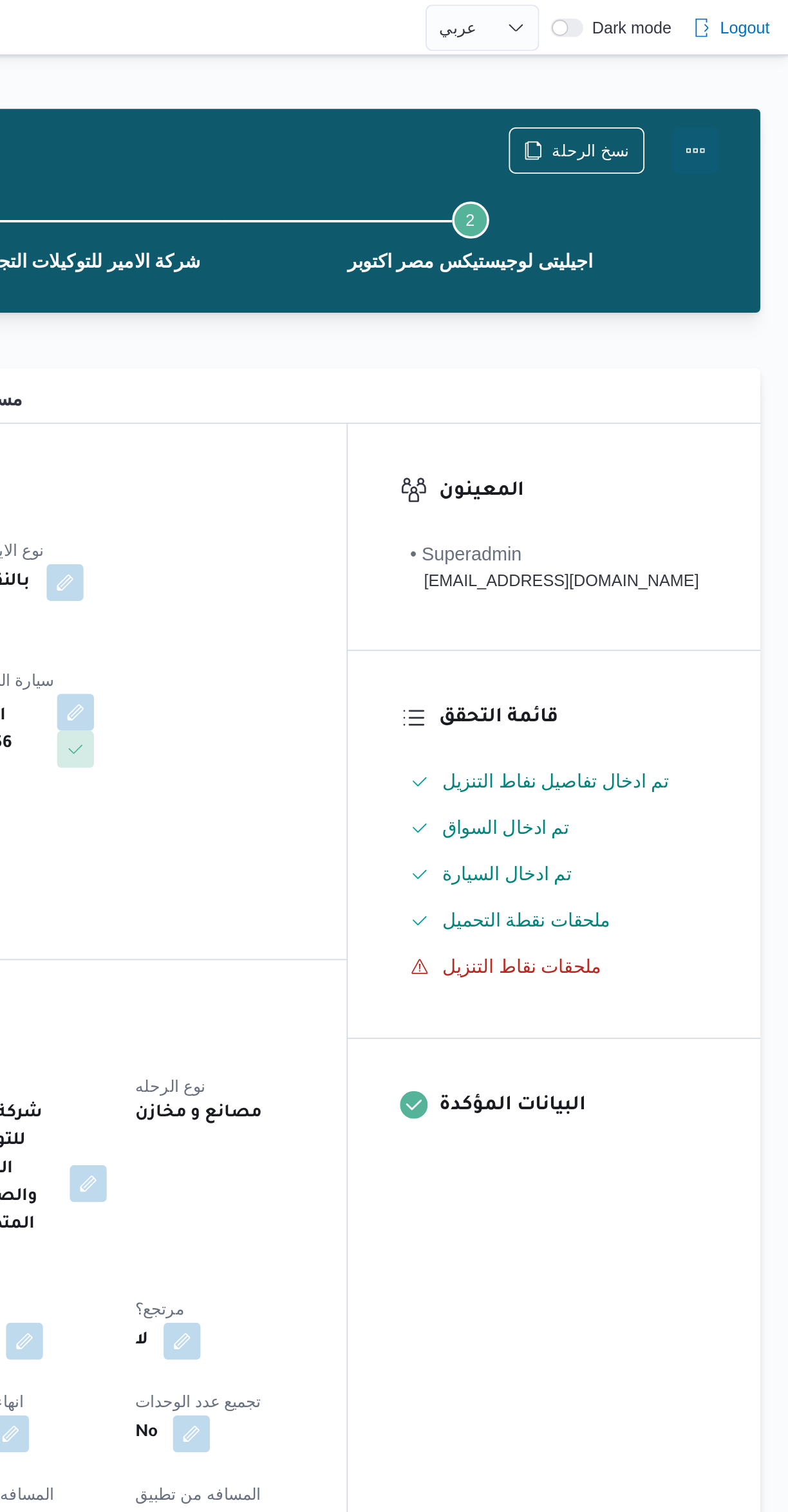
click at [738, 86] on button "Actions" at bounding box center [736, 83] width 26 height 26
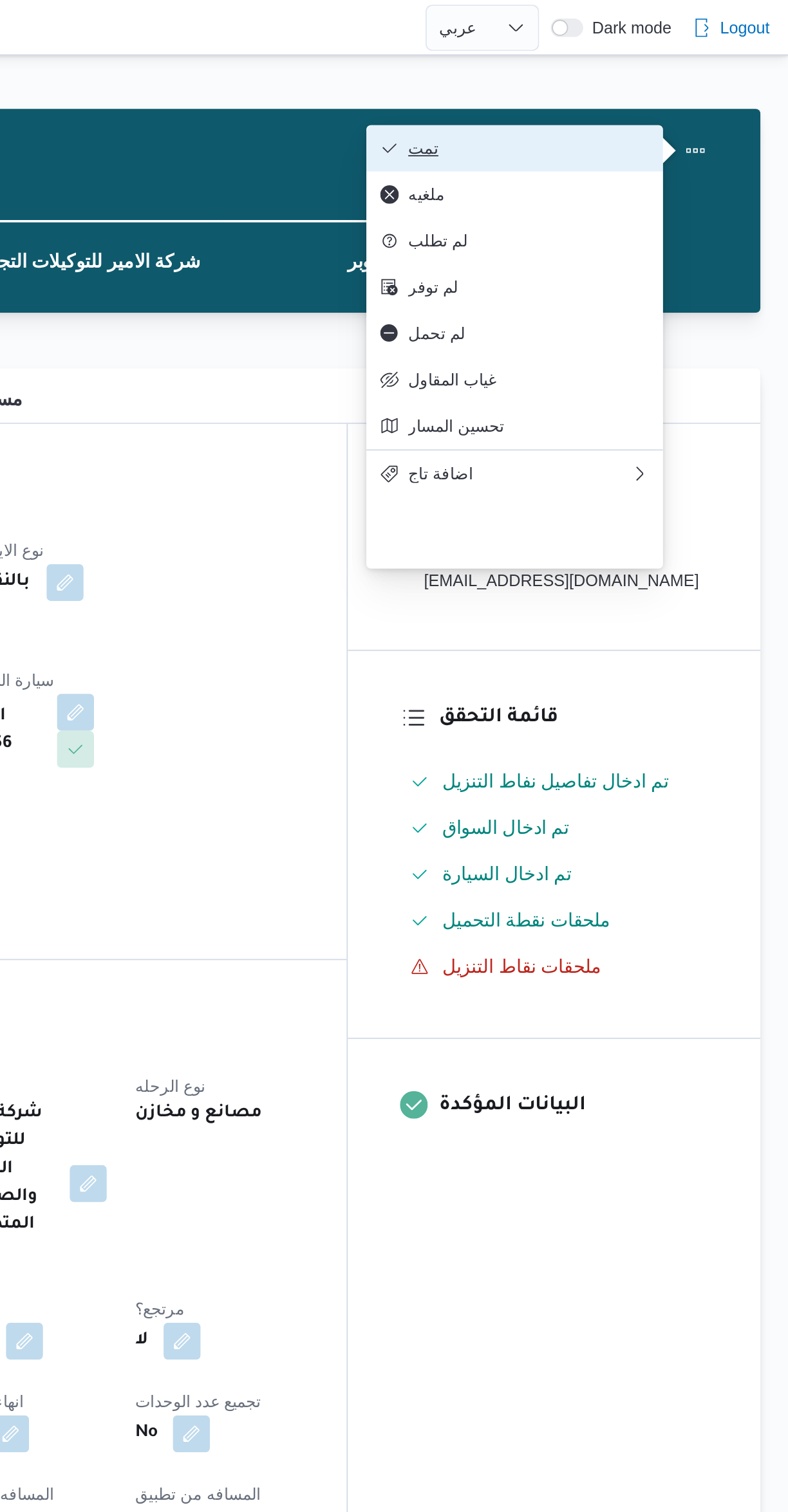
click at [688, 87] on span "تمت" at bounding box center [644, 82] width 134 height 10
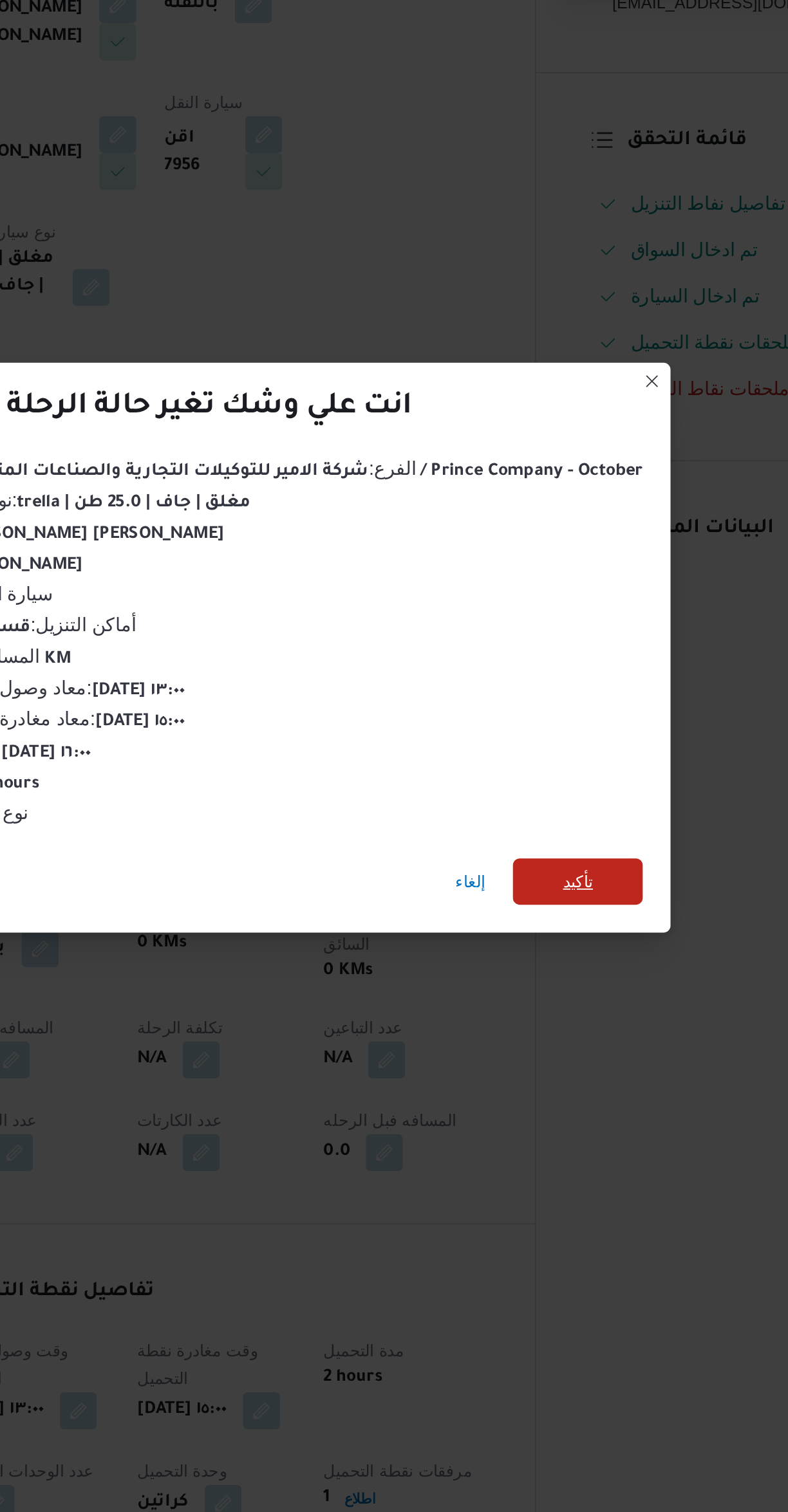
click at [580, 824] on span "تأكيد" at bounding box center [566, 810] width 72 height 26
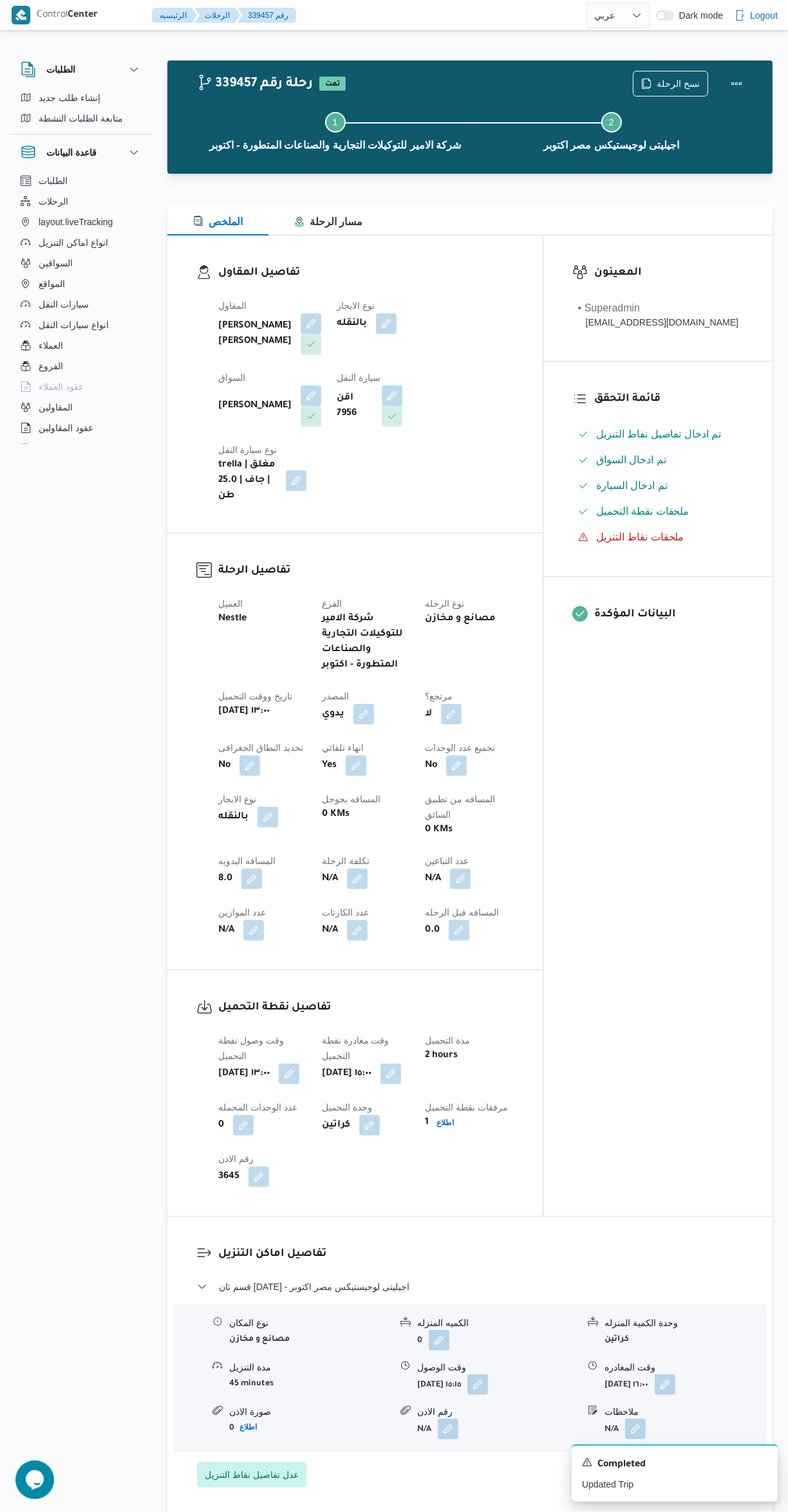
select select "ar"
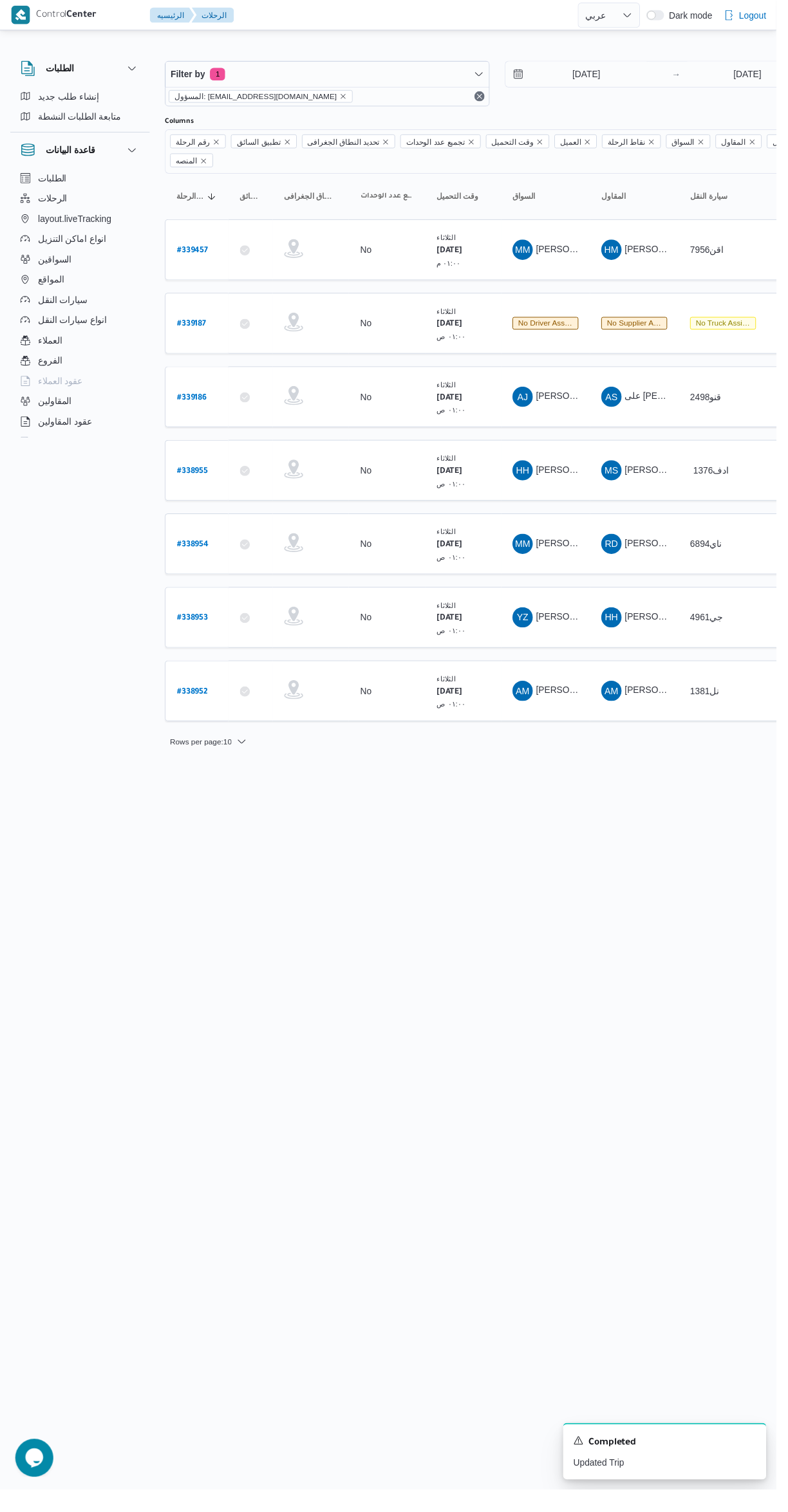
click at [197, 549] on b "# 338954" at bounding box center [195, 553] width 32 height 9
select select "ar"
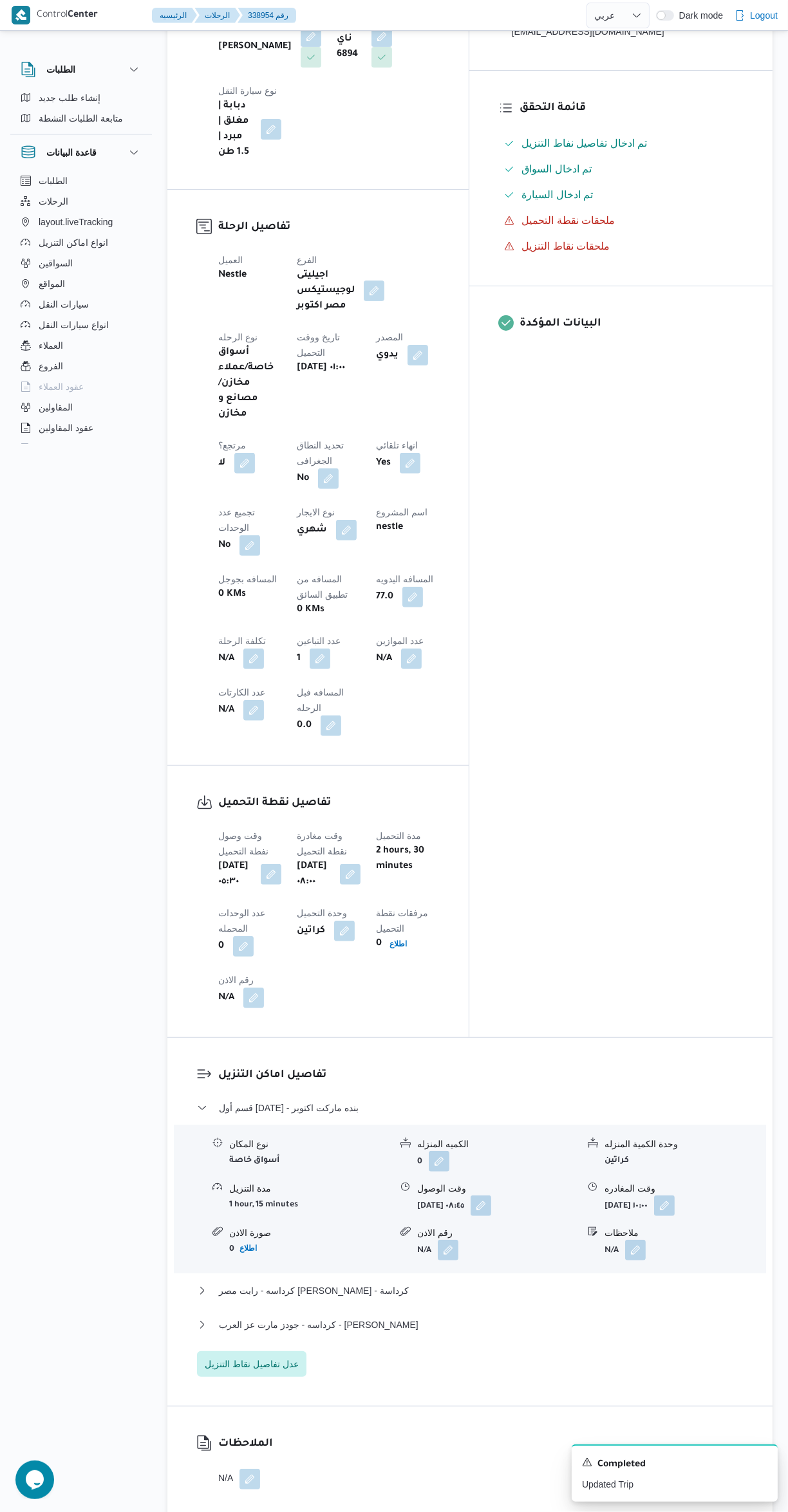
scroll to position [390, 0]
click at [515, 1316] on button "كرداسه - جودز مارت عز العرب - [PERSON_NAME]" at bounding box center [470, 1324] width 546 height 15
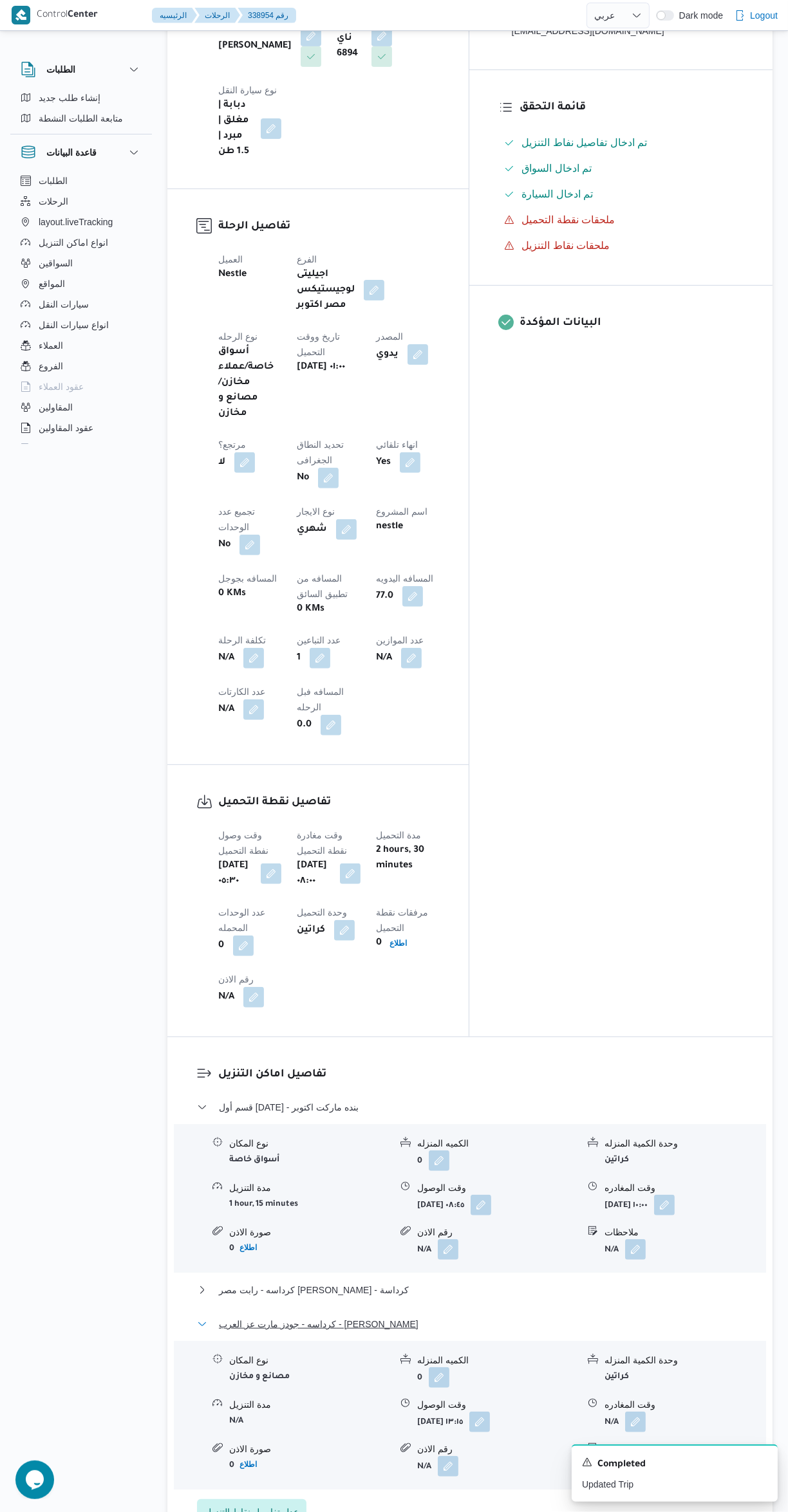
click at [523, 1316] on button "كرداسه - جودز مارت عز العرب - [PERSON_NAME]" at bounding box center [470, 1324] width 546 height 15
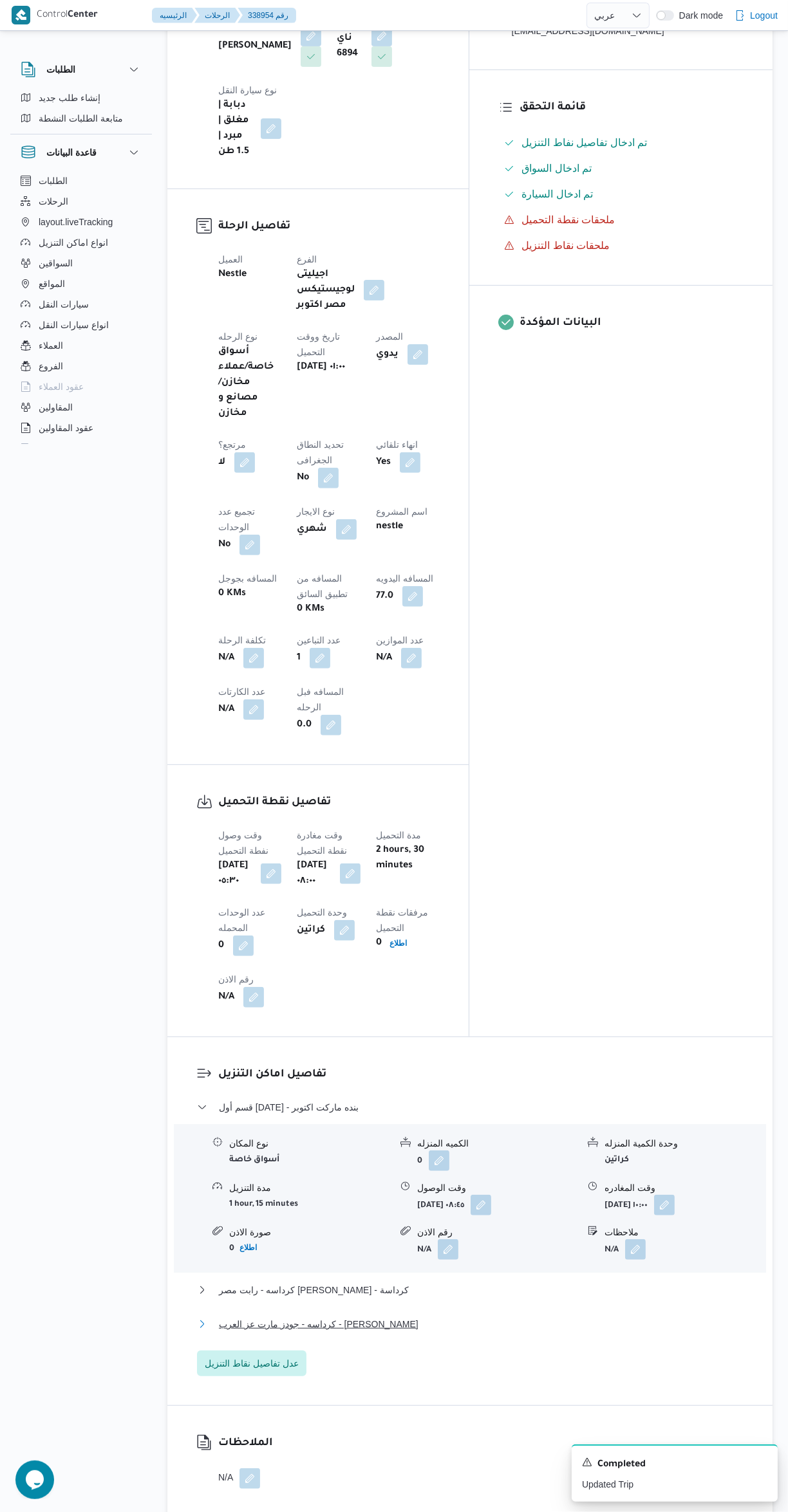
click at [564, 1316] on button "كرداسه - جودز مارت عز العرب - [PERSON_NAME]" at bounding box center [470, 1324] width 546 height 15
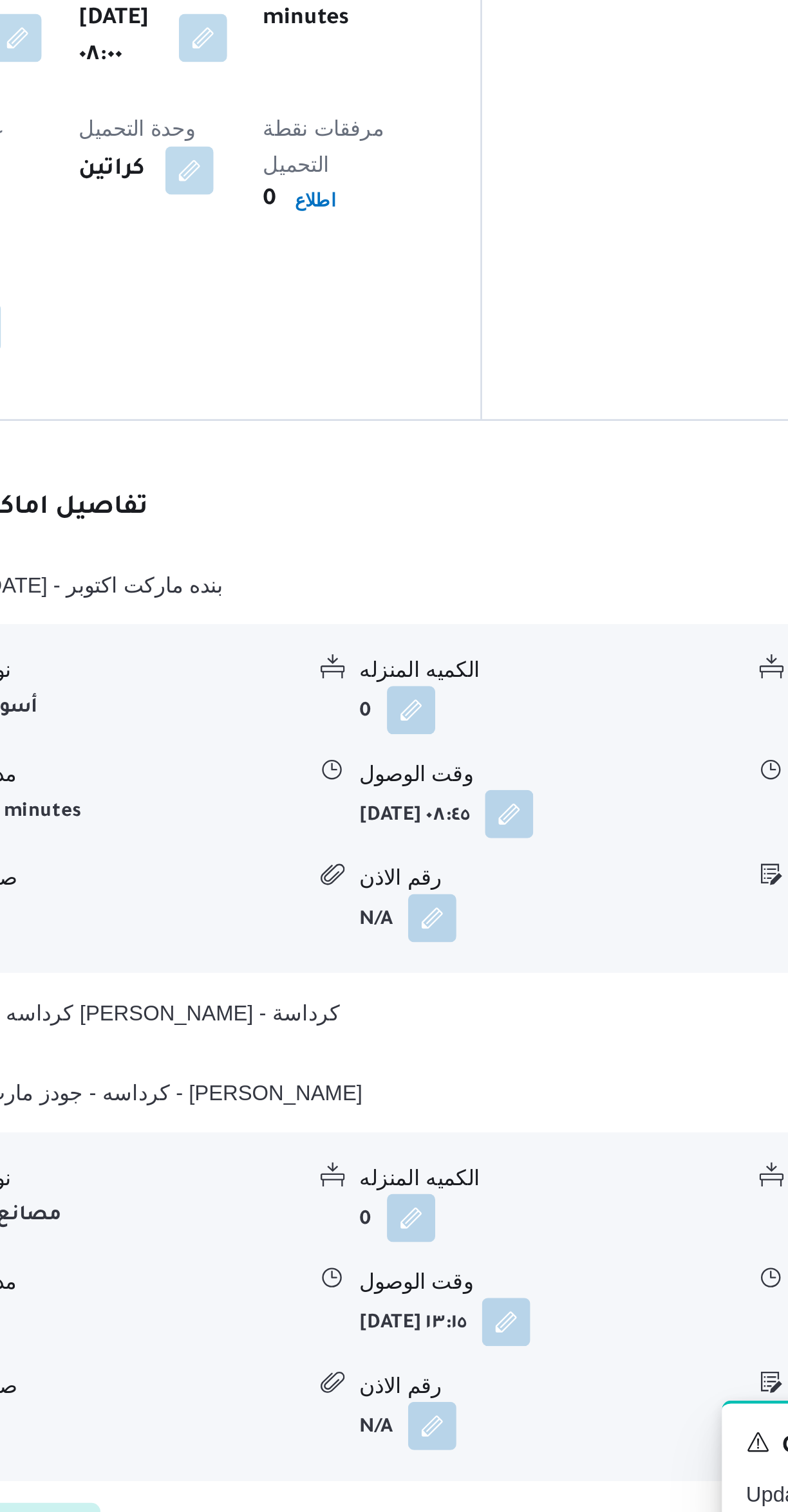
scroll to position [401, 0]
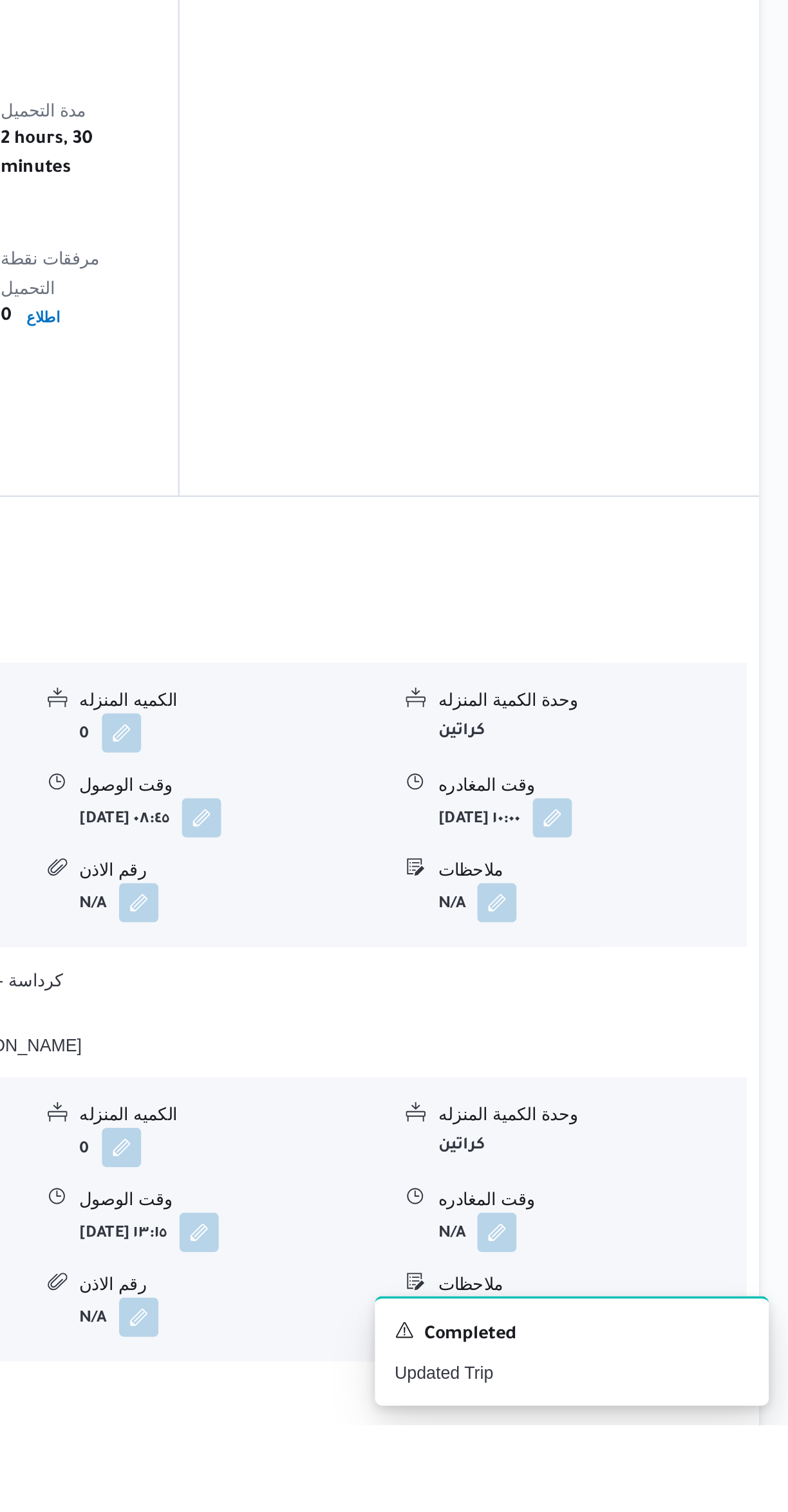
click at [644, 1400] on button "button" at bounding box center [636, 1411] width 21 height 21
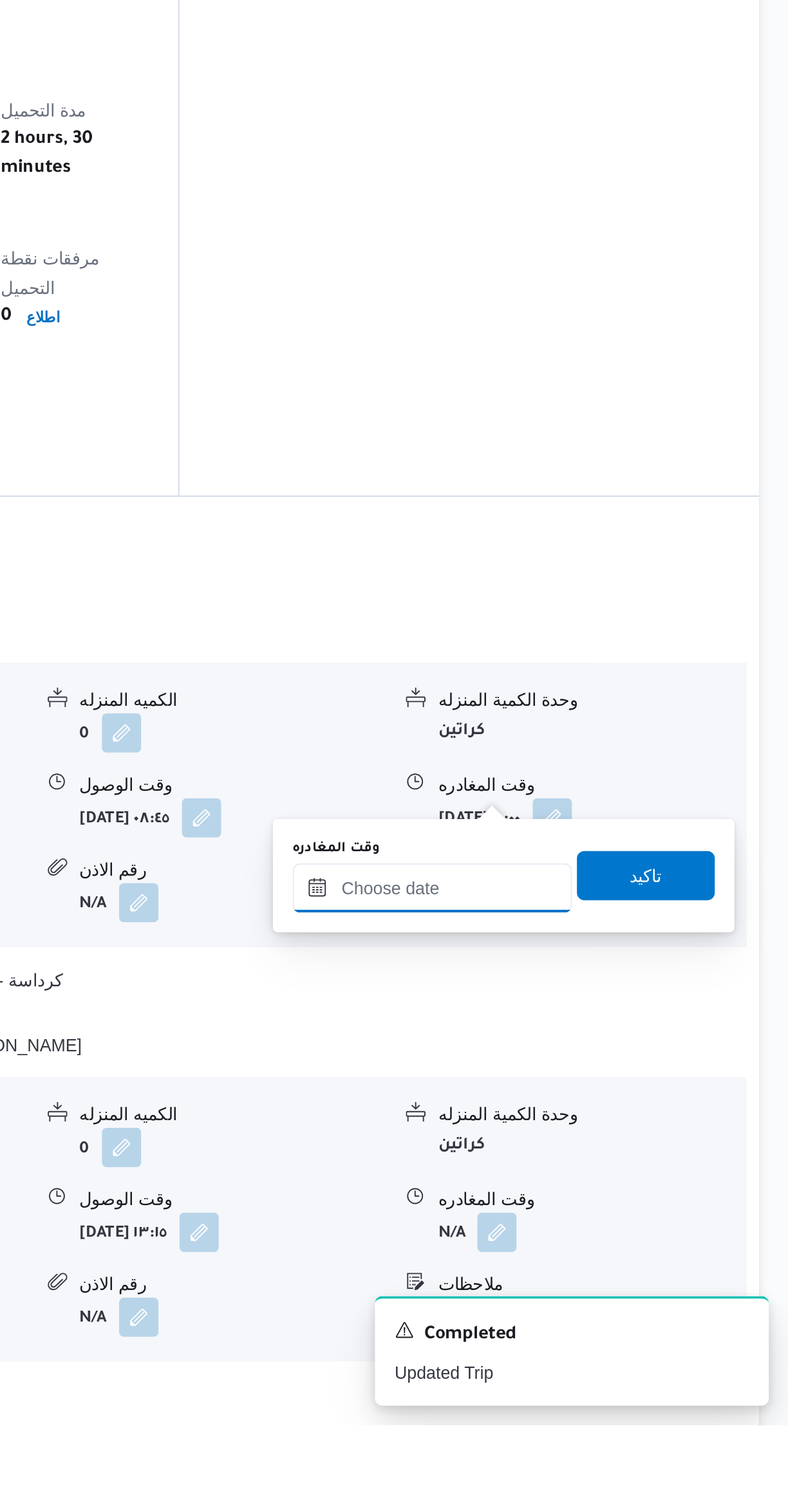
click at [593, 1233] on input "وقت المغادره" at bounding box center [602, 1230] width 146 height 26
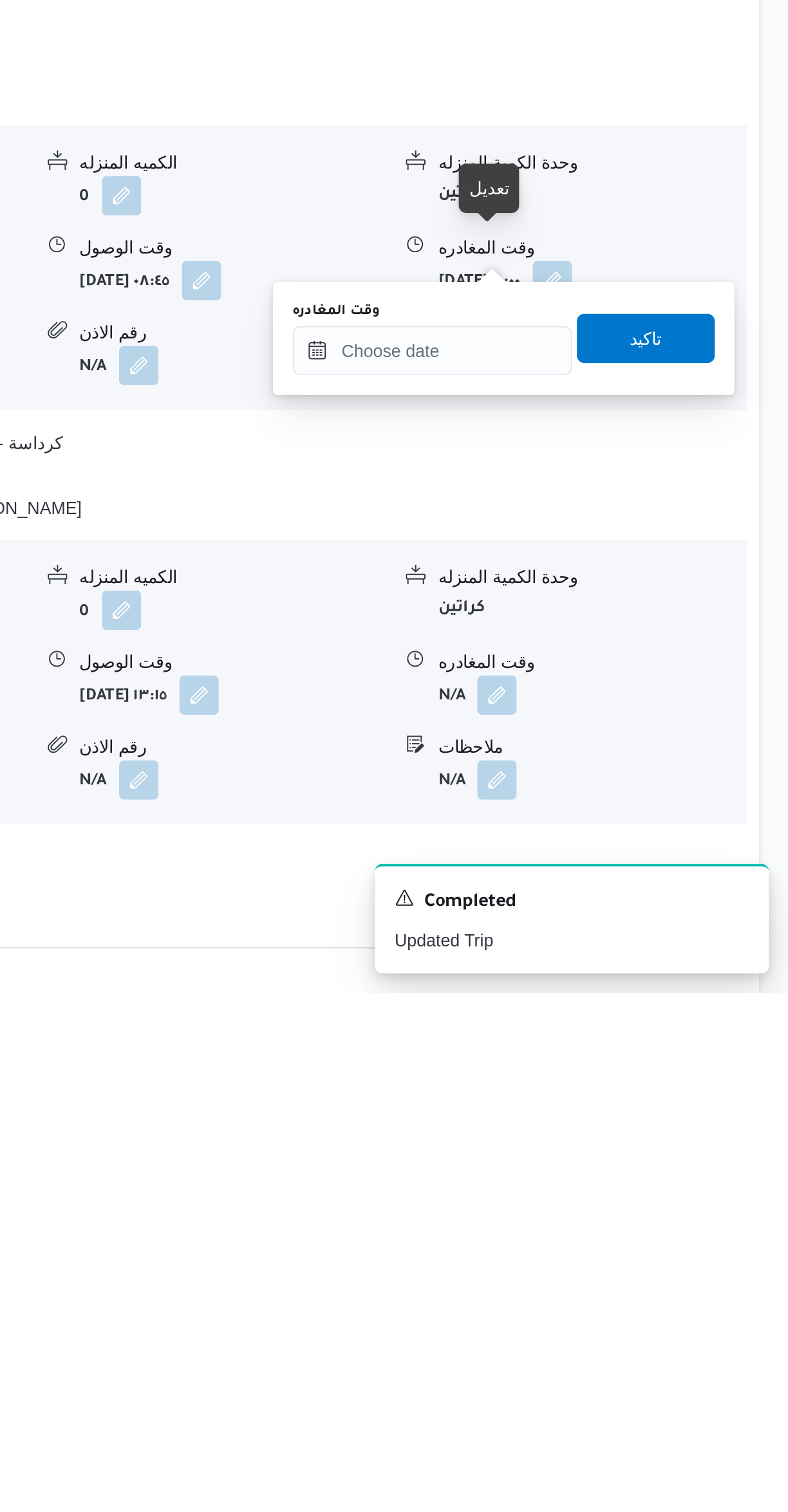
scroll to position [457, 0]
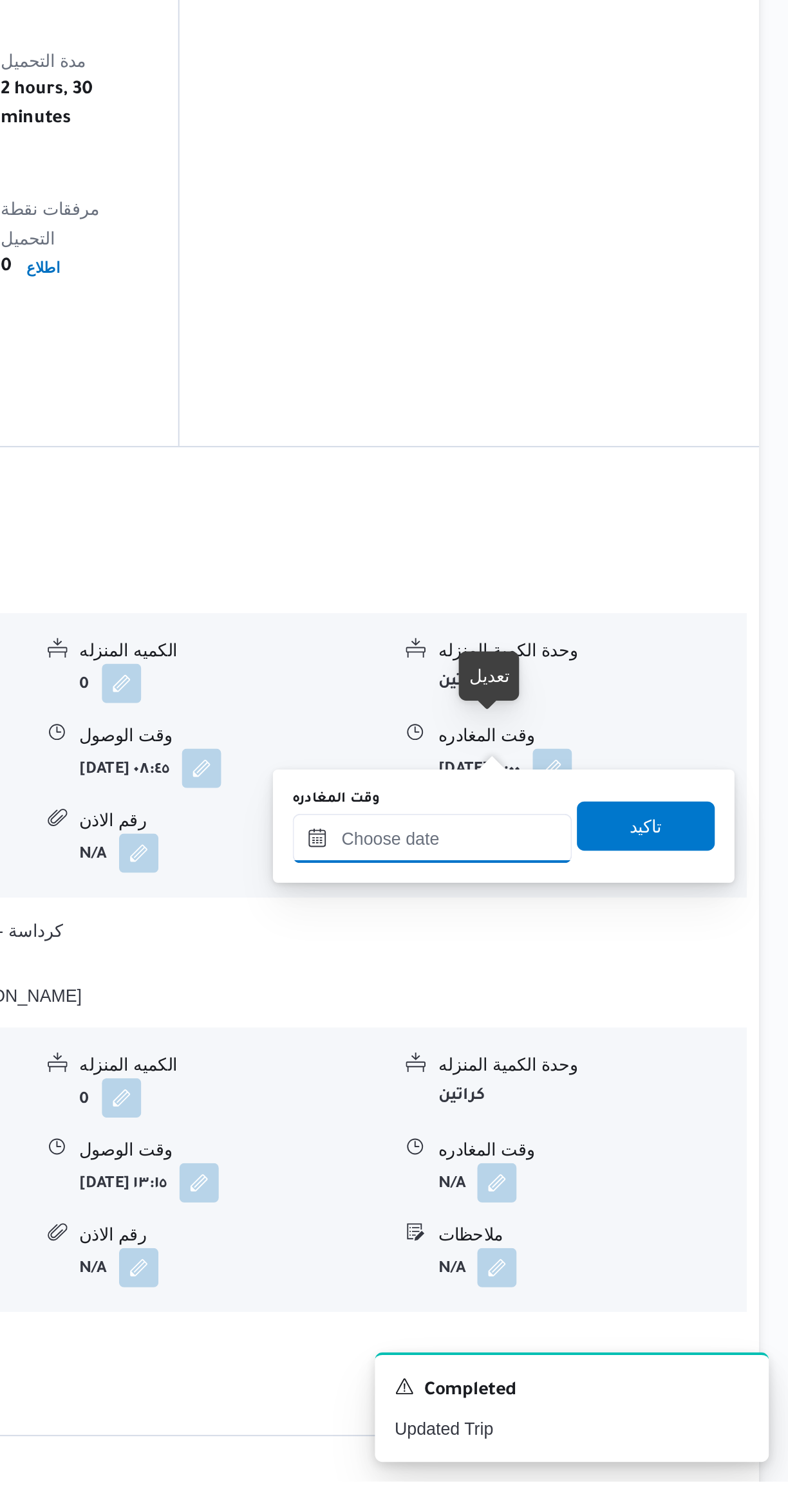
click at [610, 1179] on input "وقت المغادره" at bounding box center [602, 1175] width 146 height 26
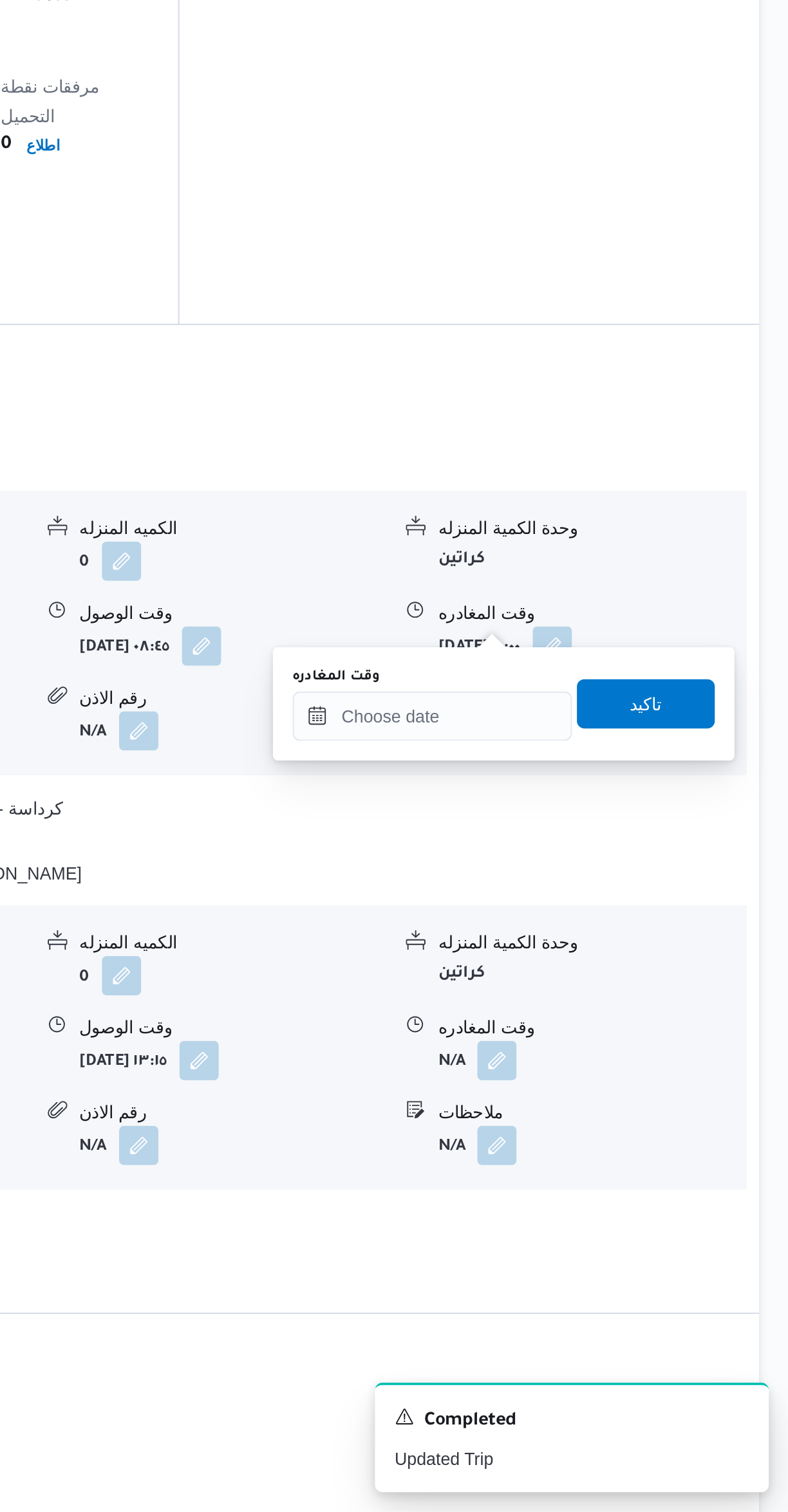
scroll to position [537, 0]
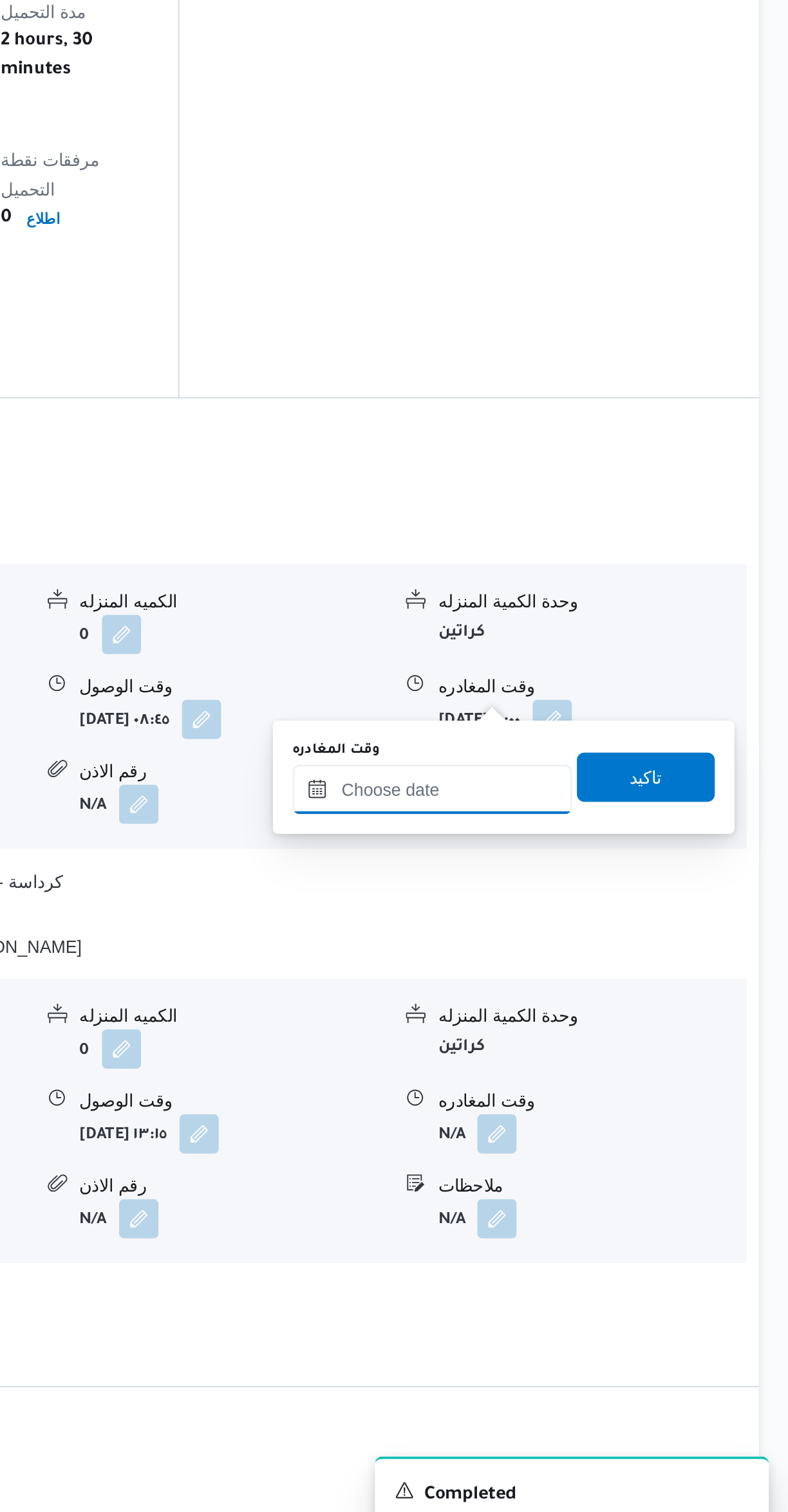
click at [613, 1093] on input "وقت المغادره" at bounding box center [602, 1095] width 146 height 26
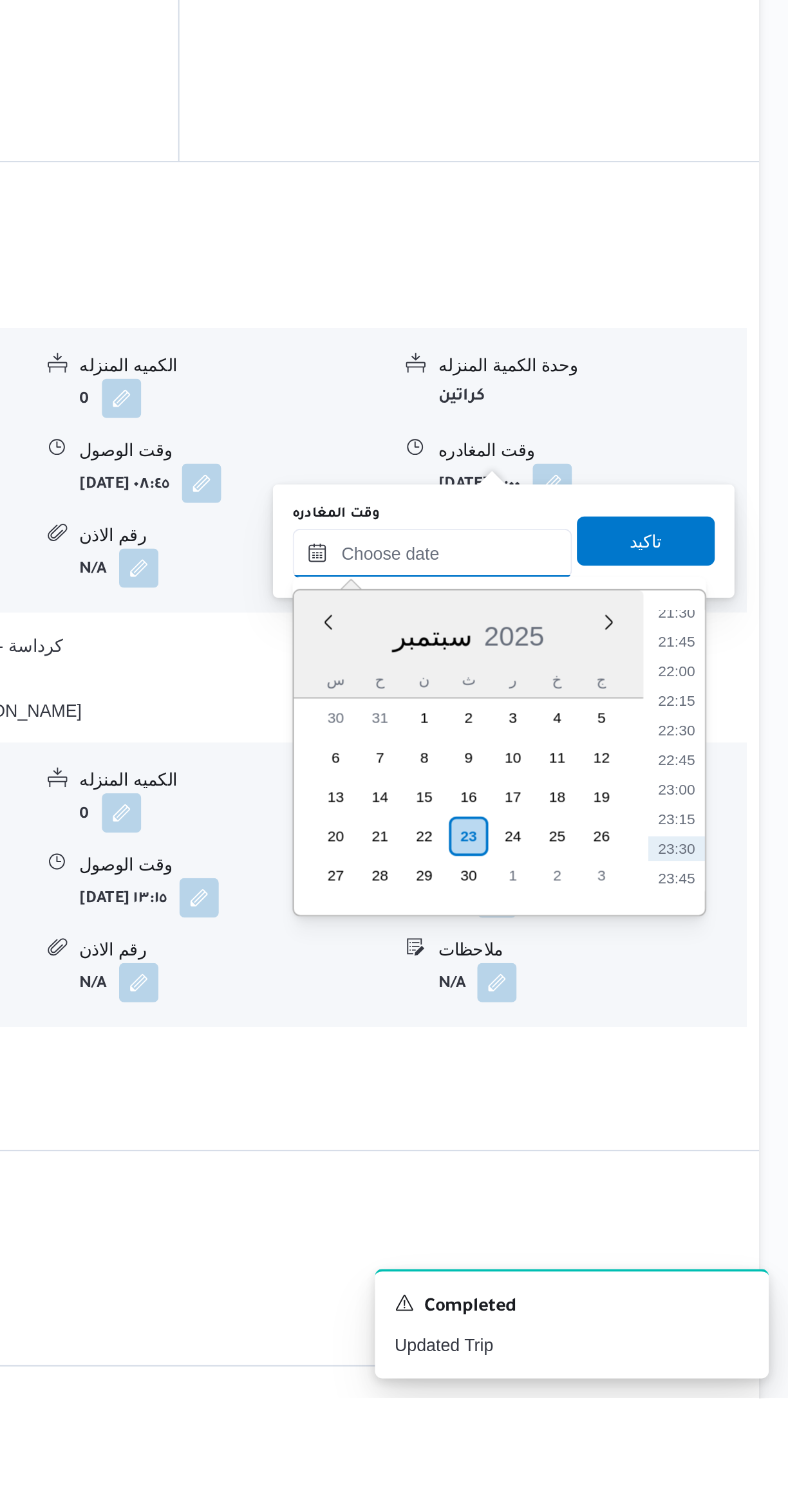
scroll to position [562, 0]
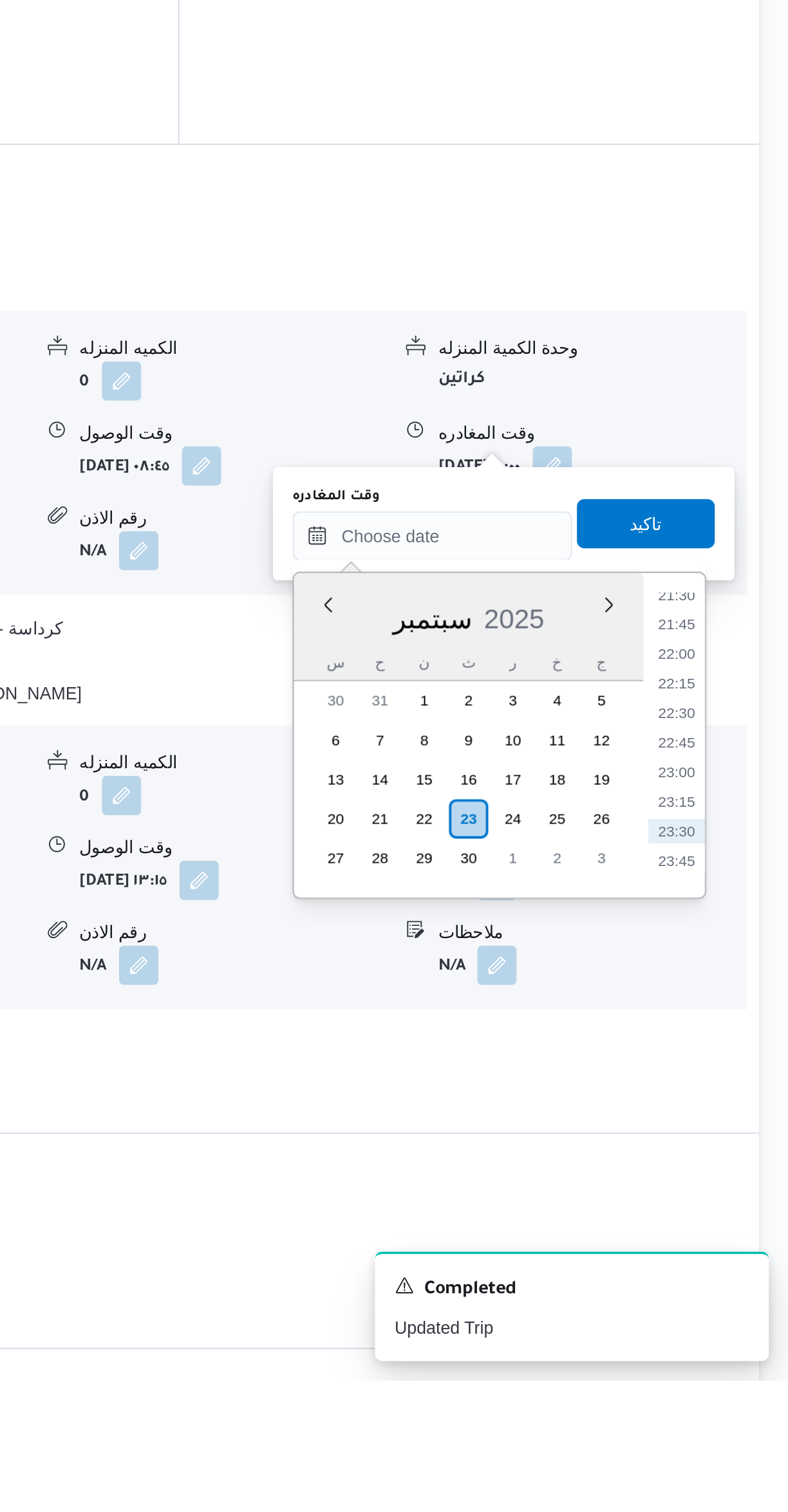
click at [702, 1132] on div "س ح ن ث ر خ ج" at bounding box center [620, 1136] width 183 height 18
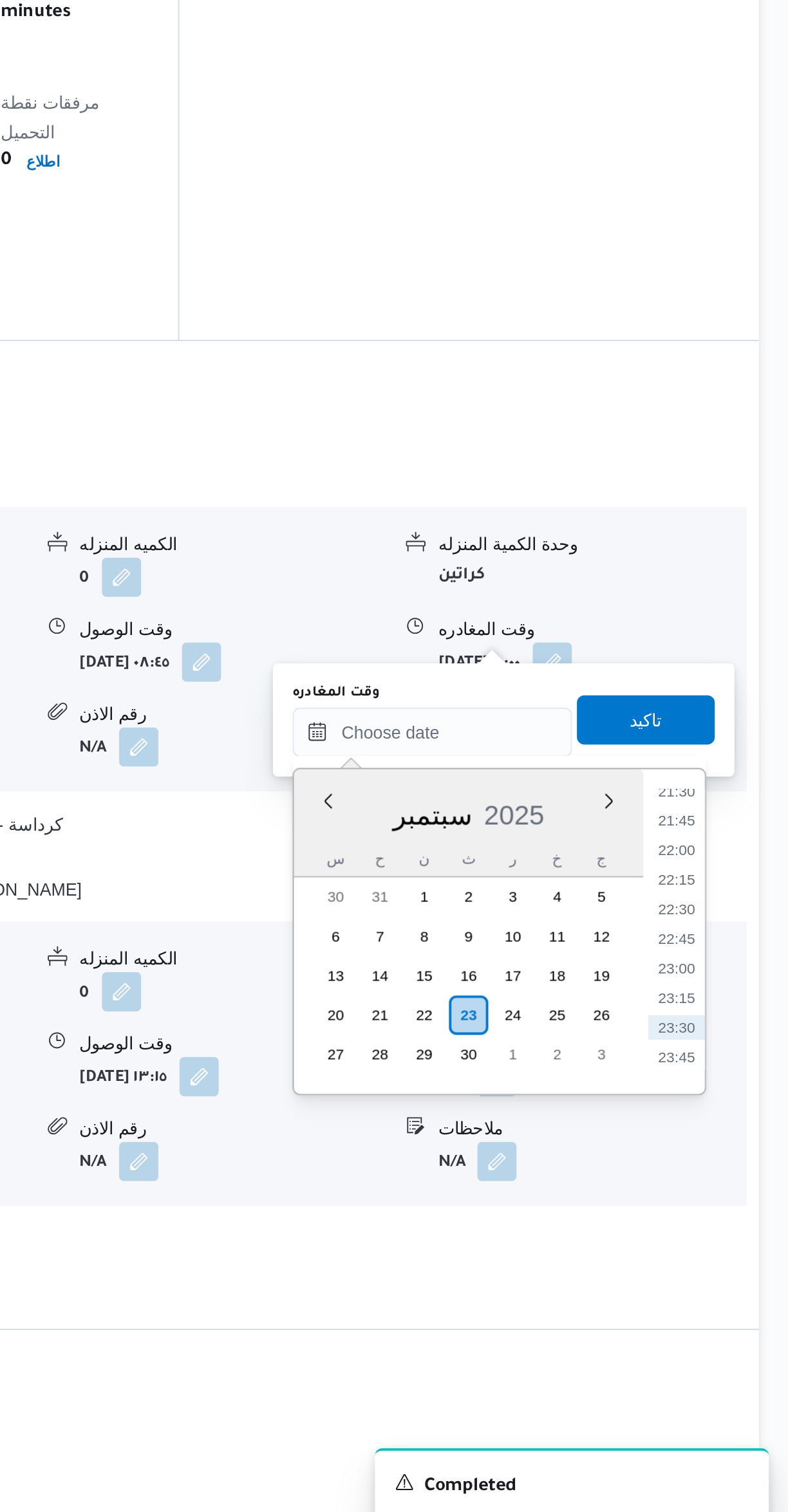
click at [730, 1110] on li "21:45" at bounding box center [729, 1116] width 30 height 13
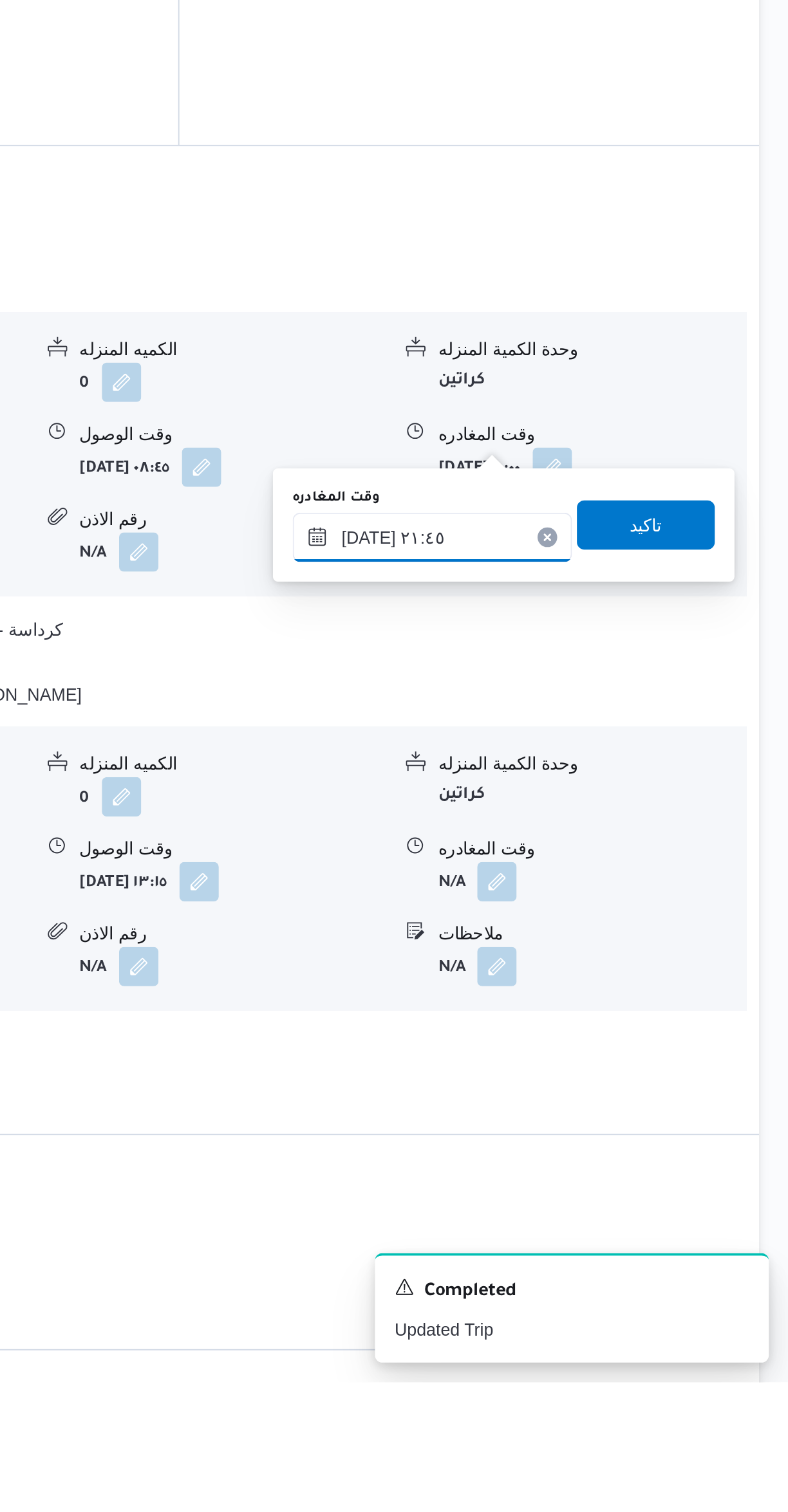
click at [558, 1074] on input "[DATE] ٢١:٤٥" at bounding box center [602, 1069] width 146 height 26
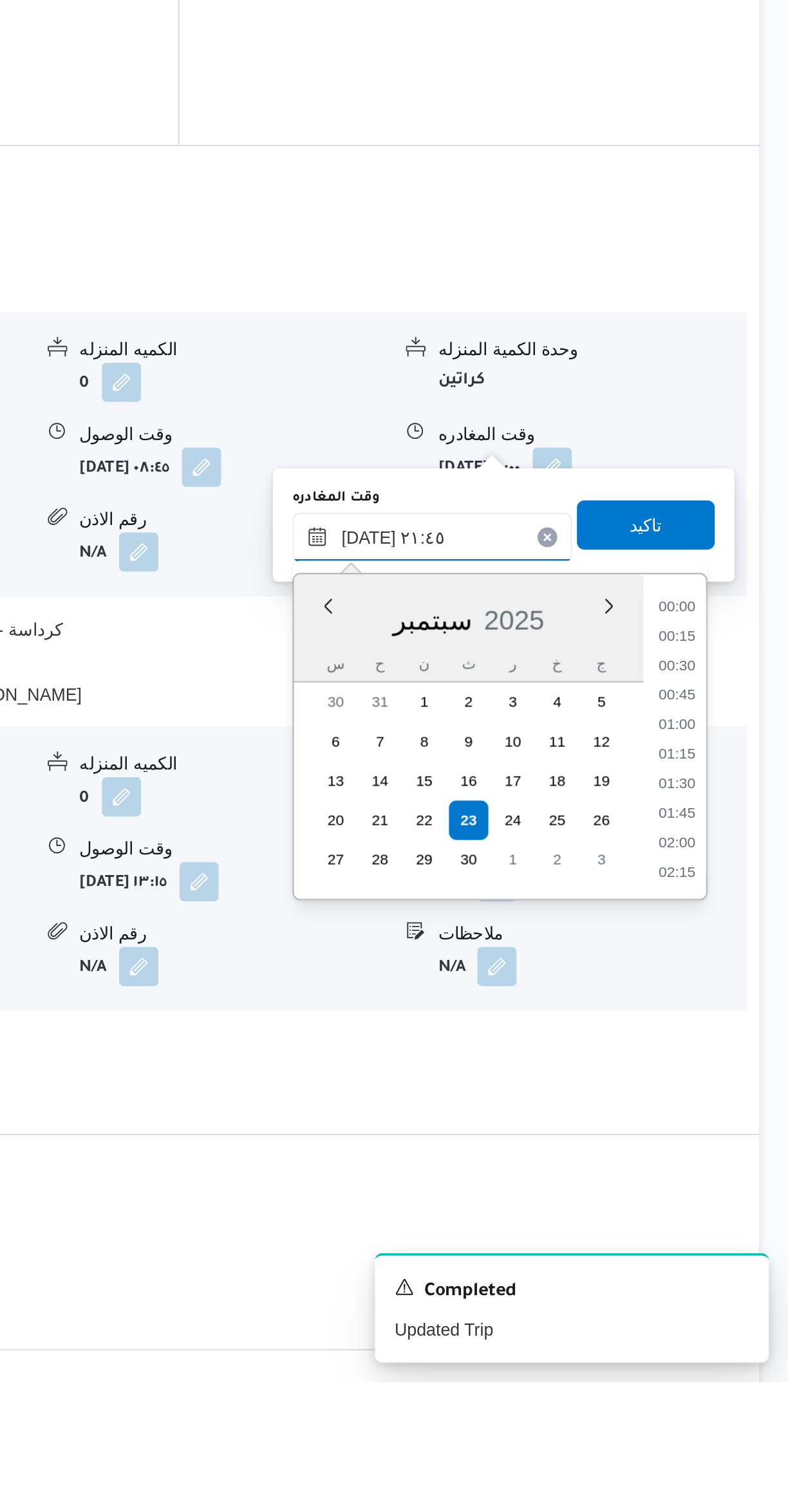
scroll to position [1265, 0]
click at [569, 1072] on input "[DATE] ٢١:٤٥" at bounding box center [602, 1069] width 146 height 26
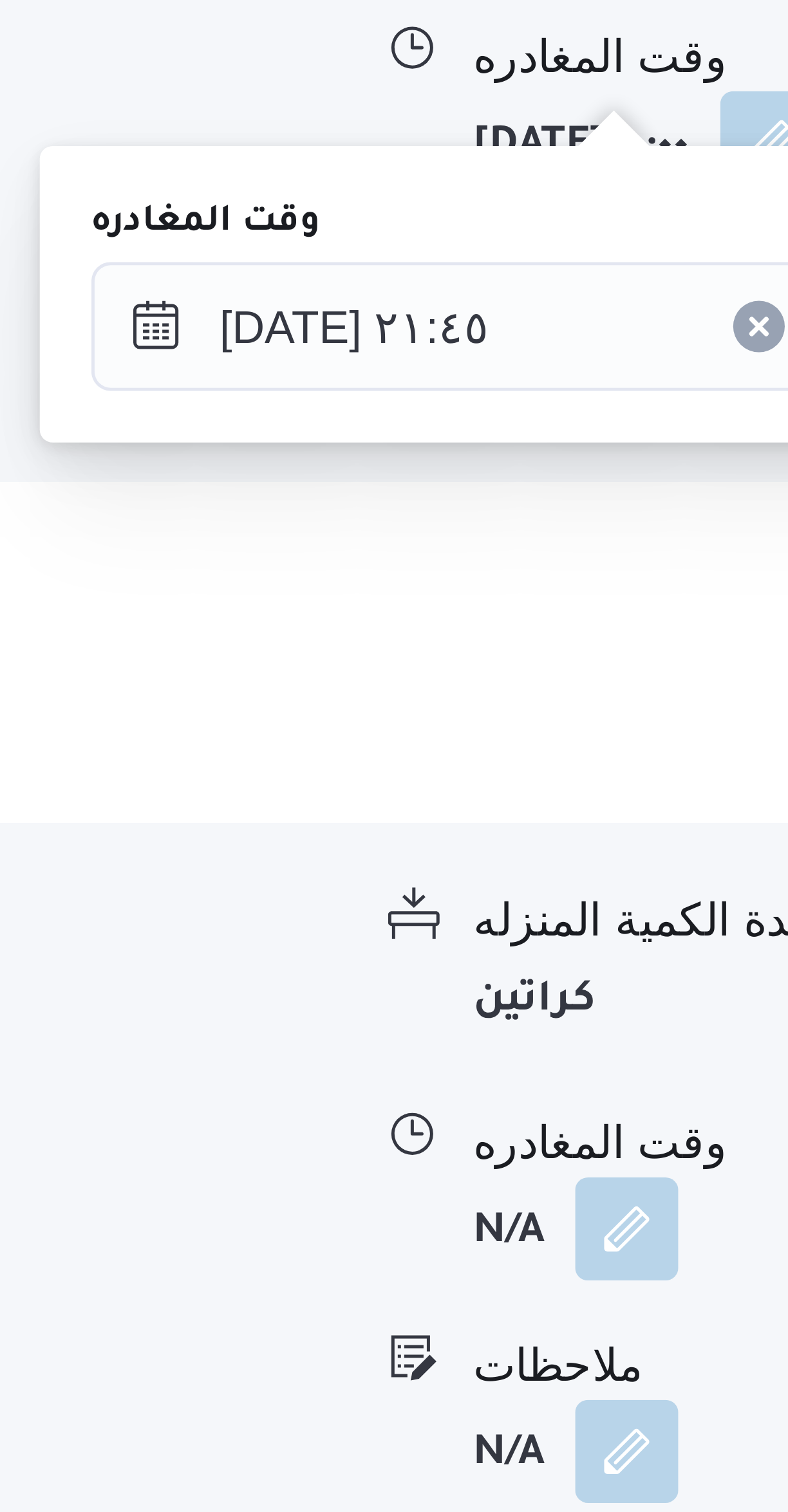
scroll to position [561, 0]
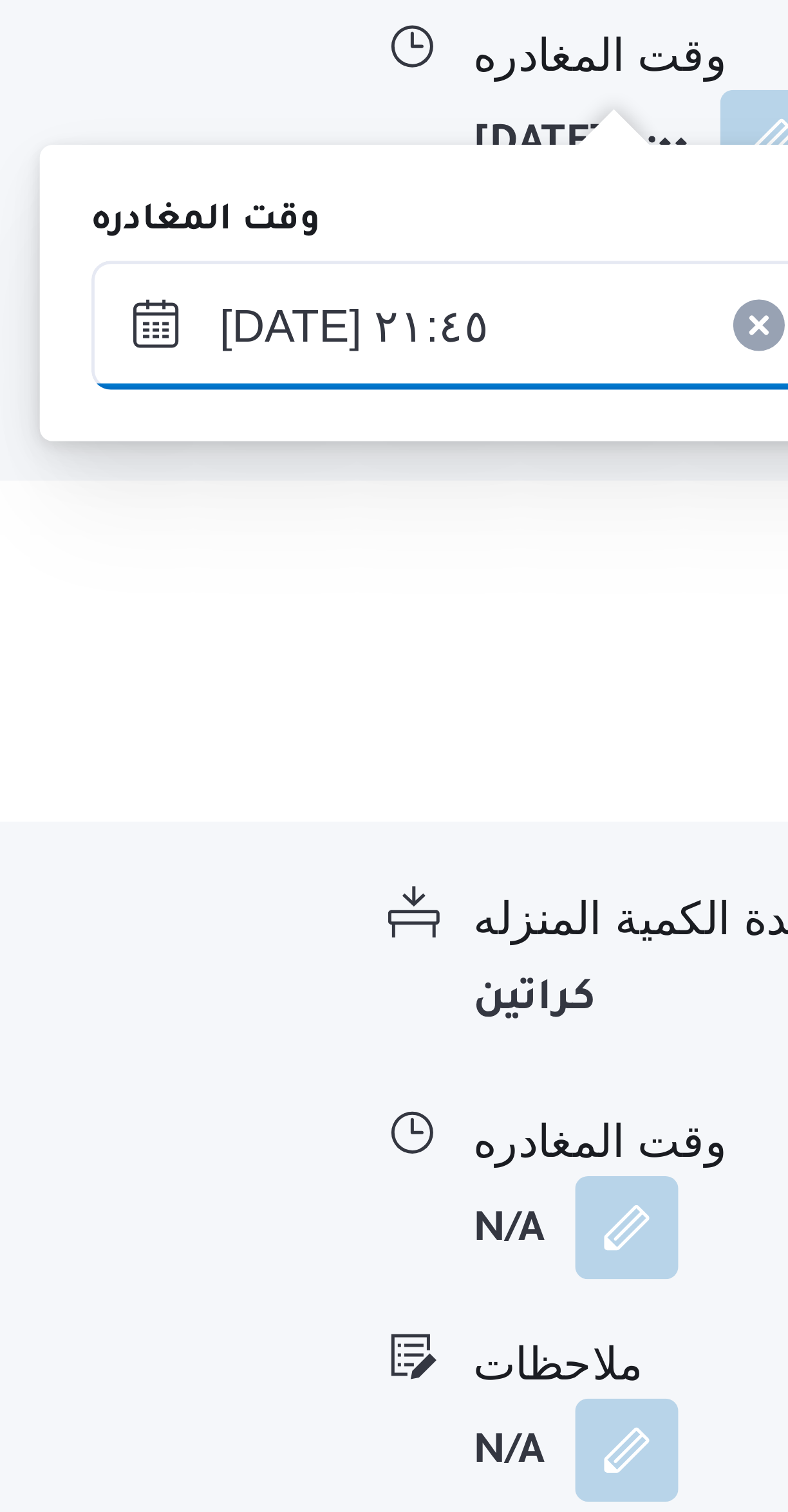
click at [560, 1071] on input "[DATE] ٢١:٤٥" at bounding box center [602, 1070] width 146 height 26
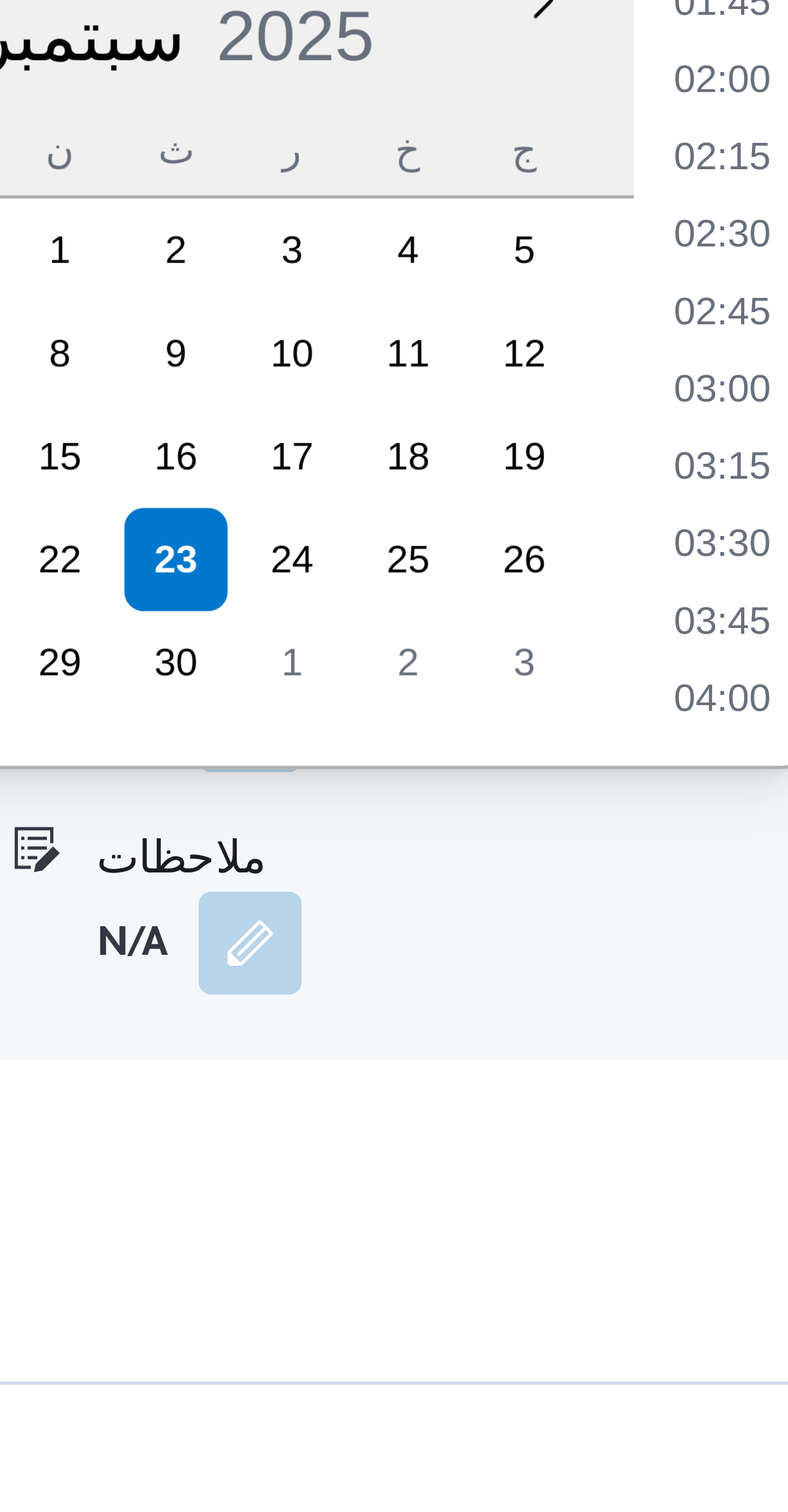
scroll to position [837, 0]
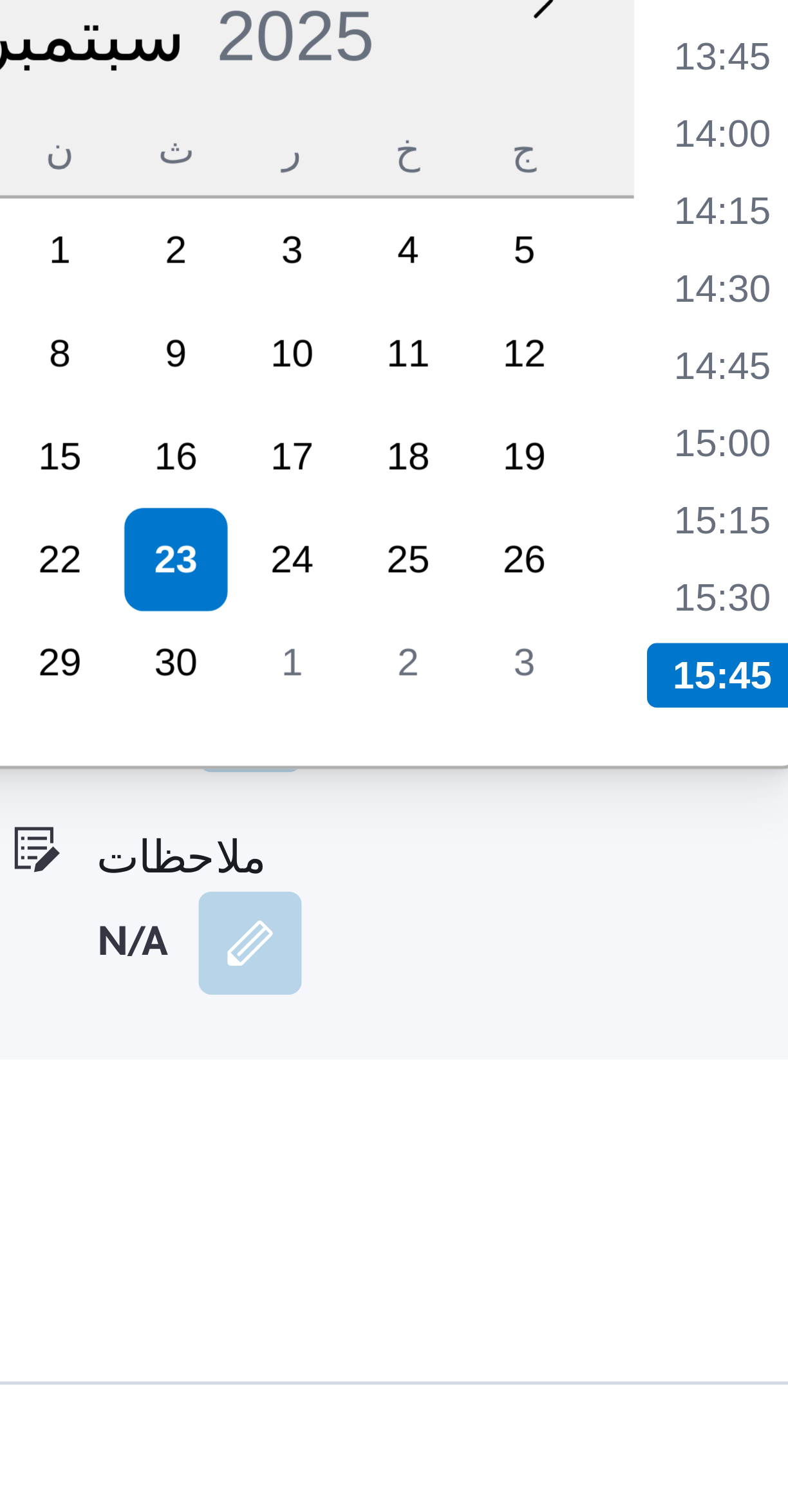
click at [729, 1191] on li "15:00" at bounding box center [729, 1195] width 30 height 13
type input "[DATE] ١٥:٠٠"
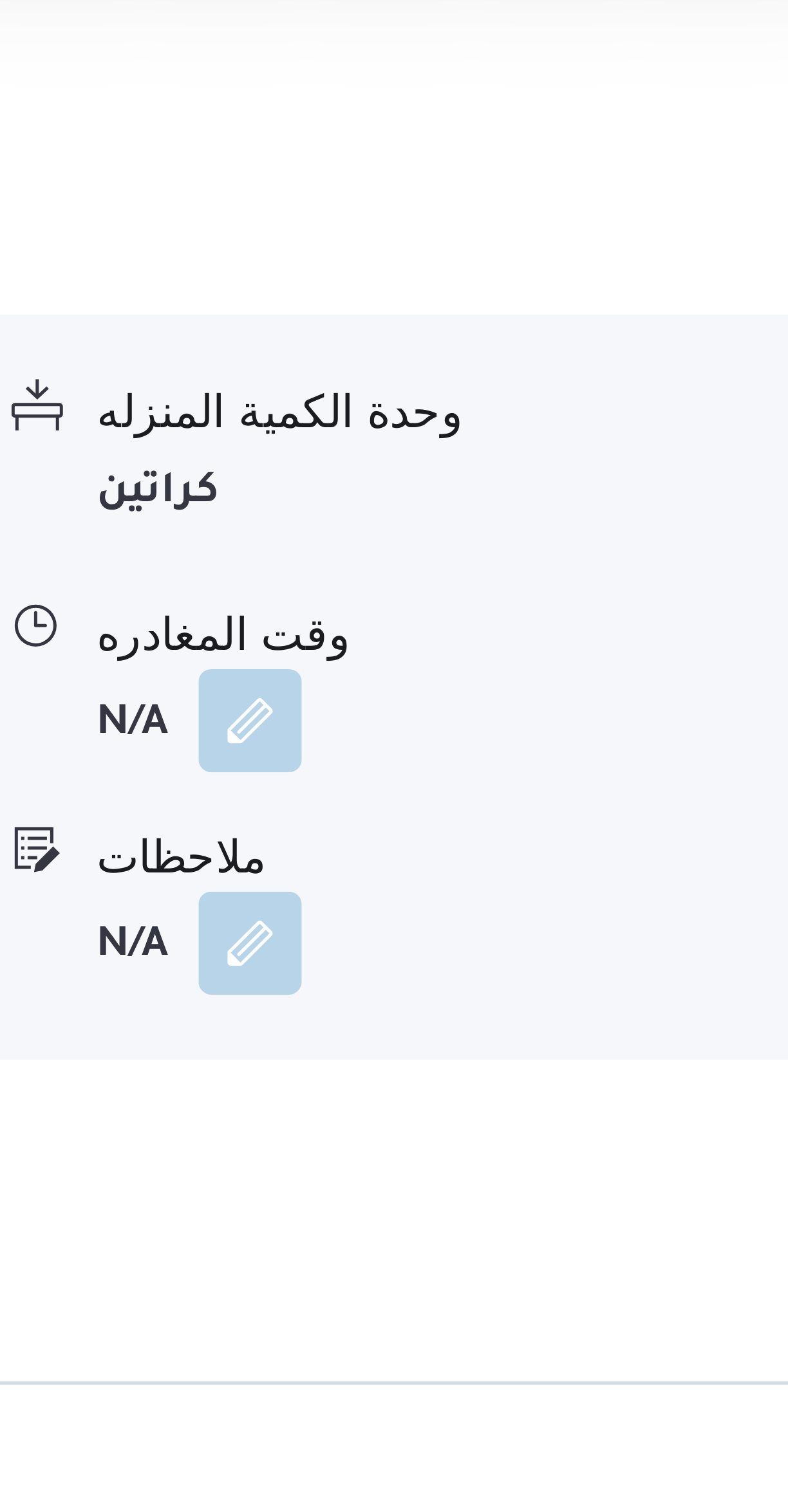
scroll to position [561, 0]
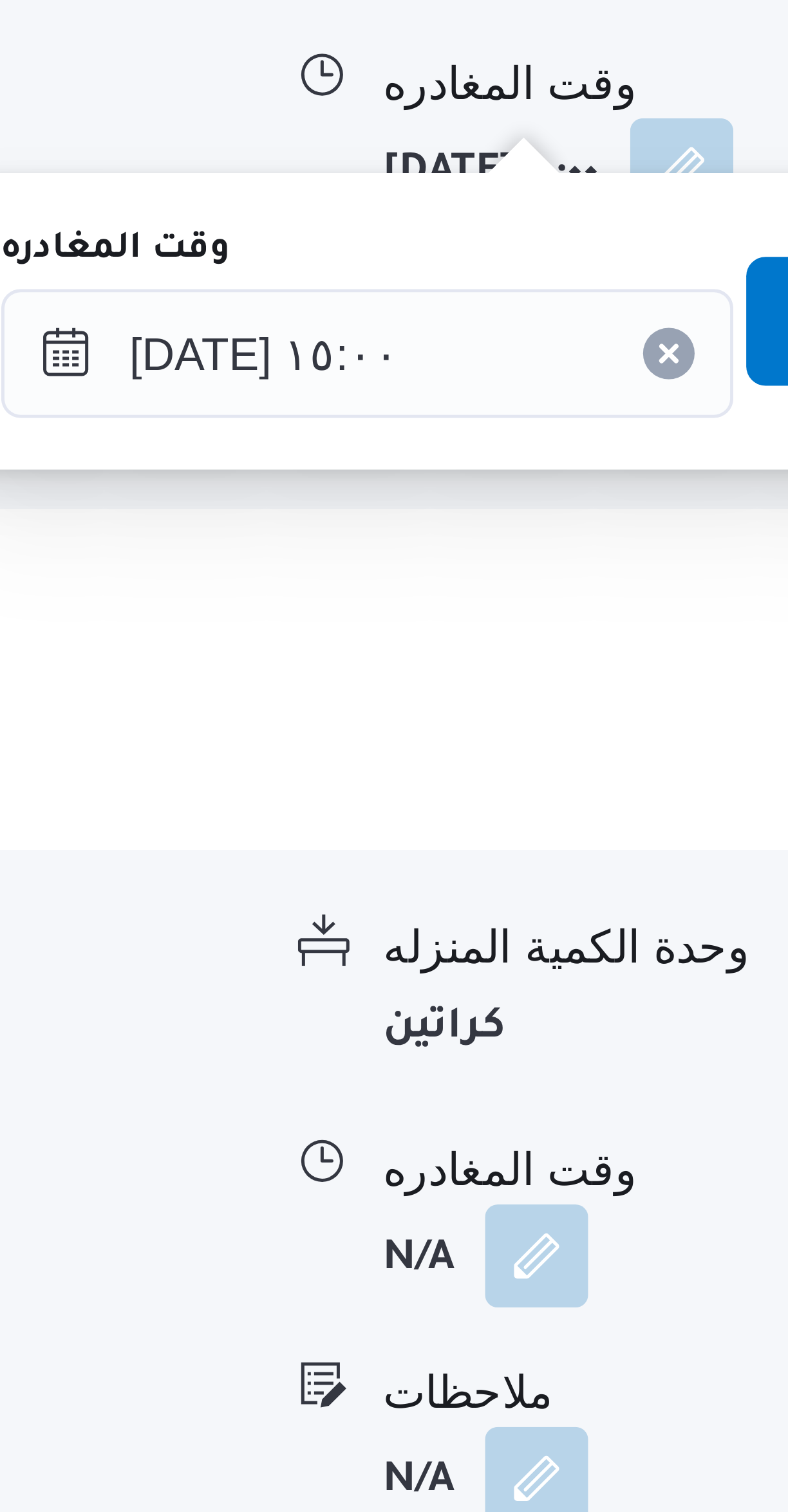
click at [677, 1064] on span "تاكيد" at bounding box center [713, 1064] width 72 height 26
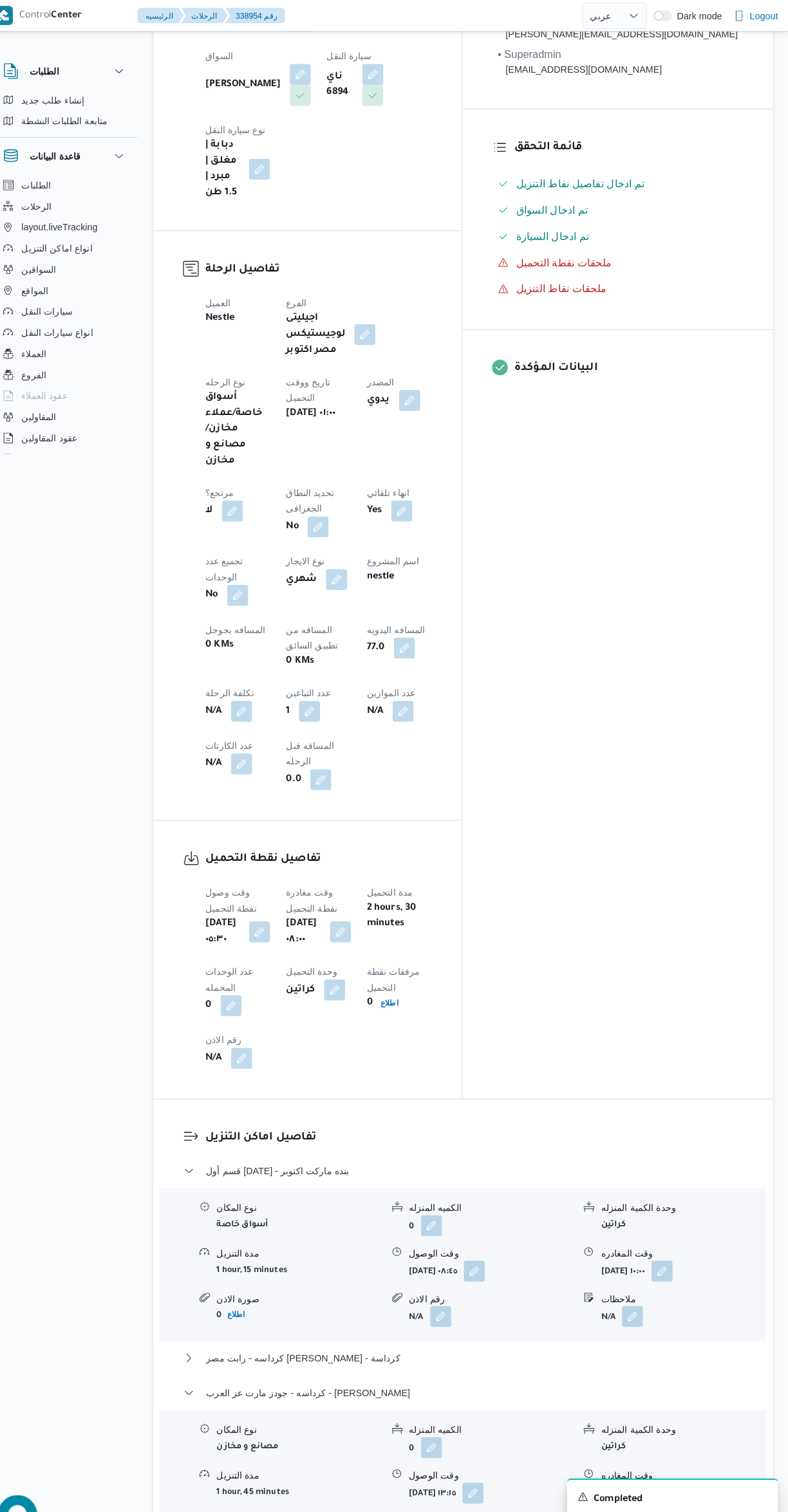
scroll to position [0, 0]
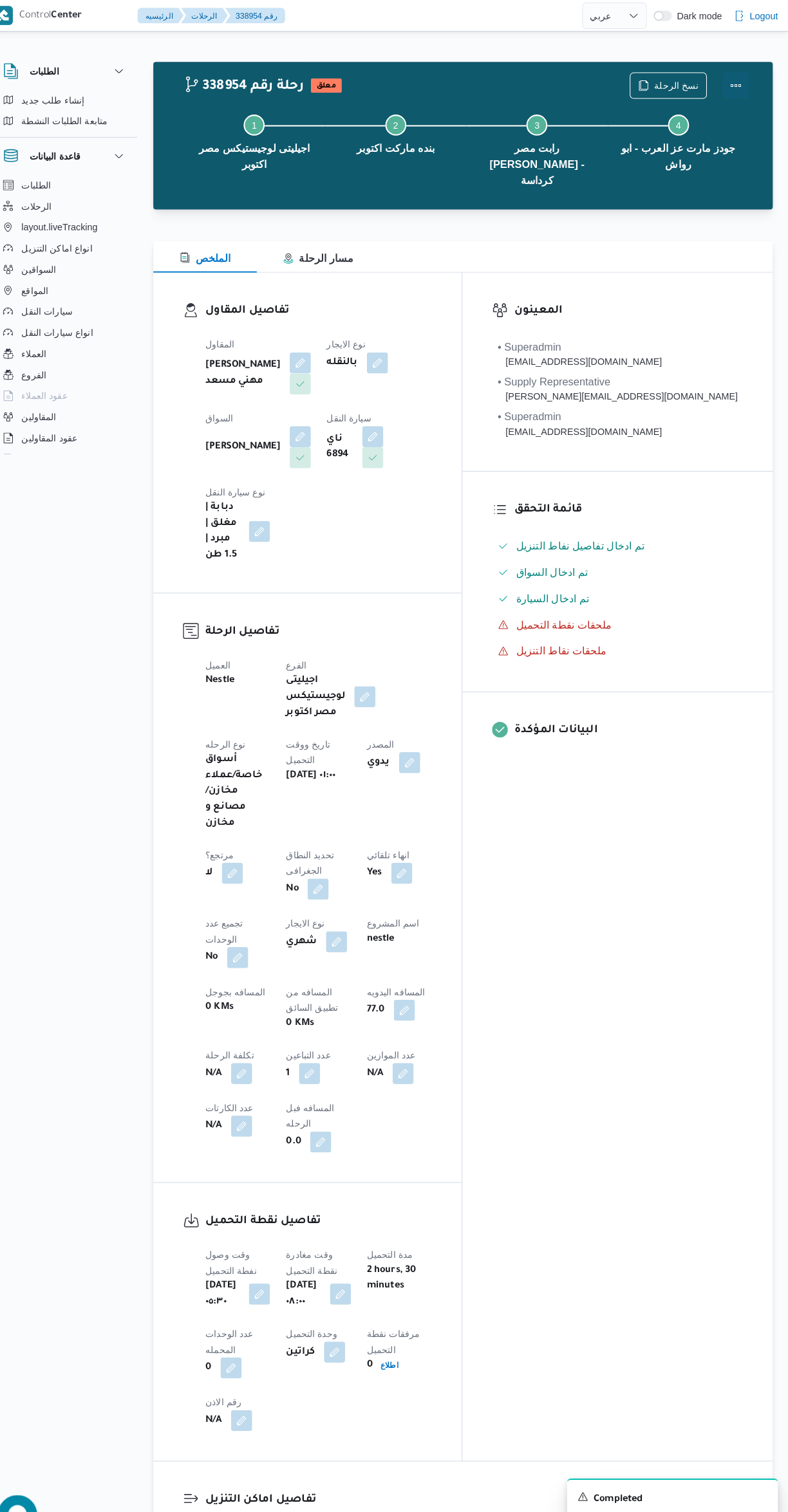
click at [743, 83] on button "Actions" at bounding box center [736, 83] width 26 height 26
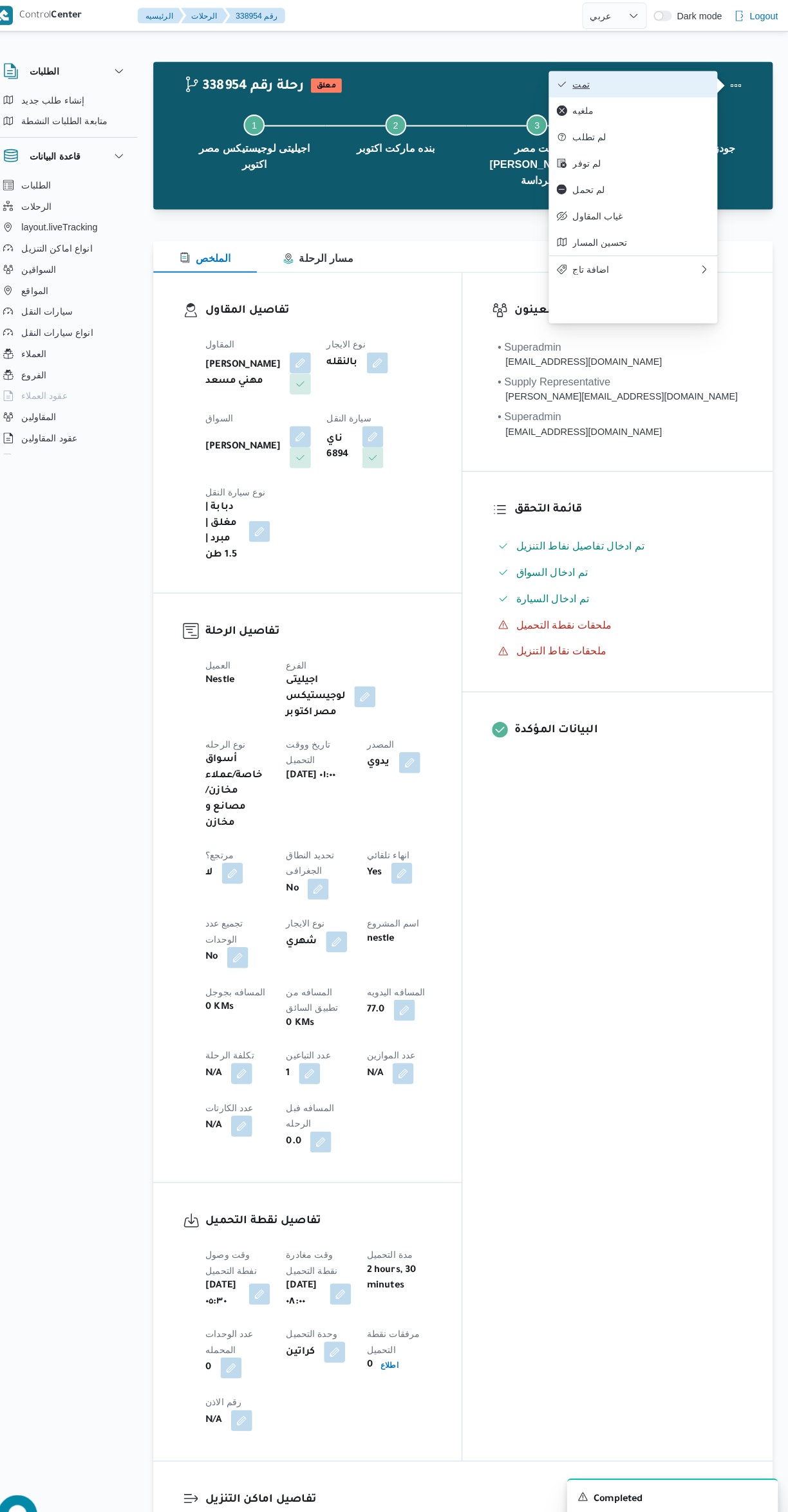
click at [634, 84] on span "تمت" at bounding box center [644, 82] width 134 height 10
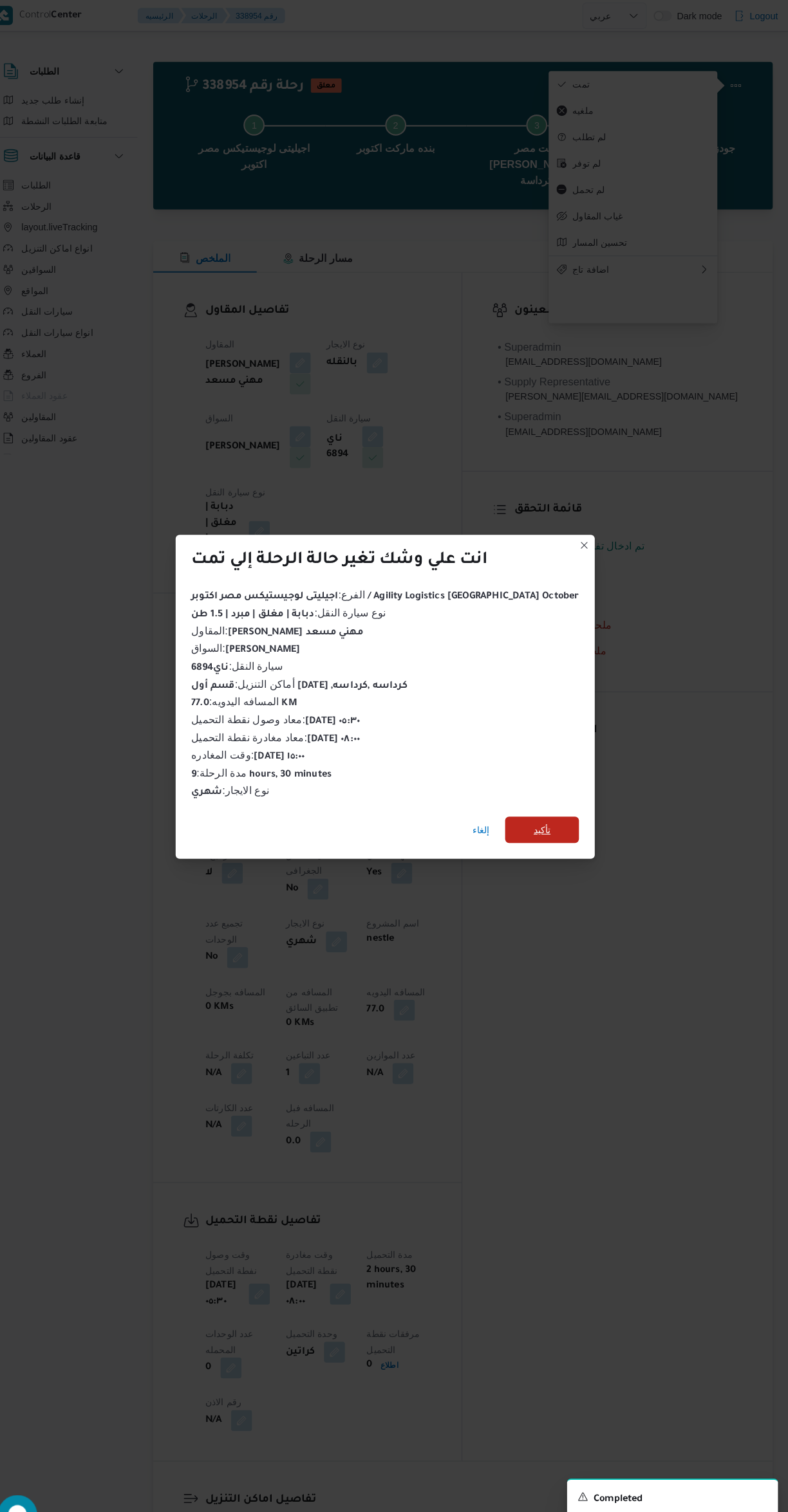
click at [532, 812] on span "تأكيد" at bounding box center [546, 810] width 72 height 26
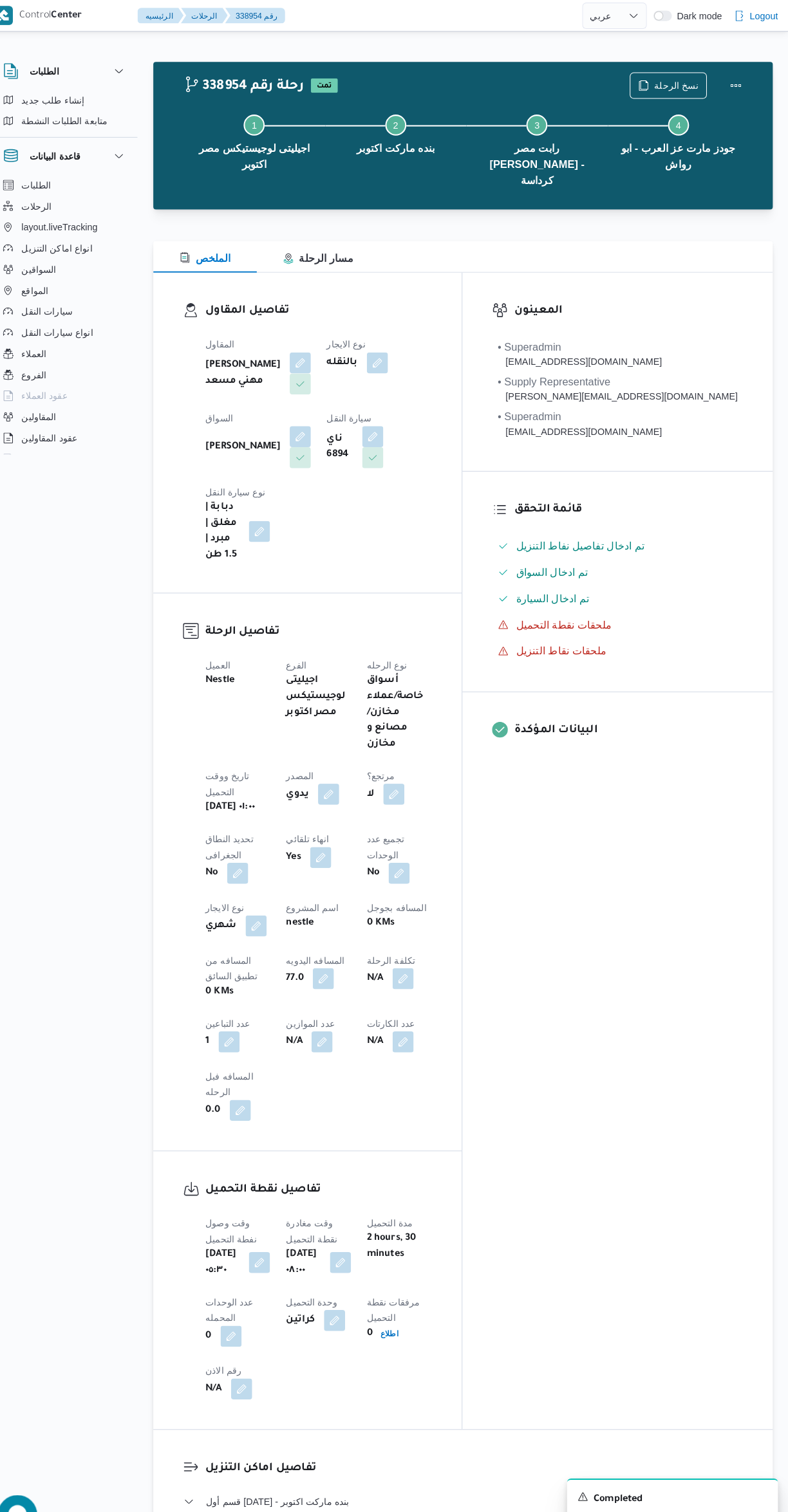
click at [697, 961] on div "المعينون • Superadmin [EMAIL_ADDRESS][DOMAIN_NAME] • Supply Representative [PER…" at bounding box center [620, 831] width 303 height 1130
select select "ar"
